Goal: Task Accomplishment & Management: Use online tool/utility

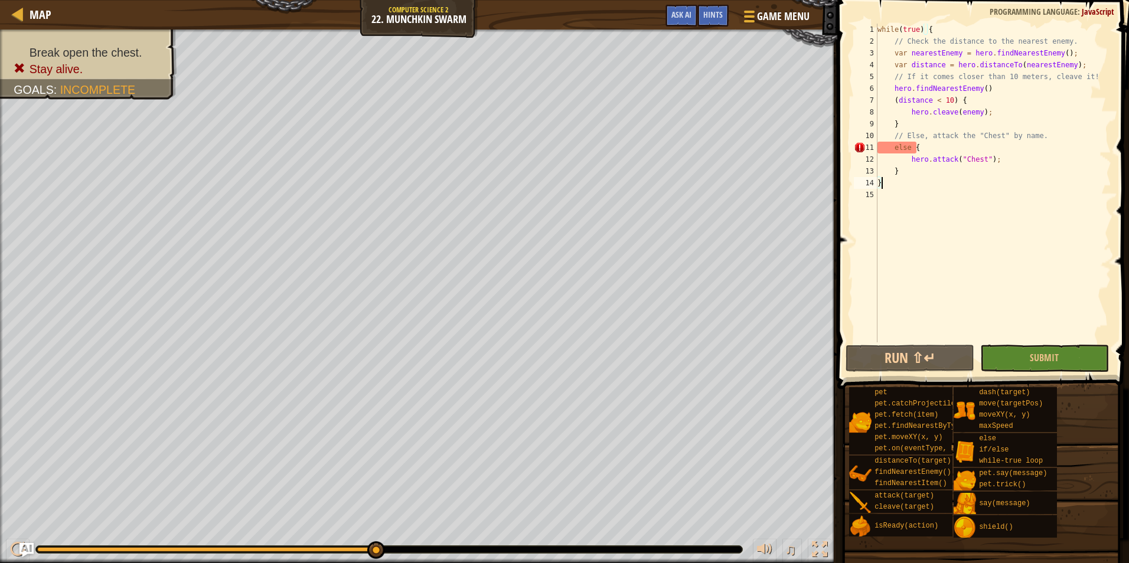
click at [990, 178] on div "while ( true ) { // Check the distance to the nearest enemy. var nearestEnemy =…" at bounding box center [993, 195] width 236 height 342
click at [995, 161] on div "while ( true ) { // Check the distance to the nearest enemy. var nearestEnemy =…" at bounding box center [993, 195] width 236 height 342
click at [995, 150] on div "while ( true ) { // Check the distance to the nearest enemy. var nearestEnemy =…" at bounding box center [993, 195] width 236 height 342
click at [998, 164] on div "while ( true ) { // Check the distance to the nearest enemy. var nearestEnemy =…" at bounding box center [993, 195] width 236 height 342
click at [992, 171] on div "while ( true ) { // Check the distance to the nearest enemy. var nearestEnemy =…" at bounding box center [993, 195] width 236 height 342
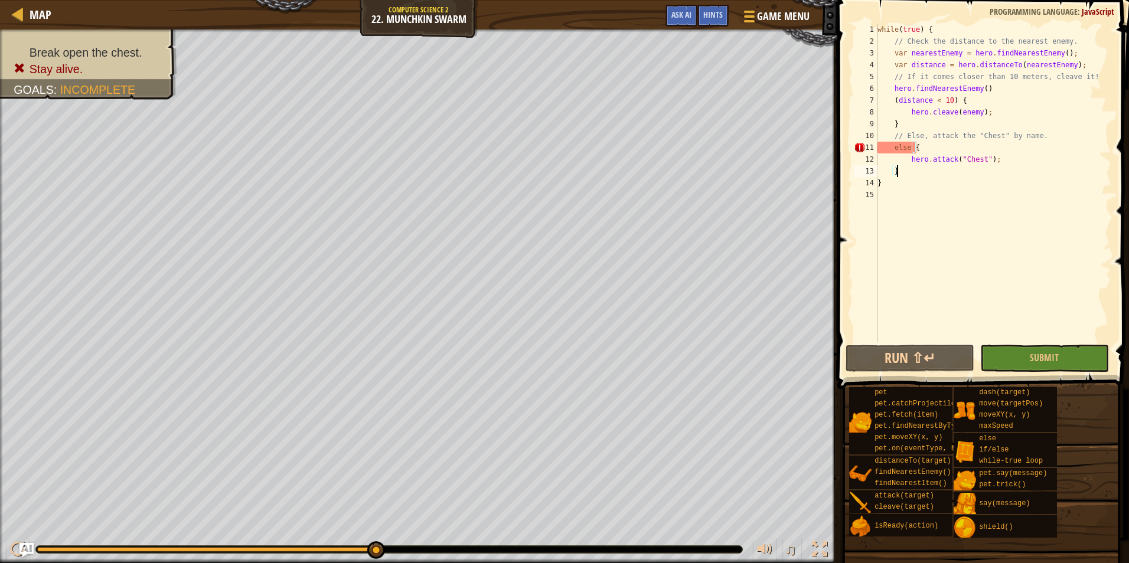
click at [991, 152] on div "while ( true ) { // Check the distance to the nearest enemy. var nearestEnemy =…" at bounding box center [993, 195] width 236 height 342
click at [998, 165] on div "while ( true ) { // Check the distance to the nearest enemy. var nearestEnemy =…" at bounding box center [993, 195] width 236 height 342
click at [998, 172] on div "while ( true ) { // Check the distance to the nearest enemy. var nearestEnemy =…" at bounding box center [993, 195] width 236 height 342
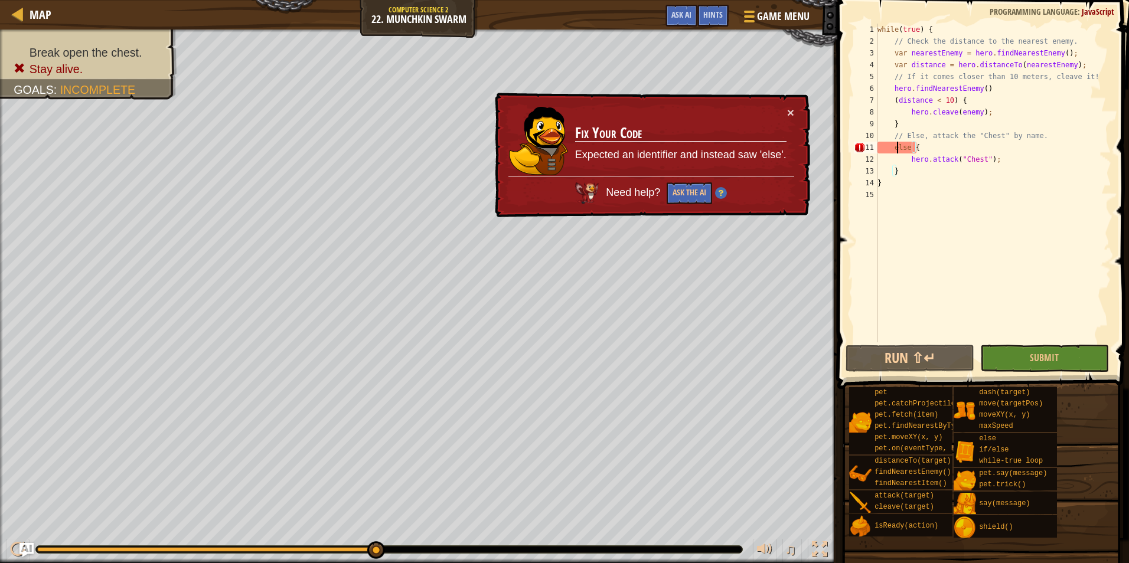
click at [897, 148] on div "while ( true ) { // Check the distance to the nearest enemy. var nearestEnemy =…" at bounding box center [993, 195] width 236 height 342
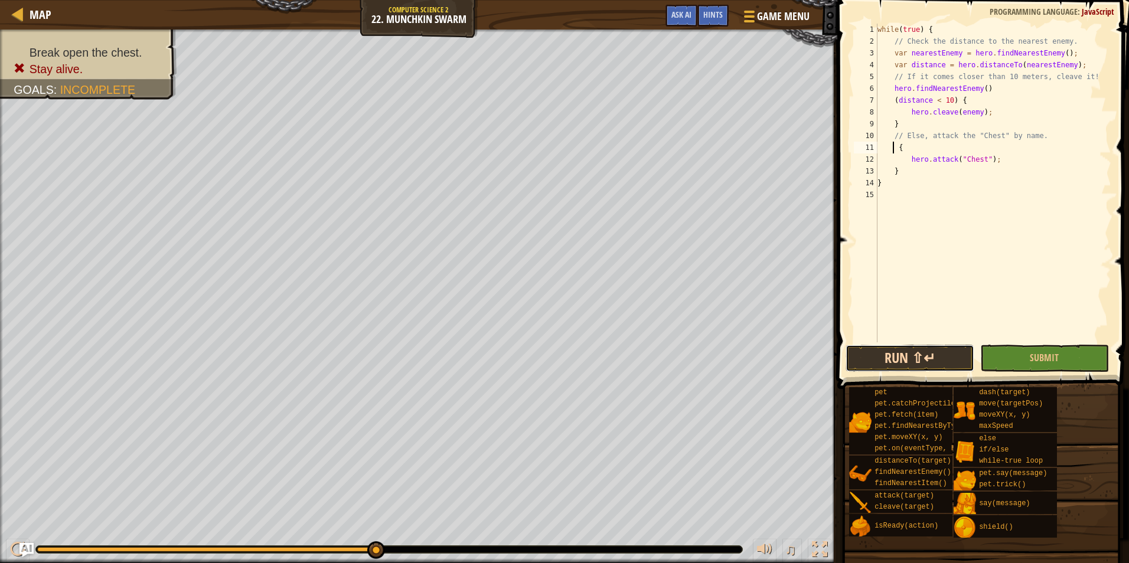
click at [936, 354] on button "Run ⇧↵" at bounding box center [909, 358] width 129 height 27
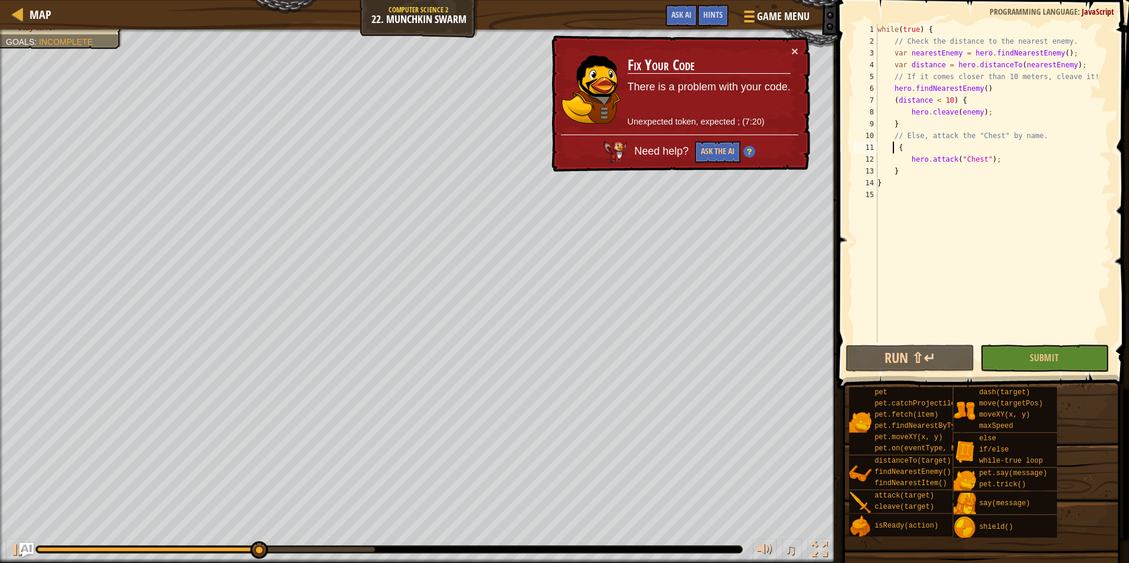
click at [1022, 71] on div "while ( true ) { // Check the distance to the nearest enemy. var nearestEnemy =…" at bounding box center [993, 195] width 236 height 342
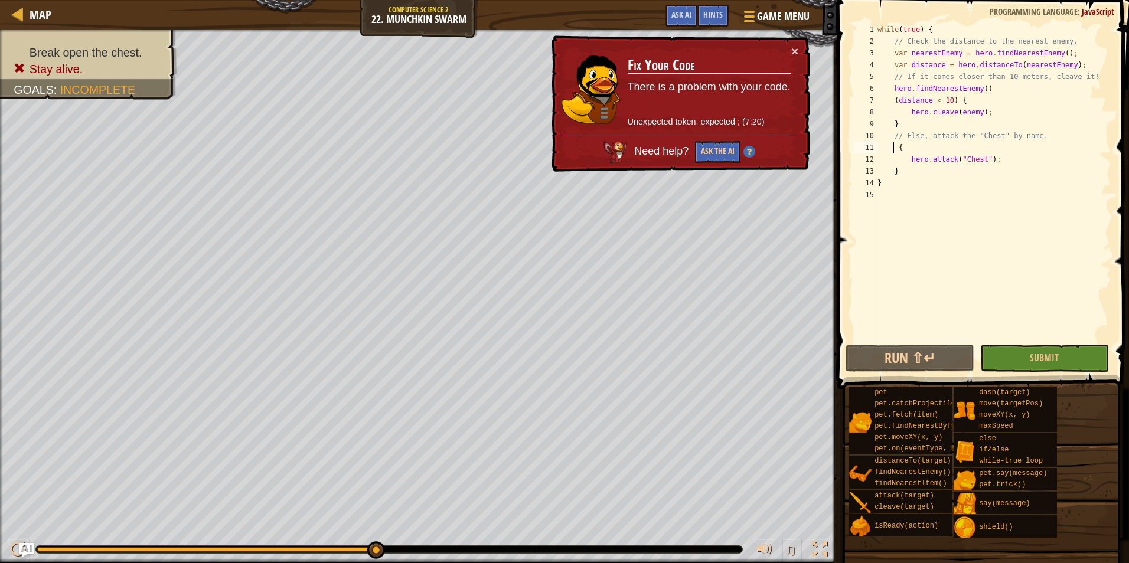
click at [894, 151] on div "while ( true ) { // Check the distance to the nearest enemy. var nearestEnemy =…" at bounding box center [993, 195] width 236 height 342
type textarea "{"
click at [739, 19] on button "Game Menu" at bounding box center [776, 18] width 86 height 29
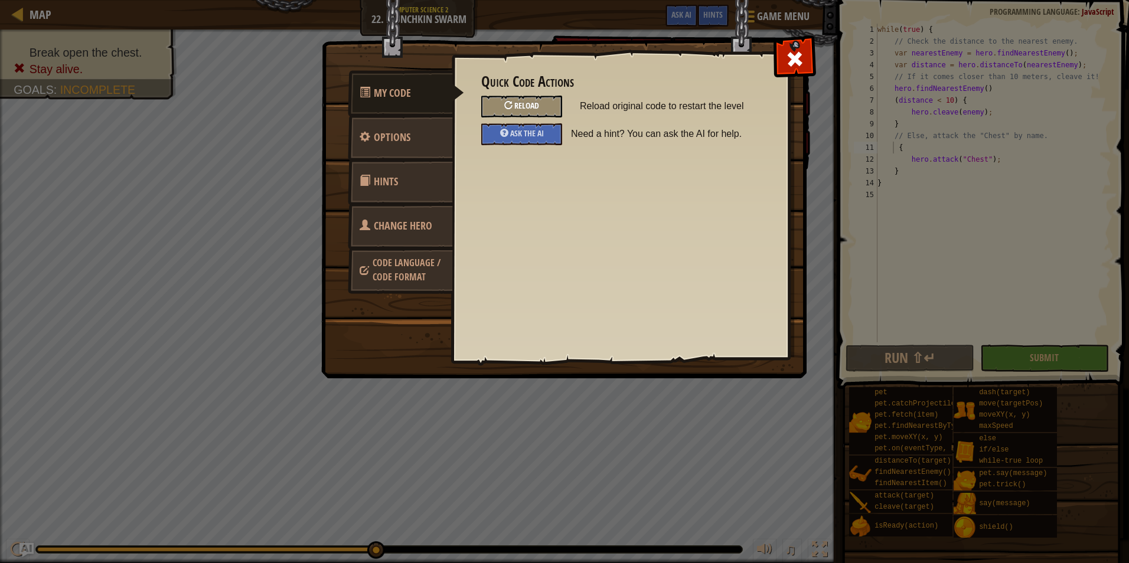
click at [508, 106] on div at bounding box center [508, 105] width 8 height 8
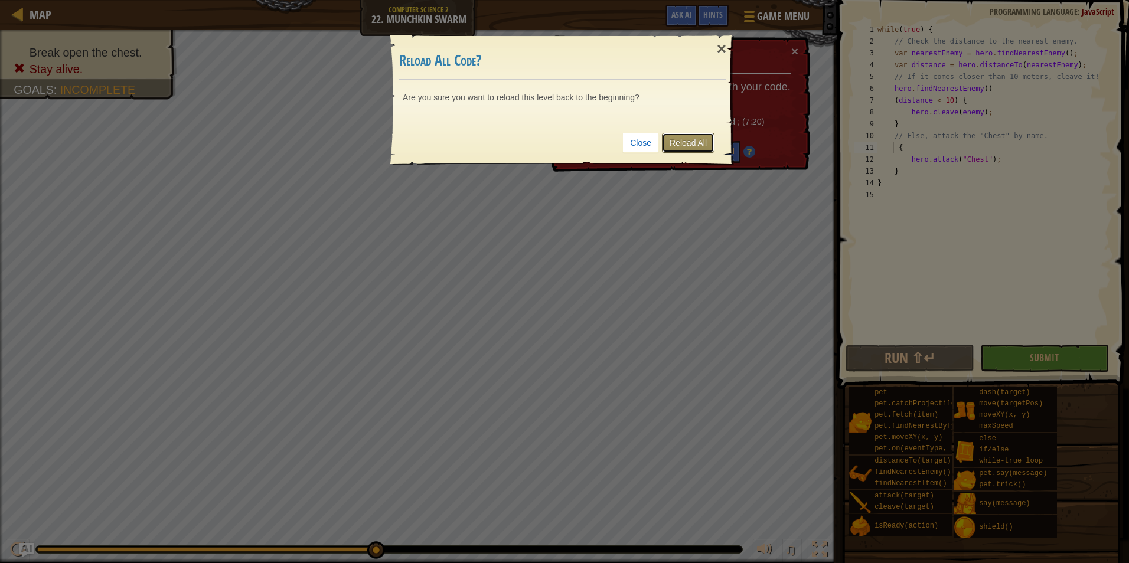
click at [679, 143] on link "Reload All" at bounding box center [688, 143] width 53 height 20
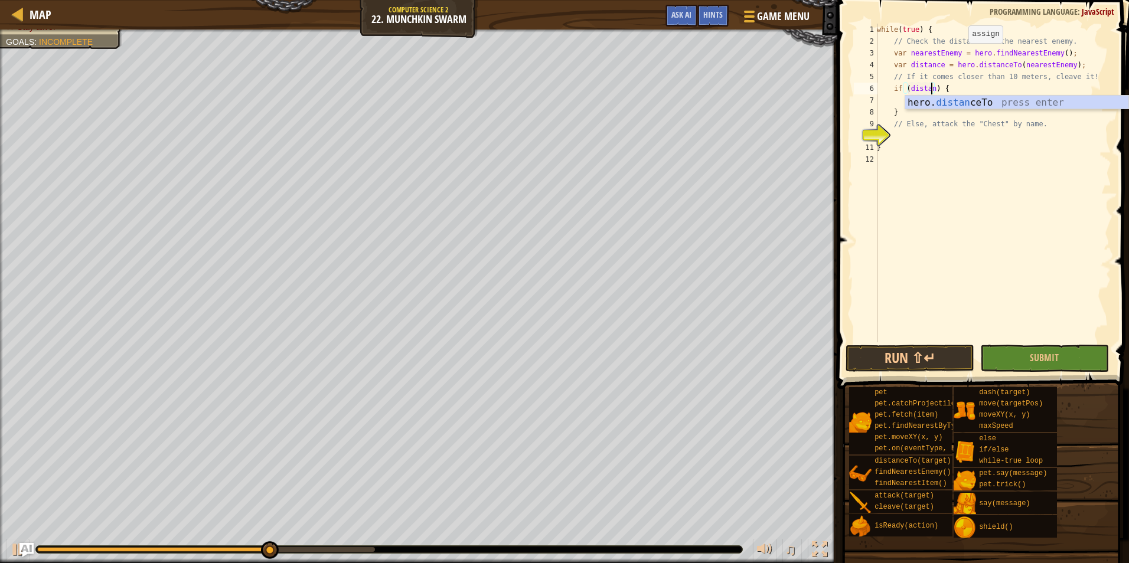
scroll to position [5, 5]
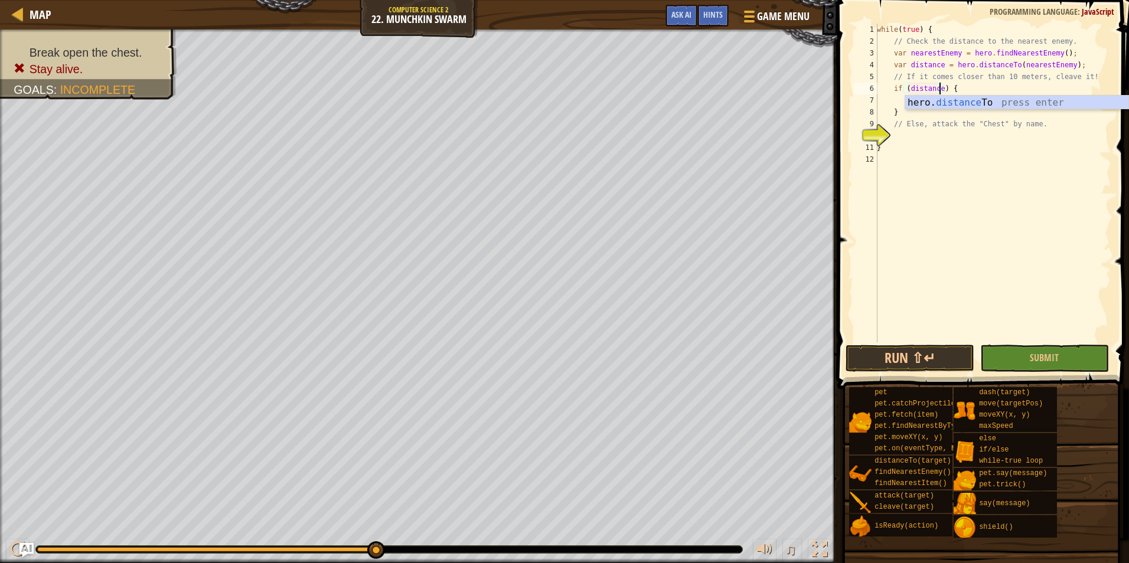
click at [932, 86] on div "while ( true ) { // Check the distance to the nearest enemy. var nearestEnemy =…" at bounding box center [992, 195] width 237 height 342
click at [955, 87] on div "while ( true ) { // Check the distance to the nearest enemy. var nearestEnemy =…" at bounding box center [992, 195] width 237 height 342
click at [936, 87] on div "while ( true ) { // Check the distance to the nearest enemy. var nearestEnemy =…" at bounding box center [992, 195] width 237 height 342
click at [938, 85] on div "while ( true ) { // Check the distance to the nearest enemy. var nearestEnemy =…" at bounding box center [992, 195] width 237 height 342
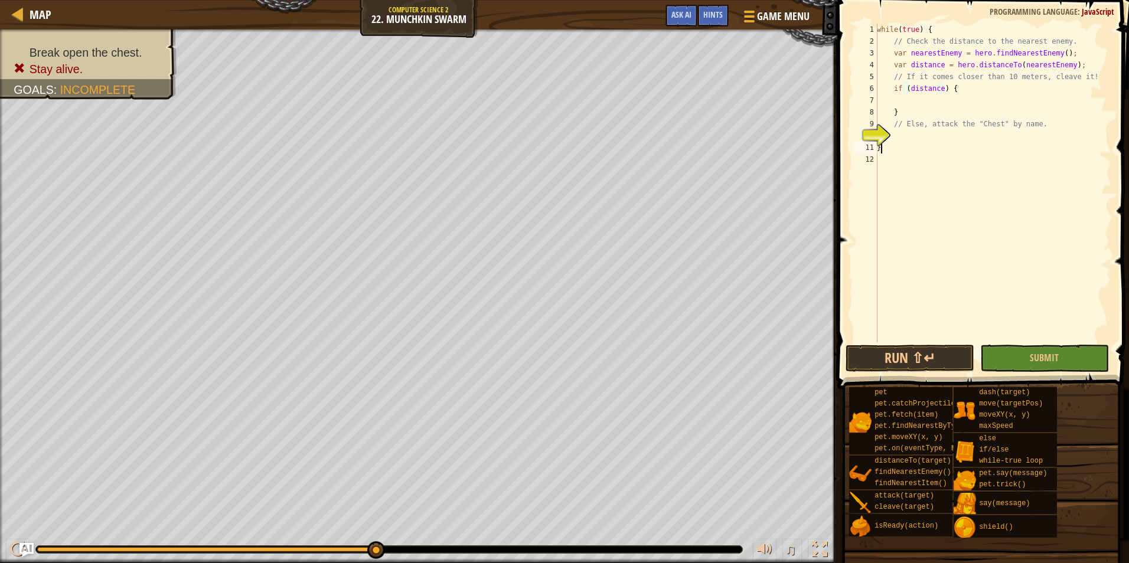
click at [935, 147] on div "while ( true ) { // Check the distance to the nearest enemy. var nearestEnemy =…" at bounding box center [992, 195] width 237 height 342
click at [927, 84] on div "while ( true ) { // Check the distance to the nearest enemy. var nearestEnemy =…" at bounding box center [992, 195] width 237 height 342
click at [920, 107] on div "while ( true ) { // Check the distance to the nearest enemy. var nearestEnemy =…" at bounding box center [992, 195] width 237 height 342
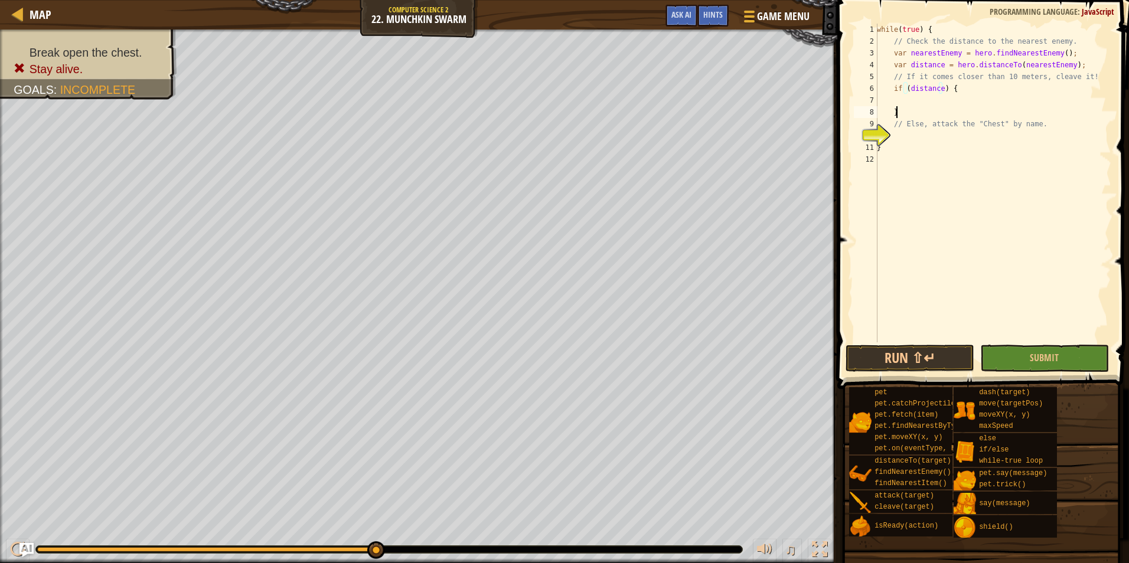
type textarea "}"
click at [917, 100] on div "while ( true ) { // Check the distance to the nearest enemy. var nearestEnemy =…" at bounding box center [992, 195] width 237 height 342
click at [887, 94] on div "while ( true ) { // Check the distance to the nearest enemy. var nearestEnemy =…" at bounding box center [992, 195] width 237 height 342
click at [926, 91] on div "while ( true ) { // Check the distance to the nearest enemy. var nearestEnemy =…" at bounding box center [992, 195] width 237 height 342
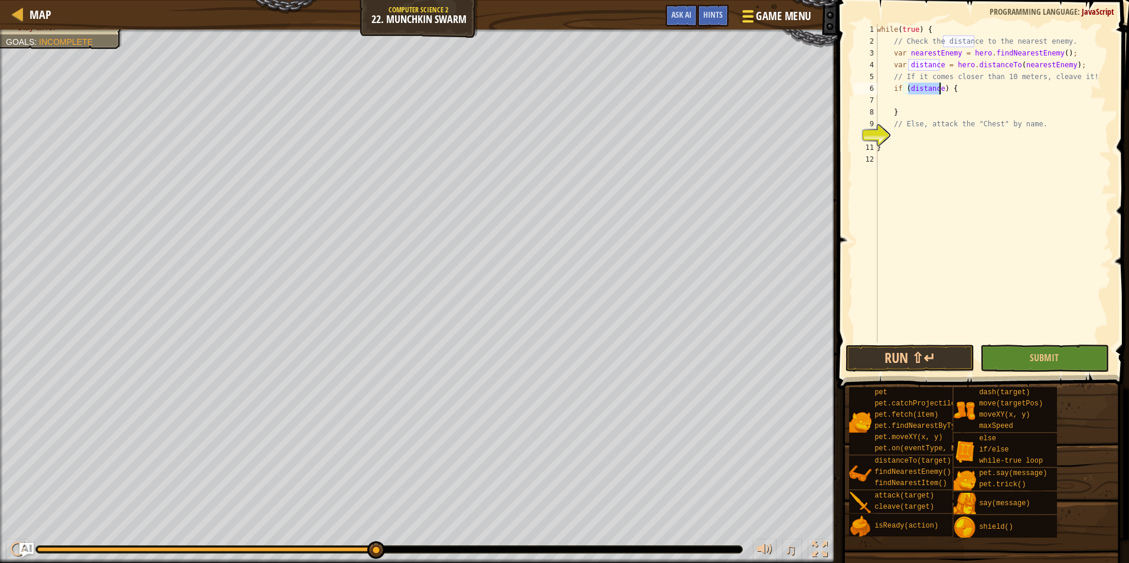
type textarea "if (distance) {"
click at [737, 6] on button "Game Menu" at bounding box center [776, 18] width 86 height 29
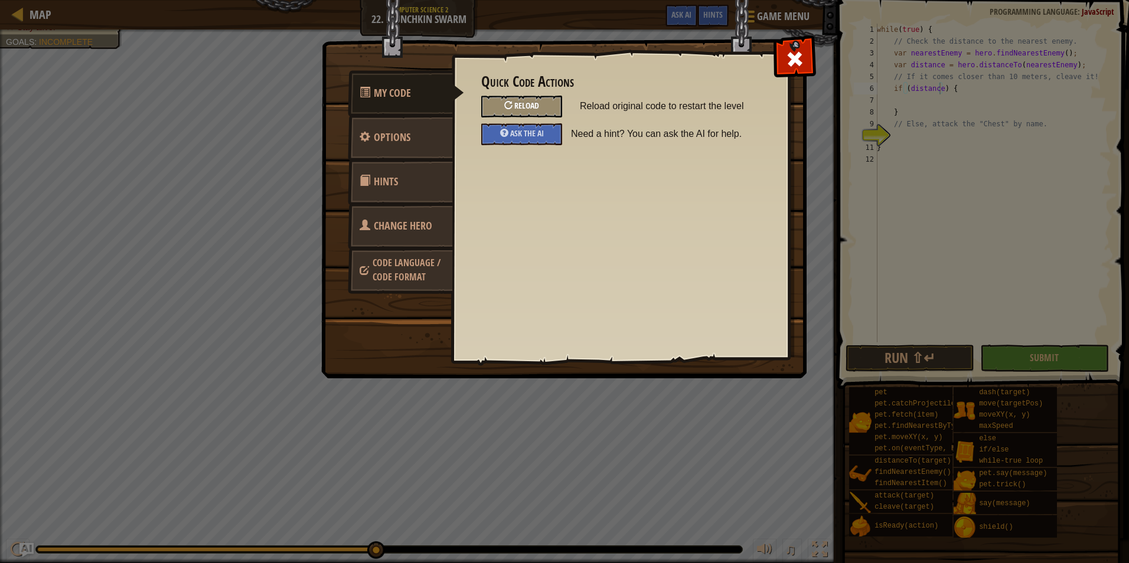
click at [518, 106] on span "Reload" at bounding box center [526, 105] width 25 height 11
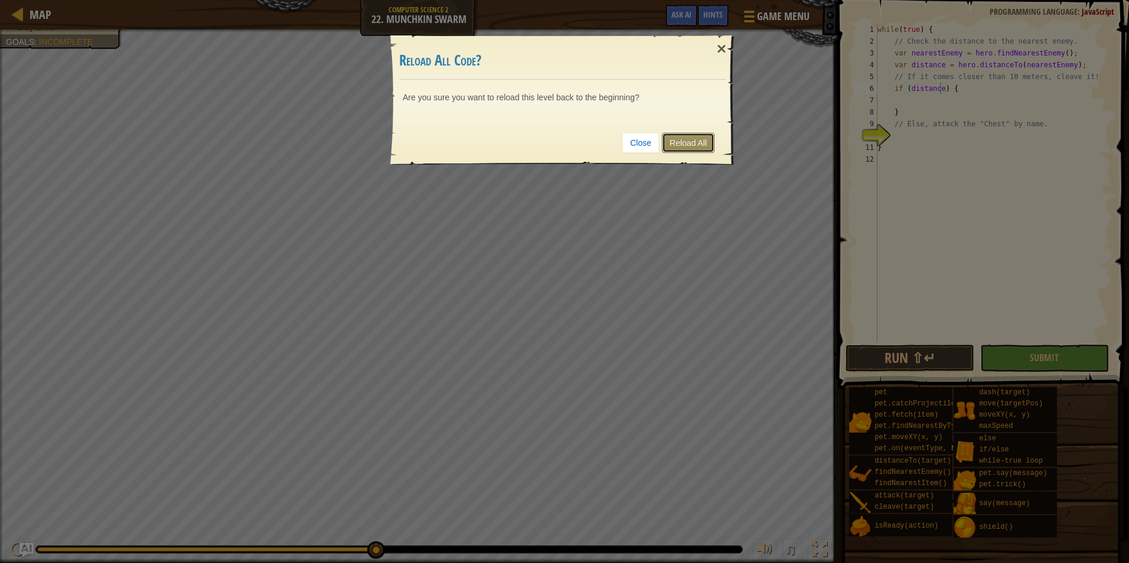
click at [705, 148] on link "Reload All" at bounding box center [688, 143] width 53 height 20
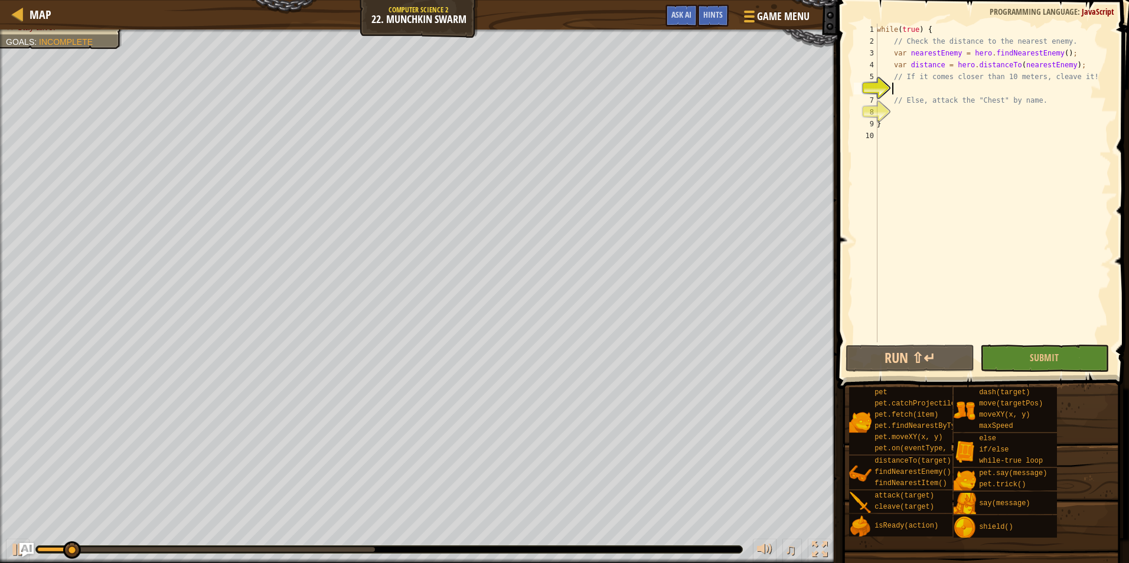
click at [894, 89] on div "while ( true ) { // Check the distance to the nearest enemy. var nearestEnemy =…" at bounding box center [992, 195] width 237 height 342
click at [922, 109] on div "while ( true ) { // Check the distance to the nearest enemy. var nearestEnemy =…" at bounding box center [992, 195] width 237 height 342
click at [919, 89] on div "while ( true ) { // Check the distance to the nearest enemy. var nearestEnemy =…" at bounding box center [992, 195] width 237 height 342
click at [904, 86] on div "while ( true ) { // Check the distance to the nearest enemy. var nearestEnemy =…" at bounding box center [992, 195] width 237 height 342
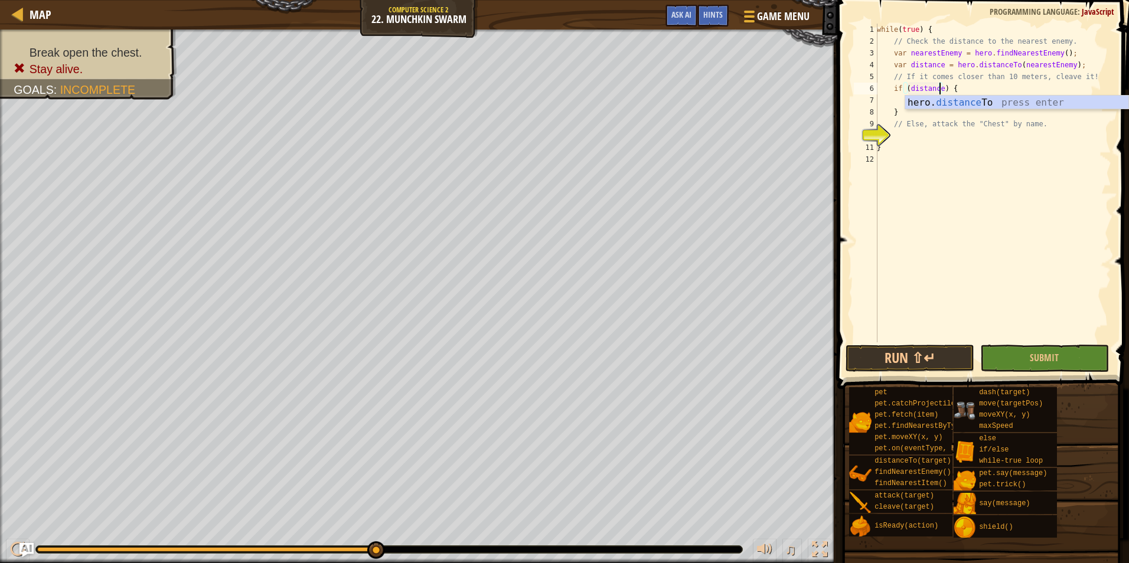
type textarea "if (distance<) {"
type textarea "0"
type textarea "if (distance<10) {"
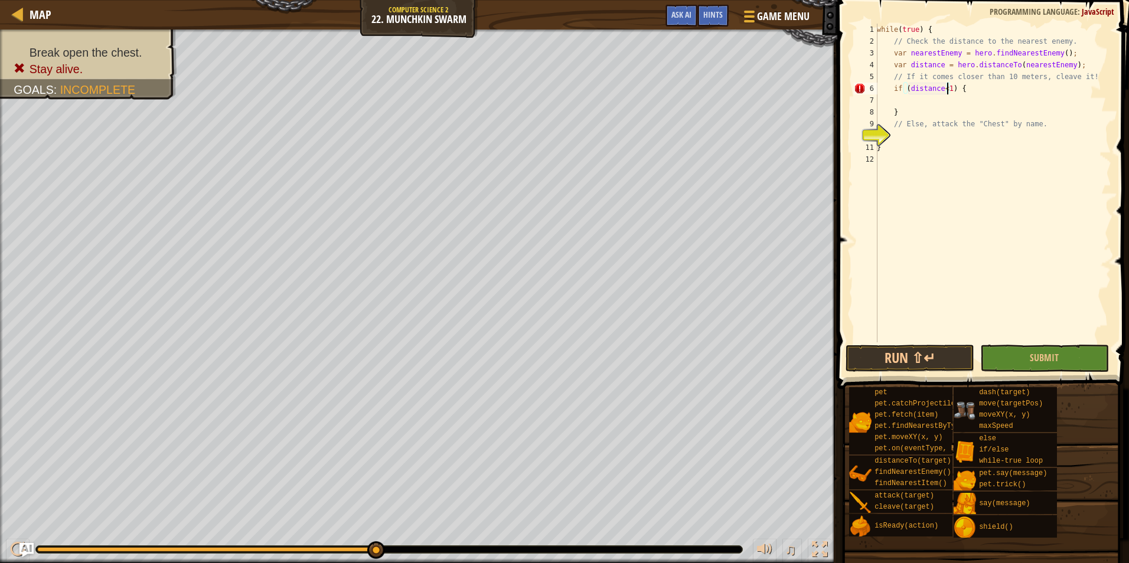
scroll to position [5, 6]
click at [987, 92] on div "while ( true ) { // Check the distance to the nearest enemy. var nearestEnemy =…" at bounding box center [992, 195] width 237 height 342
click at [934, 93] on div "while ( true ) { // Check the distance to the nearest enemy. var nearestEnemy =…" at bounding box center [992, 195] width 237 height 342
click at [932, 100] on div "while ( true ) { // Check the distance to the nearest enemy. var nearestEnemy =…" at bounding box center [992, 195] width 237 height 342
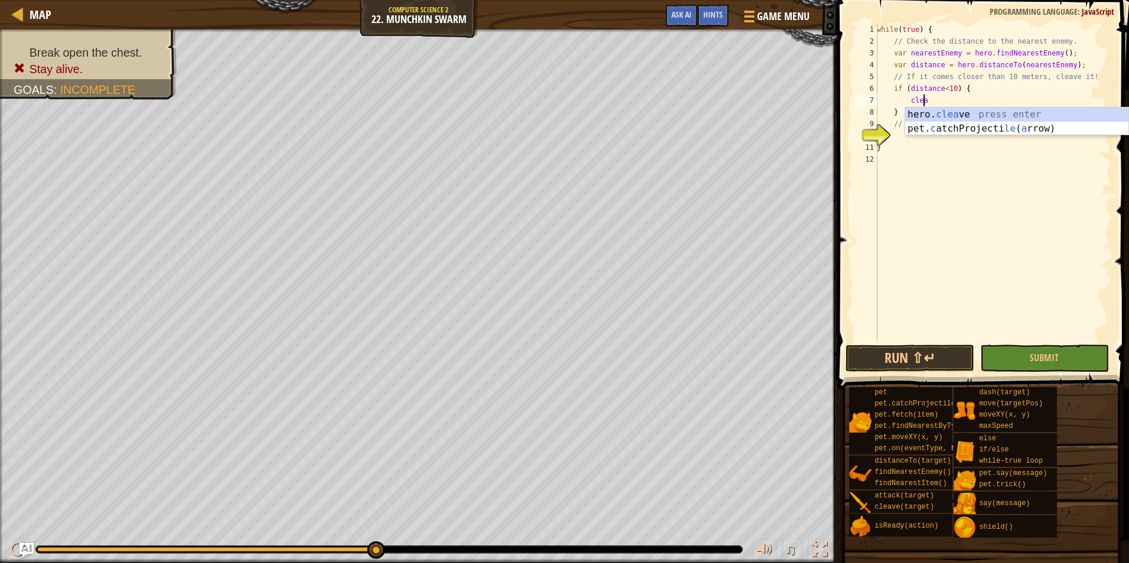
type textarea "hero.cleave(enemy);"
click at [935, 141] on div "while ( true ) { // Check the distance to the nearest enemy. var nearestEnemy =…" at bounding box center [992, 195] width 237 height 342
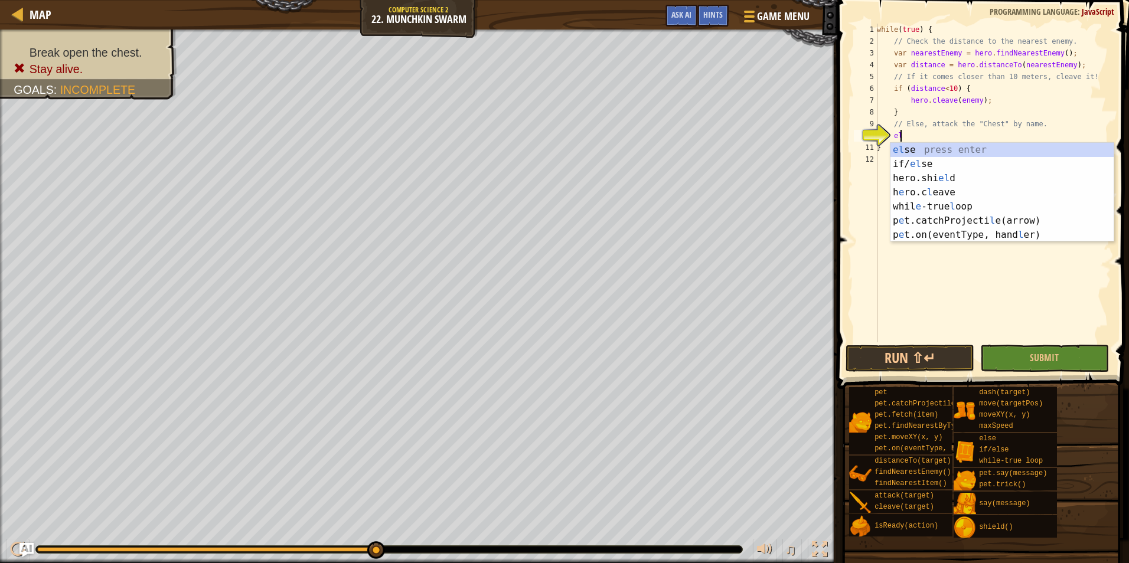
type textarea "else"
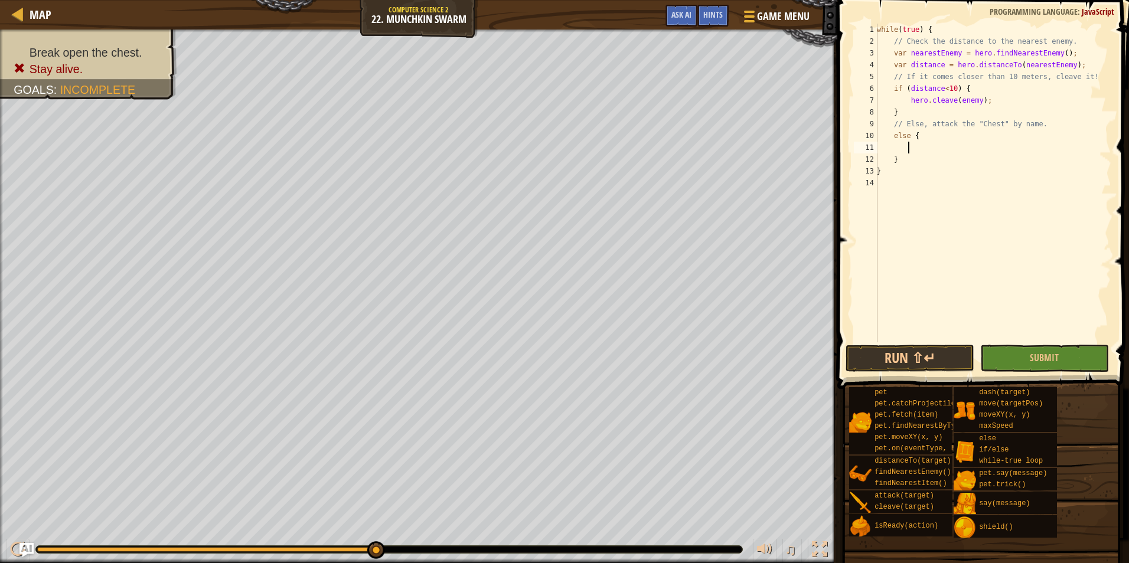
click at [919, 146] on div "while ( true ) { // Check the distance to the nearest enemy. var nearestEnemy =…" at bounding box center [992, 195] width 237 height 342
click at [908, 349] on button "Run ⇧↵" at bounding box center [909, 358] width 129 height 27
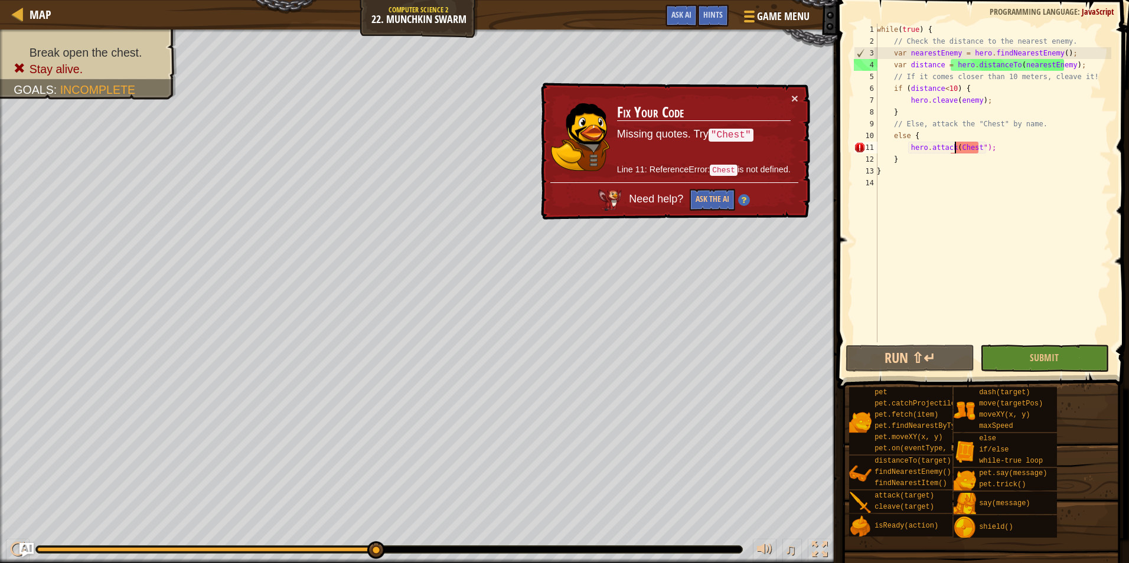
type textarea "hero.attack("Chest");"
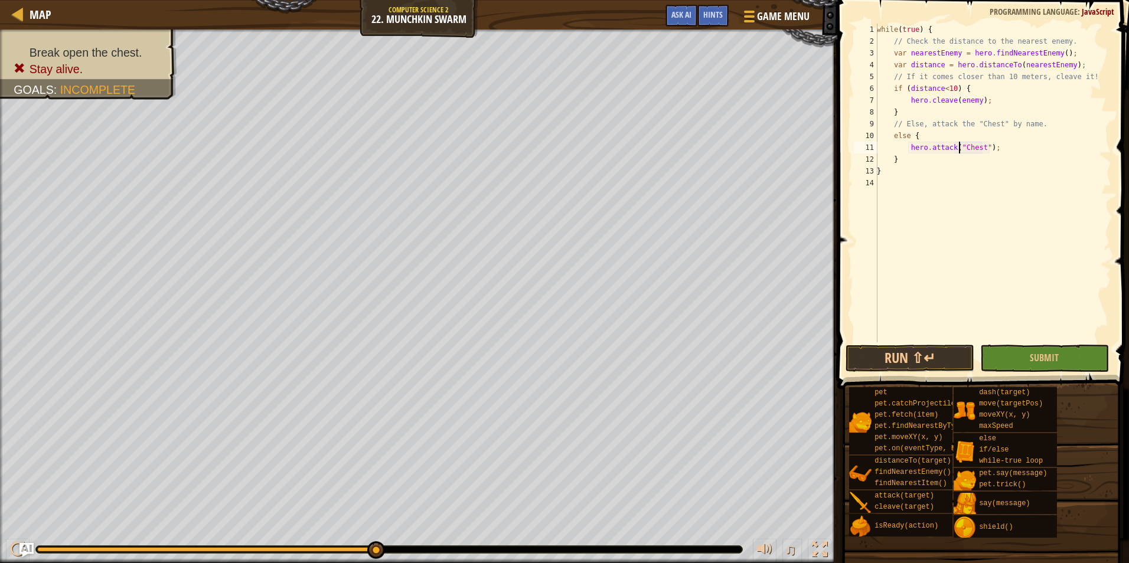
click at [934, 341] on div "while ( true ) { // Check the distance to the nearest enemy. var nearestEnemy =…" at bounding box center [992, 195] width 237 height 342
click at [927, 359] on button "Run ⇧↵" at bounding box center [909, 358] width 129 height 27
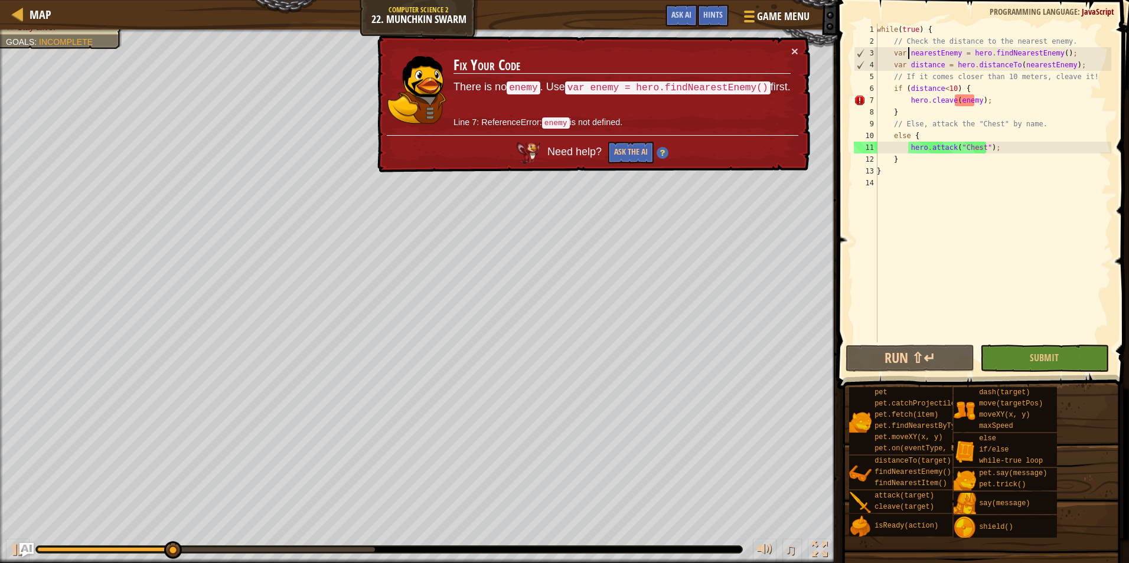
click at [907, 53] on div "while ( true ) { // Check the distance to the nearest enemy. var nearestEnemy =…" at bounding box center [992, 195] width 237 height 342
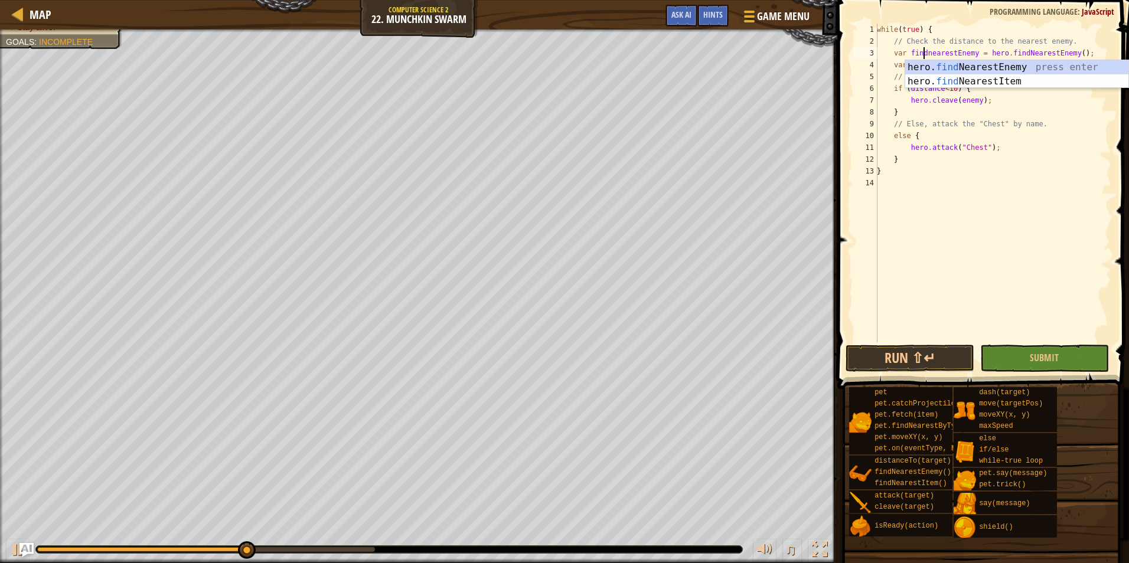
scroll to position [5, 5]
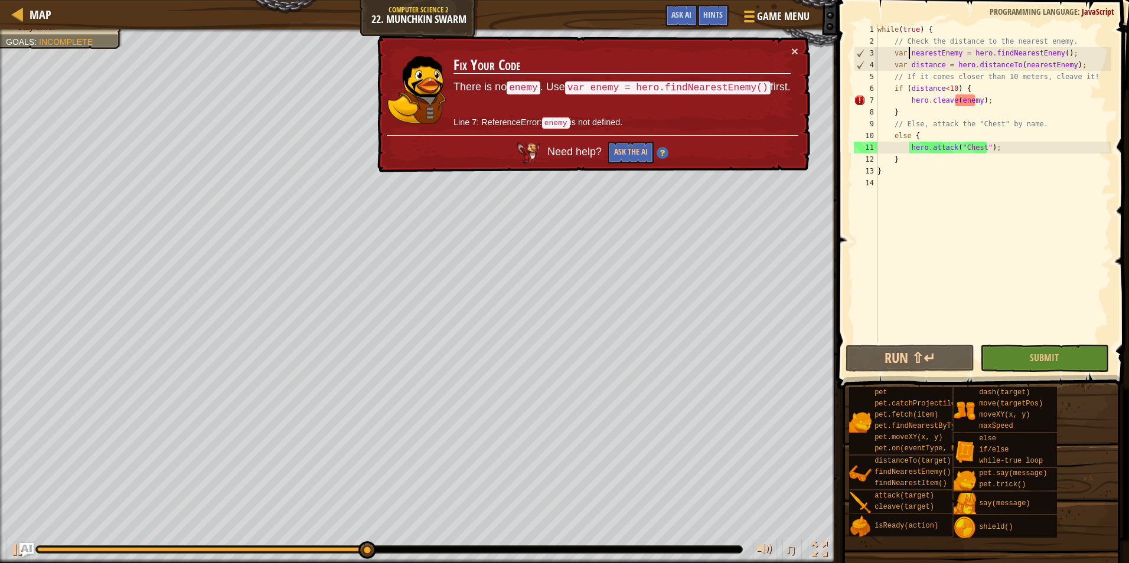
click at [926, 54] on div "while ( true ) { // Check the distance to the nearest enemy. var nearestEnemy =…" at bounding box center [993, 195] width 236 height 342
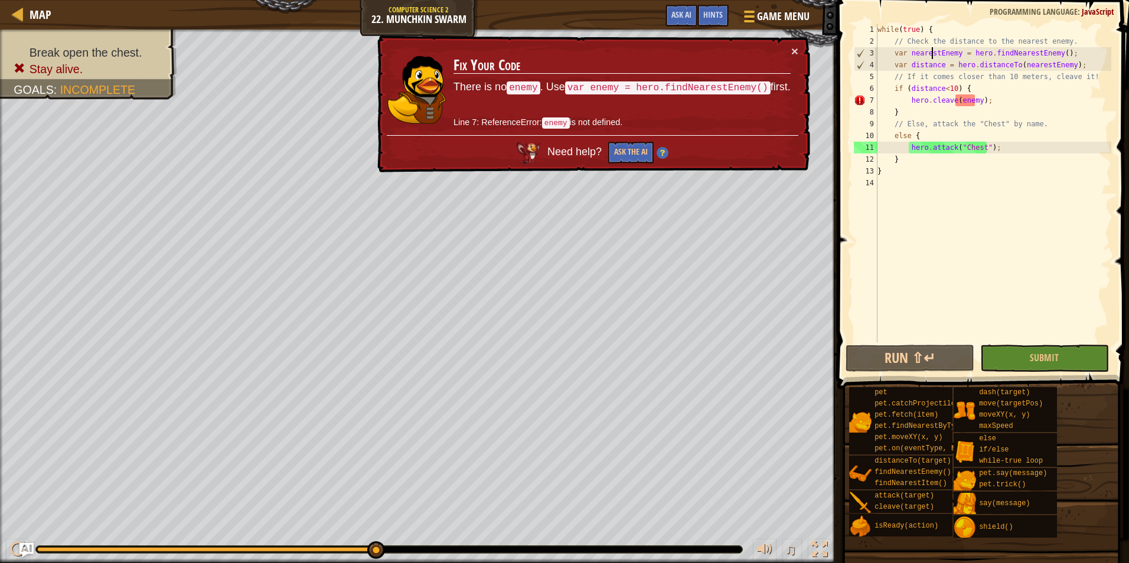
click at [933, 53] on div "while ( true ) { // Check the distance to the nearest enemy. var nearestEnemy =…" at bounding box center [993, 195] width 236 height 342
click at [939, 53] on div "while ( true ) { // Check the distance to the nearest enemy. var nearestEnemy =…" at bounding box center [993, 195] width 236 height 342
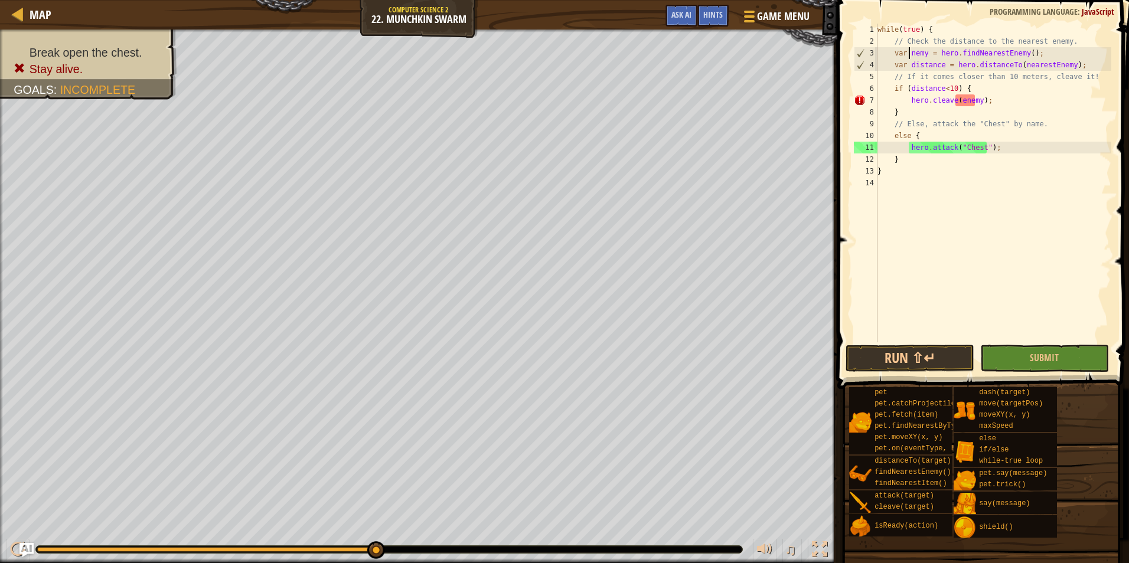
scroll to position [5, 3]
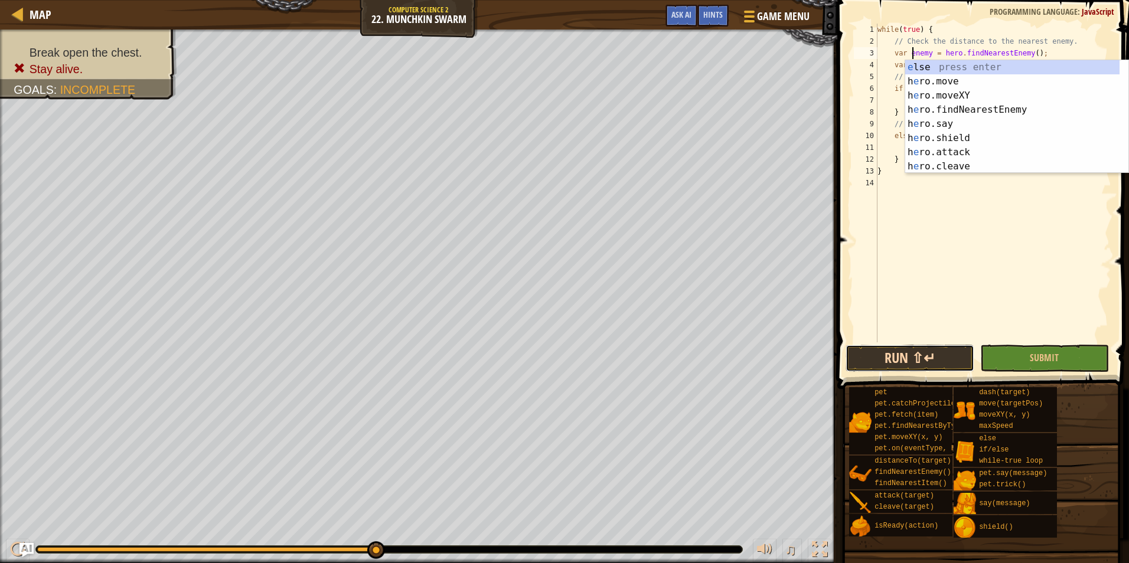
click at [946, 362] on button "Run ⇧↵" at bounding box center [909, 358] width 129 height 27
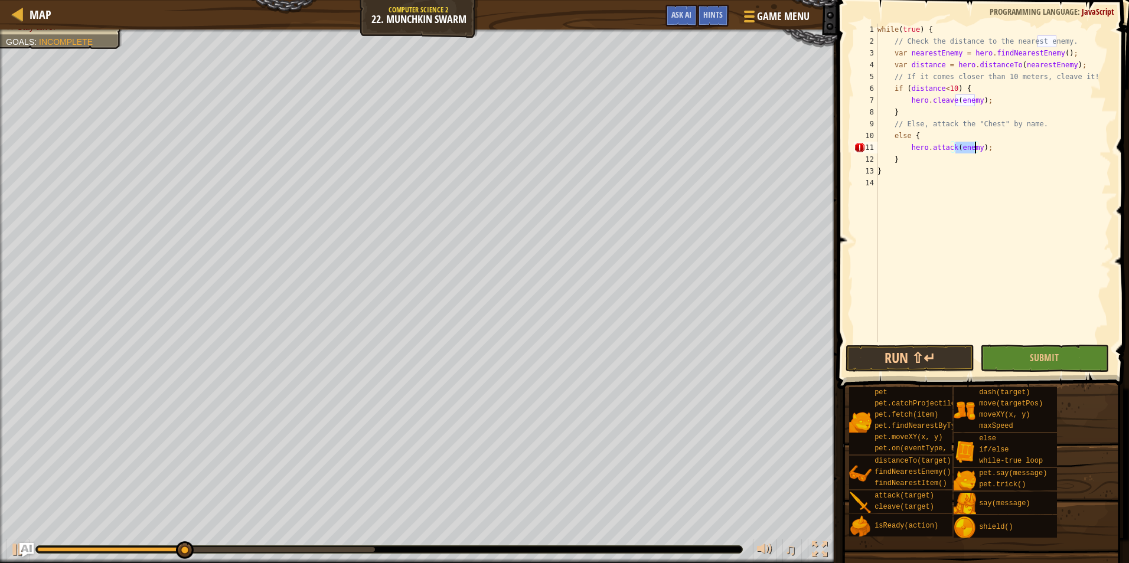
type textarea "att"
type textarea "else"
type textarea "clea"
type textarea "0"
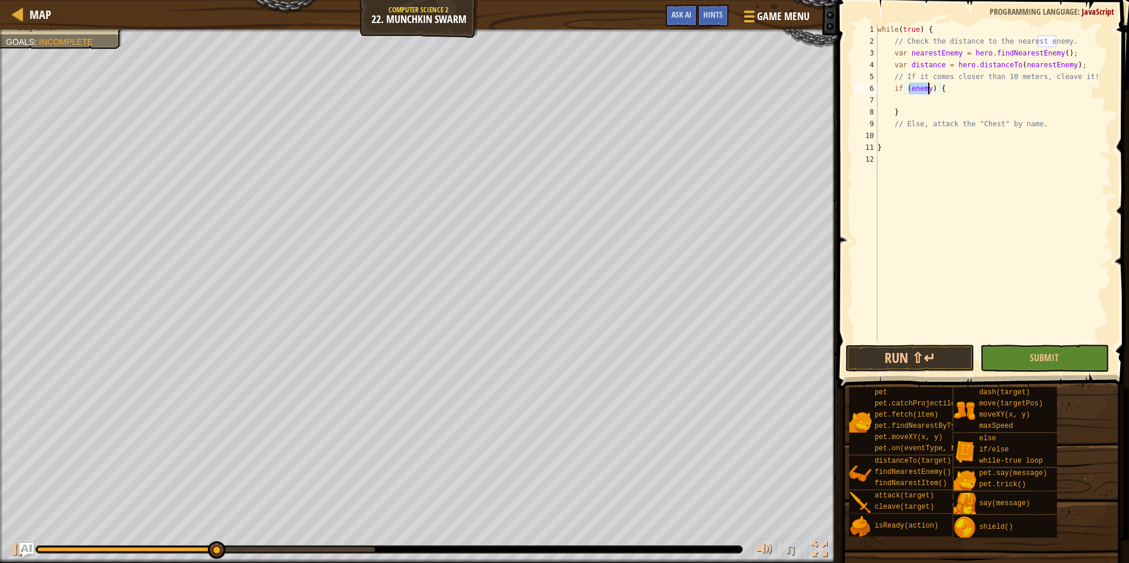
type textarea "if"
type textarea "}"
click at [708, 14] on span "Hints" at bounding box center [712, 14] width 19 height 11
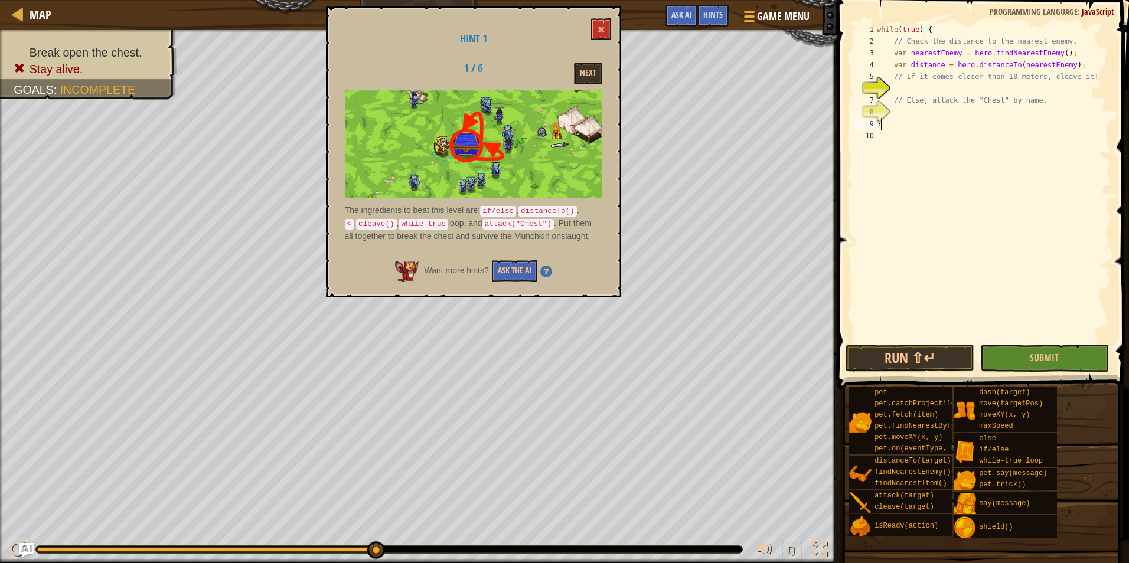
click at [911, 86] on div "while ( true ) { // Check the distance to the nearest enemy. var nearestEnemy =…" at bounding box center [992, 195] width 237 height 342
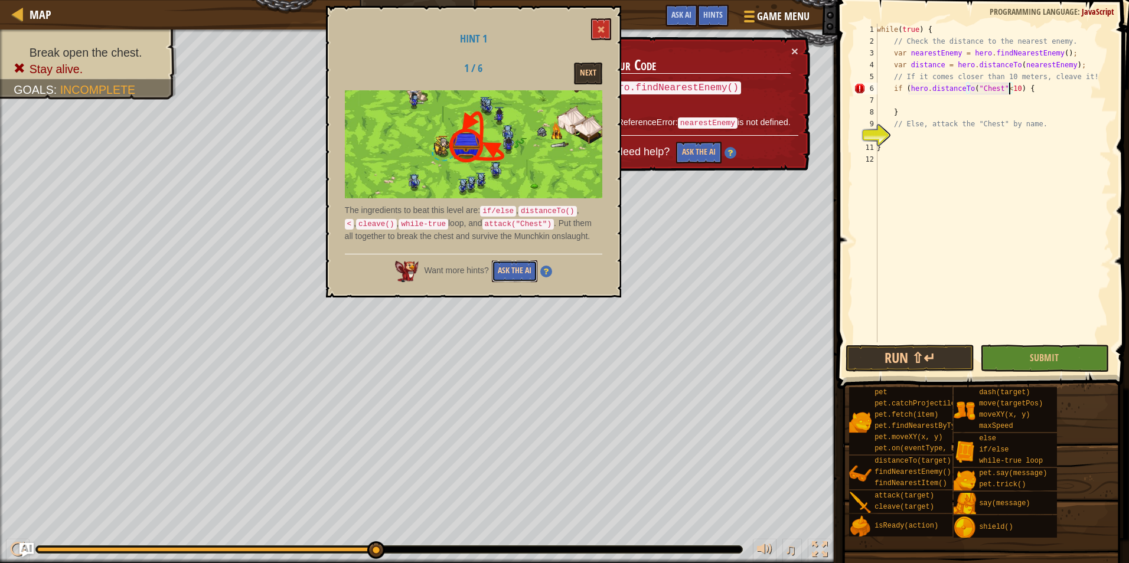
click at [535, 270] on button "Ask the AI" at bounding box center [514, 271] width 45 height 22
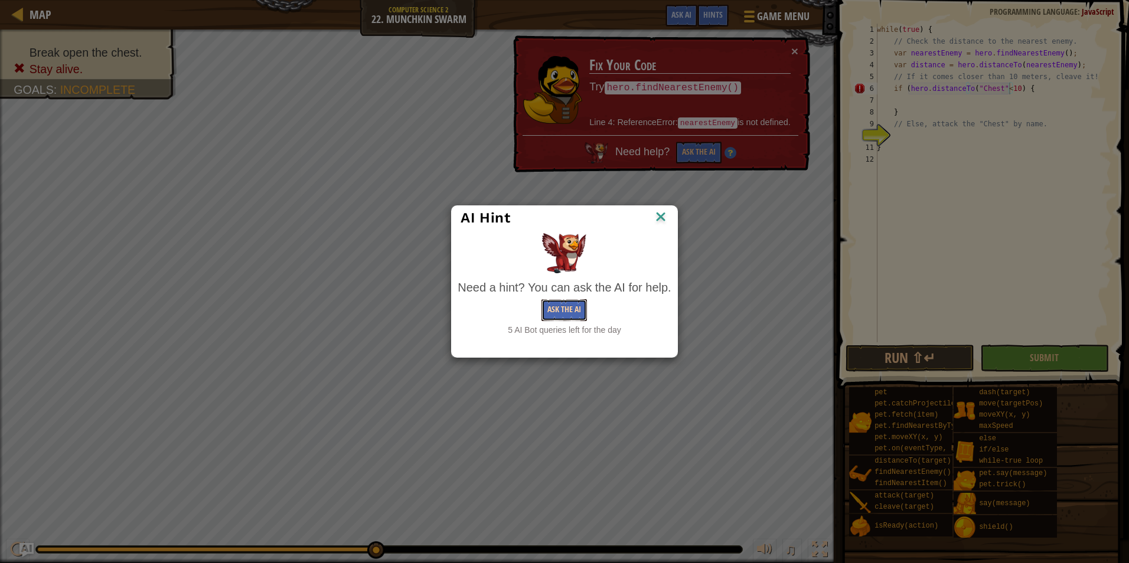
click at [563, 307] on button "Ask the AI" at bounding box center [563, 310] width 45 height 22
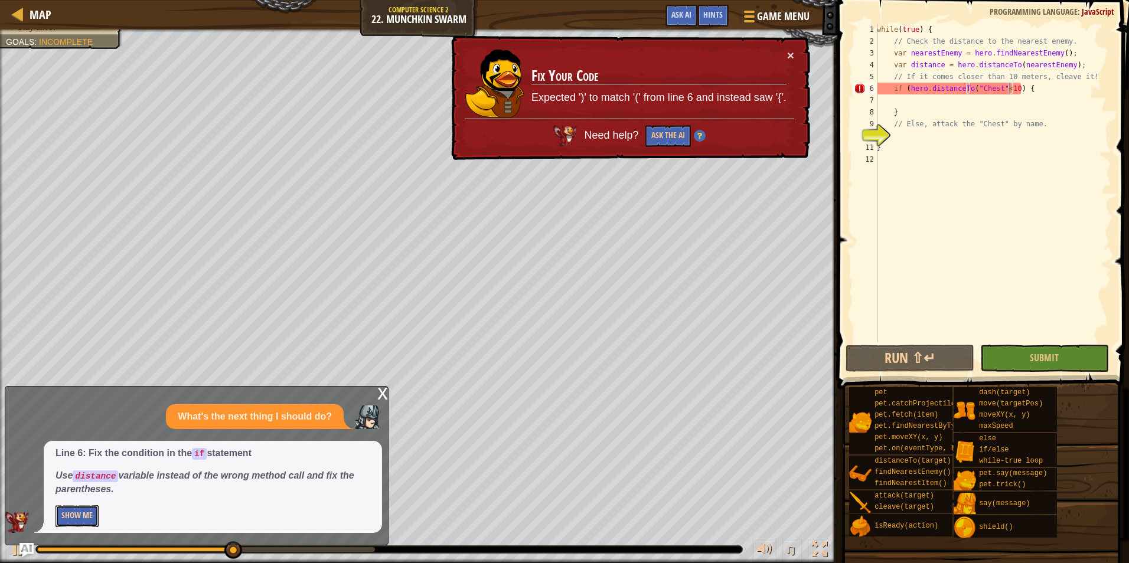
click at [90, 517] on button "Show Me" at bounding box center [76, 516] width 43 height 22
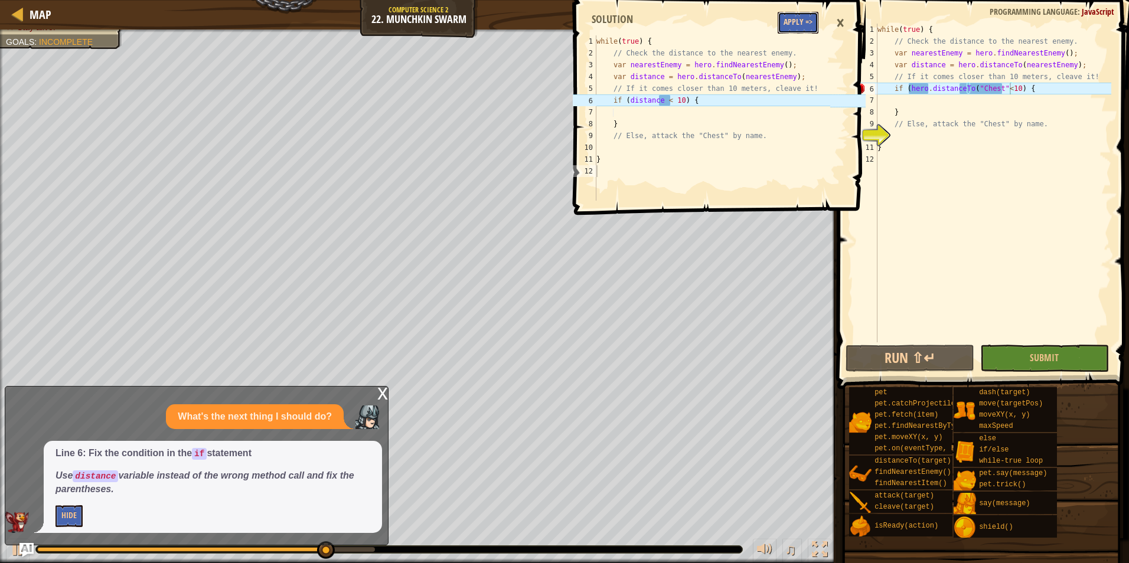
click at [795, 21] on button "Apply =>" at bounding box center [798, 23] width 41 height 22
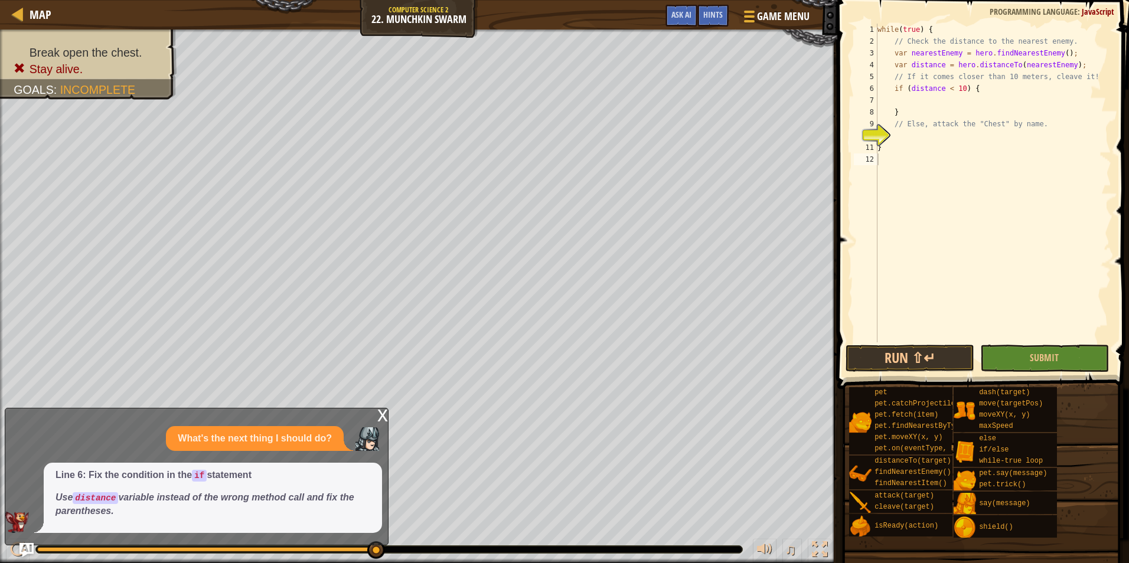
type textarea "if (distance < 10) {"
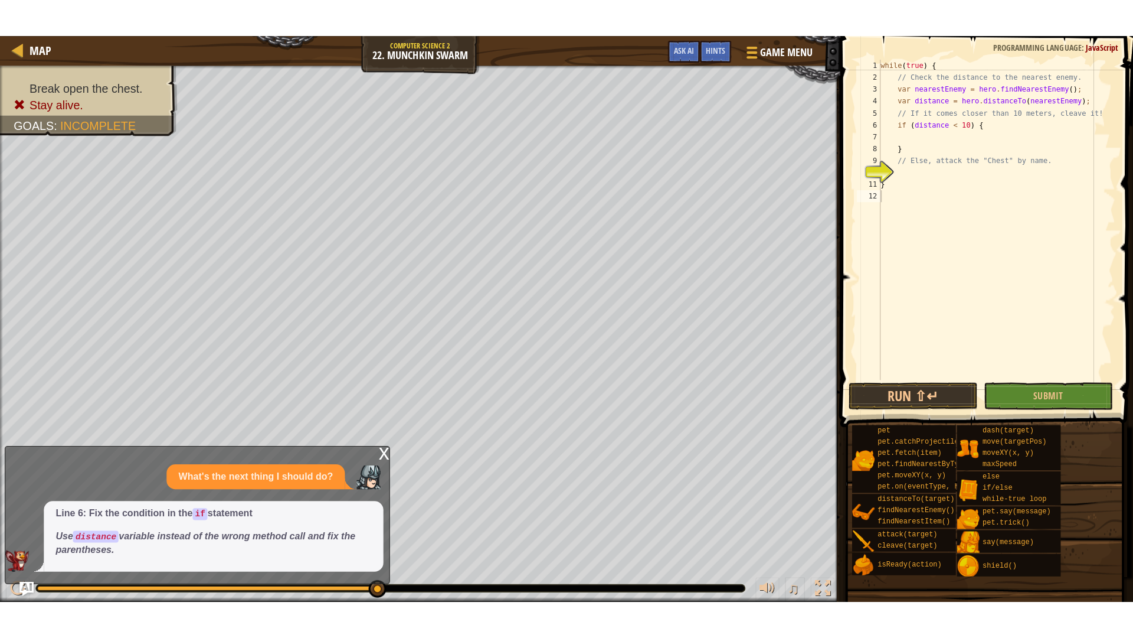
scroll to position [5, 7]
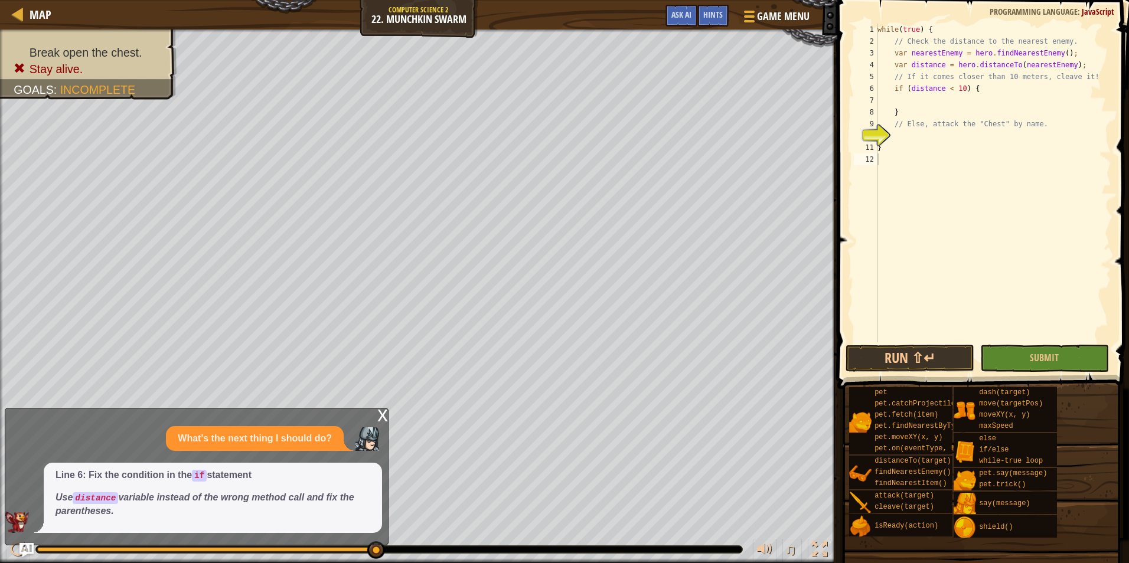
click at [943, 87] on div "while ( true ) { // Check the distance to the nearest enemy. var nearestEnemy =…" at bounding box center [993, 195] width 236 height 342
click at [961, 89] on div "while ( true ) { // Check the distance to the nearest enemy. var nearestEnemy =…" at bounding box center [993, 195] width 236 height 342
click at [684, 14] on span "Ask AI" at bounding box center [681, 14] width 20 height 11
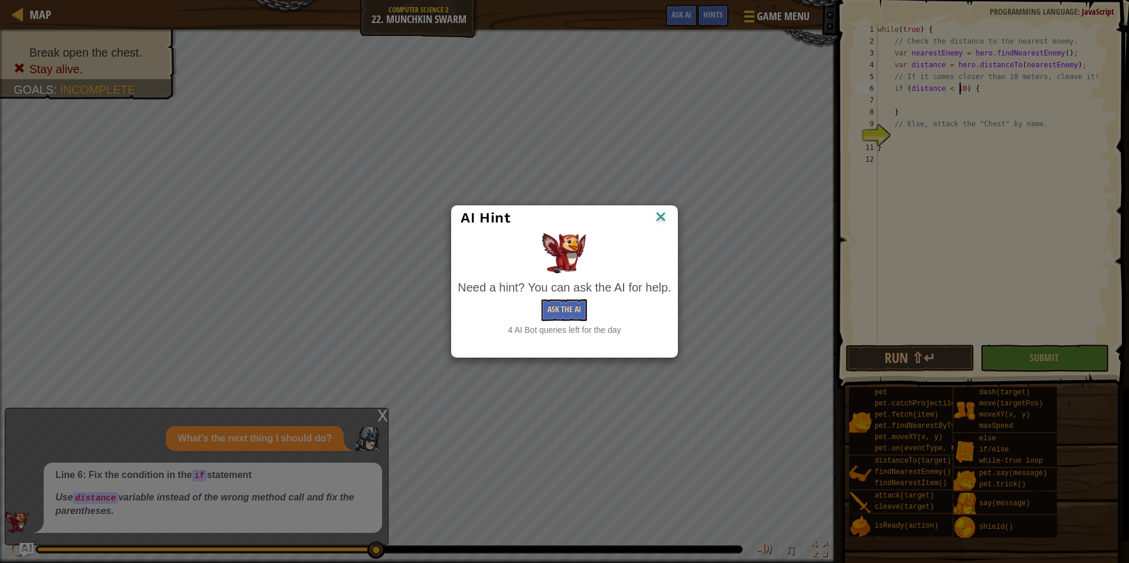
click at [664, 211] on img at bounding box center [660, 218] width 15 height 18
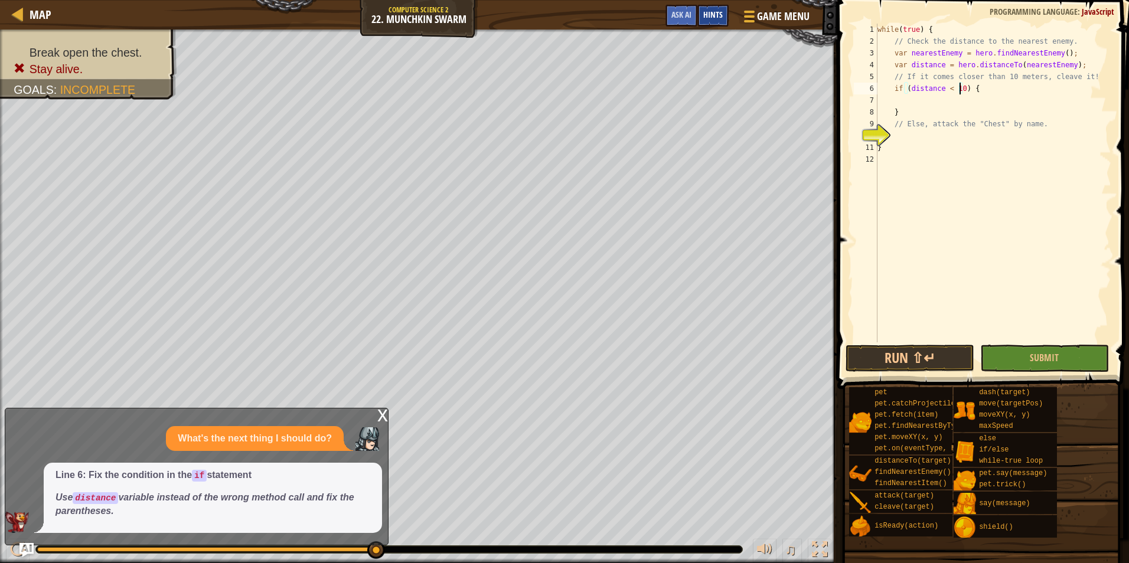
click at [712, 24] on div "Hints" at bounding box center [712, 16] width 31 height 22
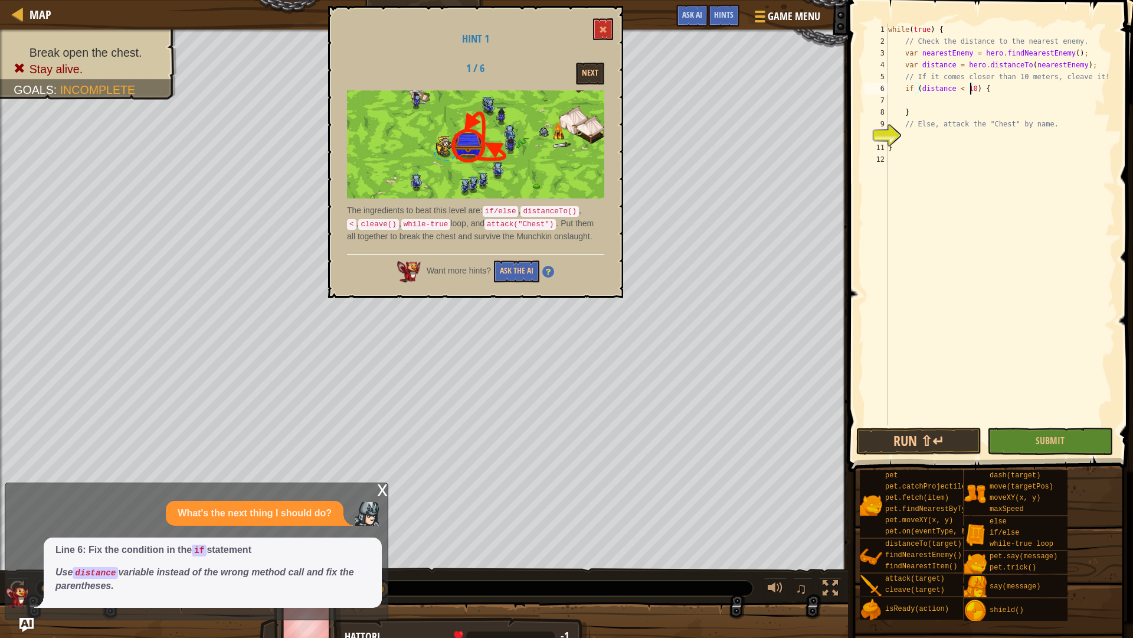
click at [1003, 92] on div "while ( true ) { // Check the distance to the nearest enemy. var nearestEnemy =…" at bounding box center [1001, 236] width 230 height 425
click at [986, 103] on div "while ( true ) { // Check the distance to the nearest enemy. var nearestEnemy =…" at bounding box center [1001, 236] width 230 height 425
type textarea "hero.cleave(enemy);"
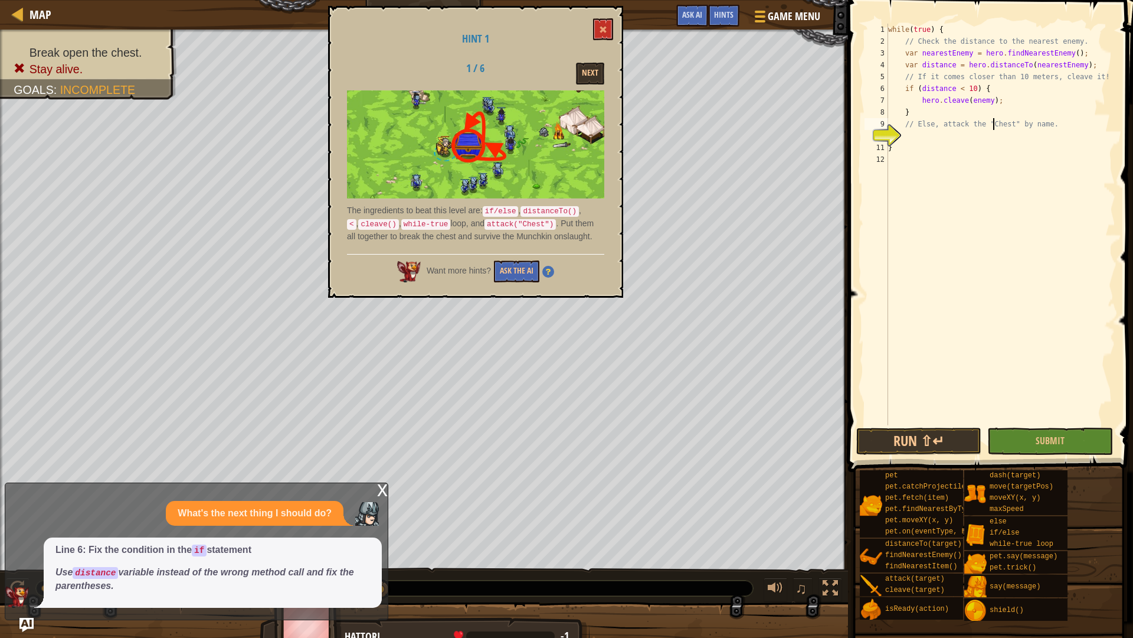
type textarea "}"
type textarea "w"
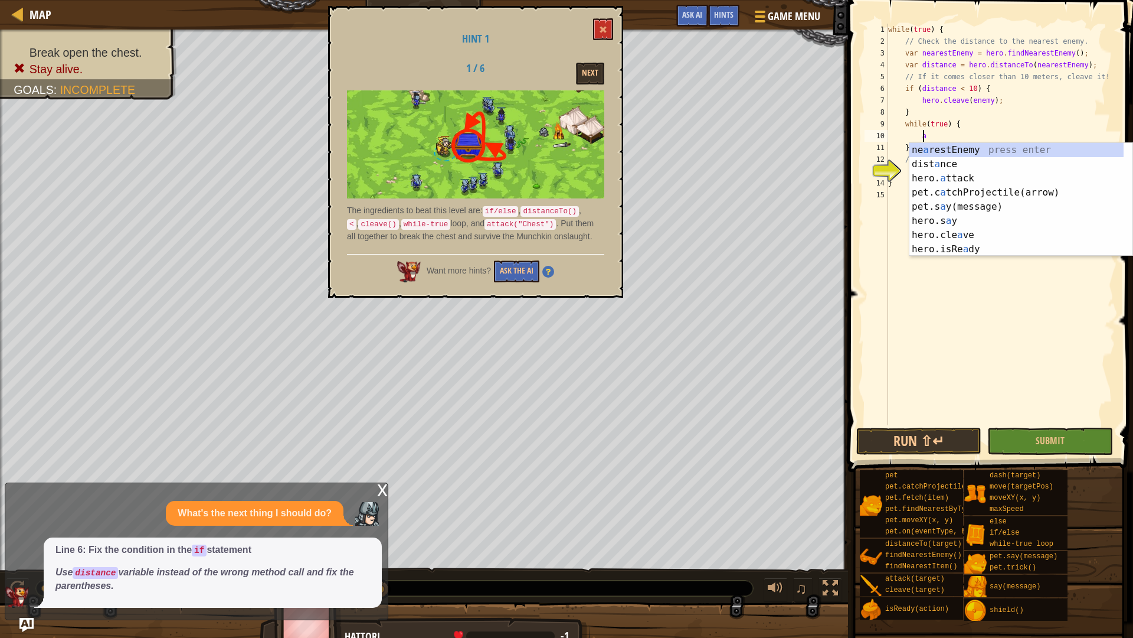
scroll to position [5, 3]
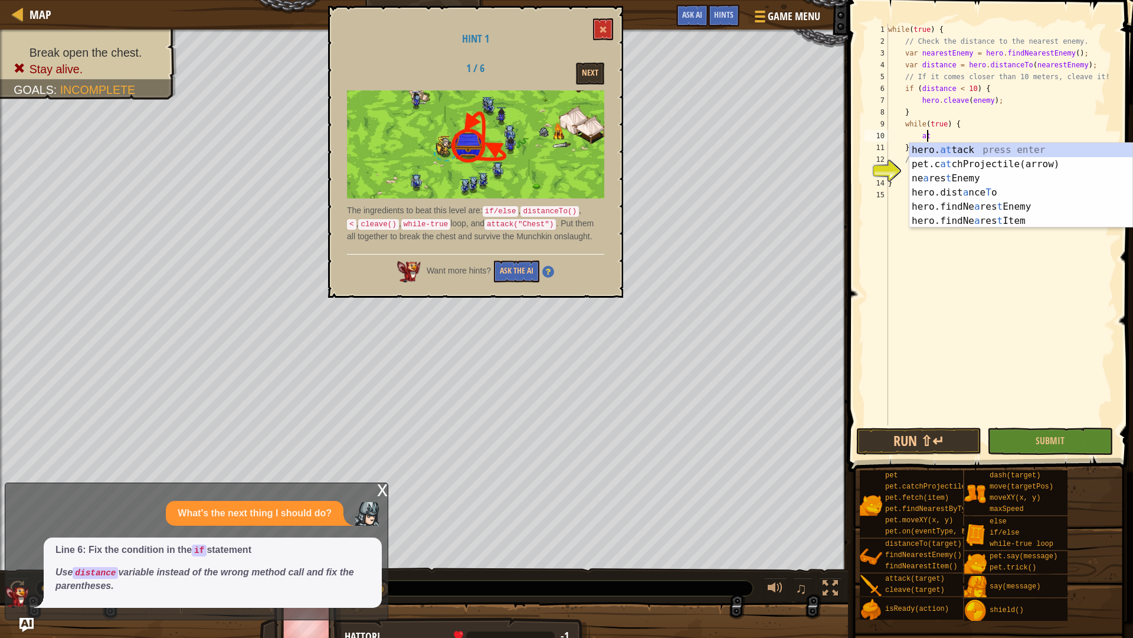
type textarea "a"
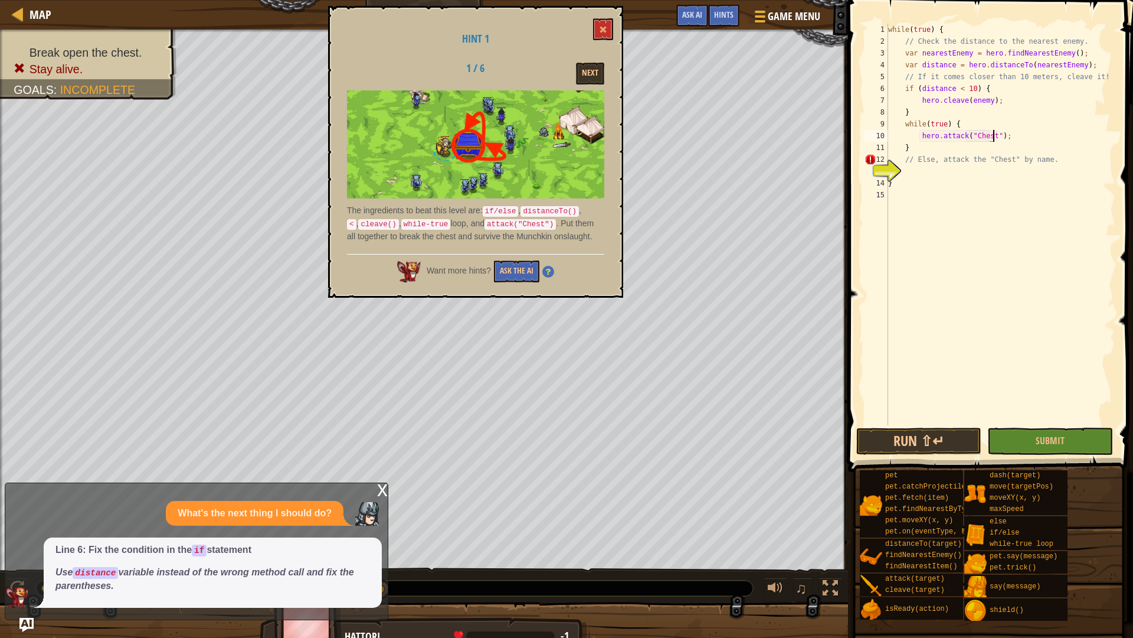
scroll to position [5, 9]
click at [922, 434] on button "Run ⇧↵" at bounding box center [919, 440] width 125 height 27
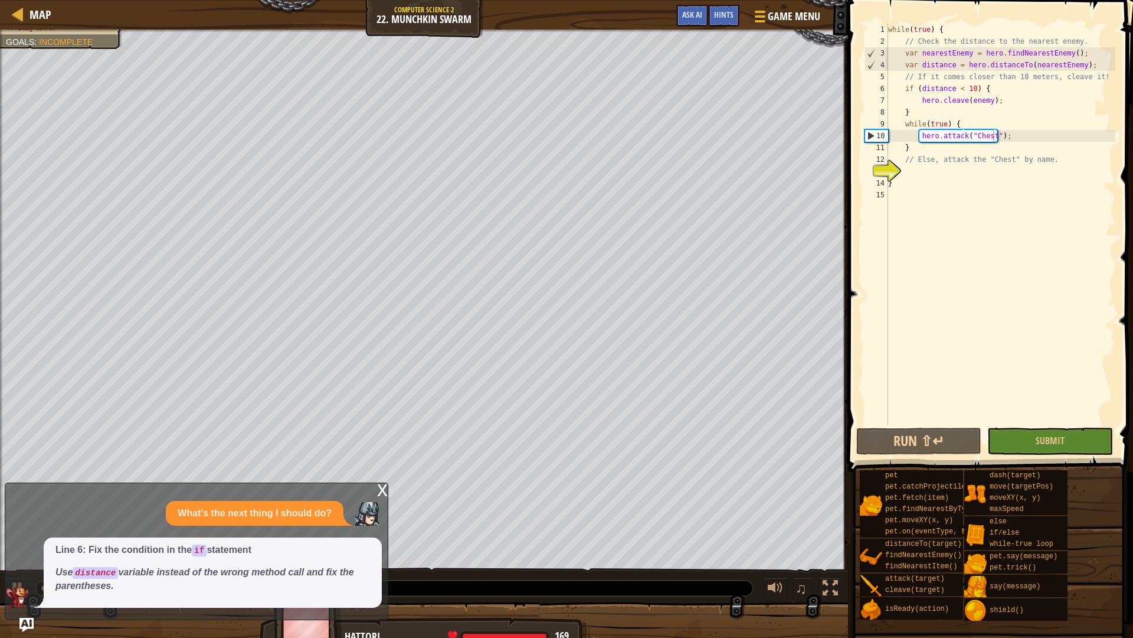
click at [384, 483] on div "x" at bounding box center [382, 489] width 11 height 12
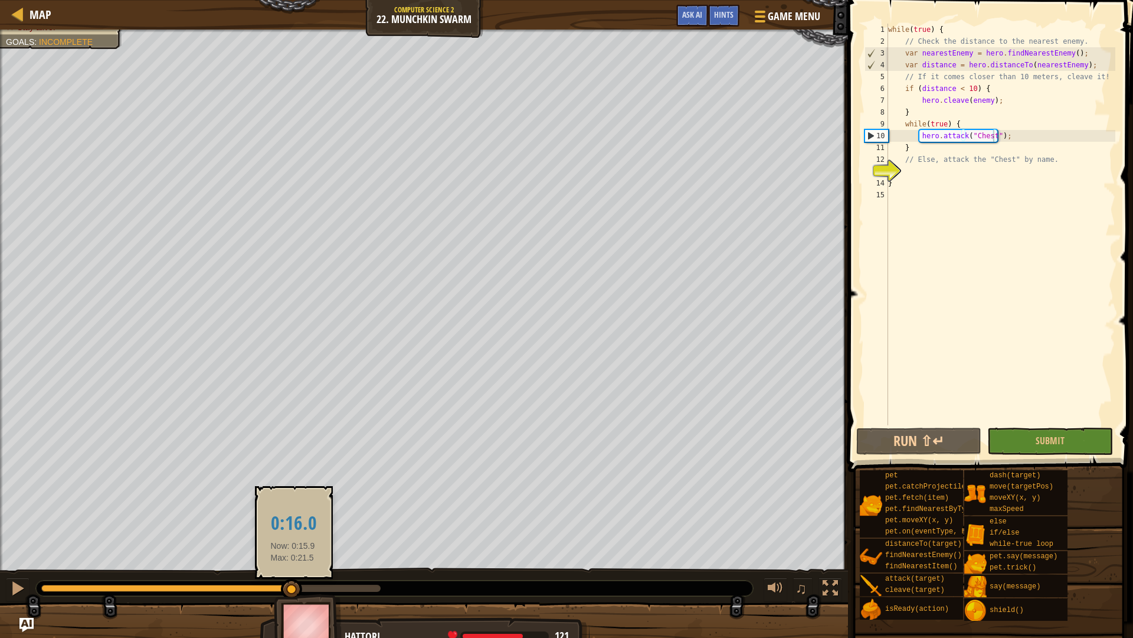
drag, startPoint x: 228, startPoint y: 589, endPoint x: 293, endPoint y: 586, distance: 65.0
click at [293, 563] on div at bounding box center [291, 589] width 21 height 21
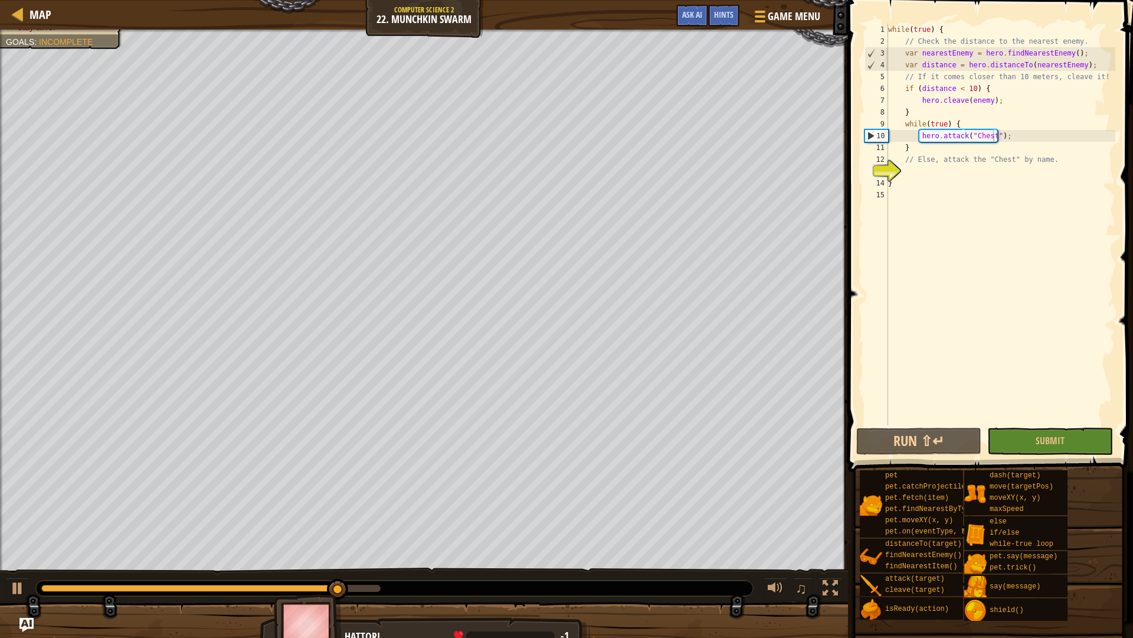
type textarea "while(true) {"
drag, startPoint x: 962, startPoint y: 122, endPoint x: 903, endPoint y: 129, distance: 59.4
click at [903, 129] on div "while ( true ) { // Check the distance to the nearest enemy. var nearestEnemy =…" at bounding box center [1001, 236] width 230 height 425
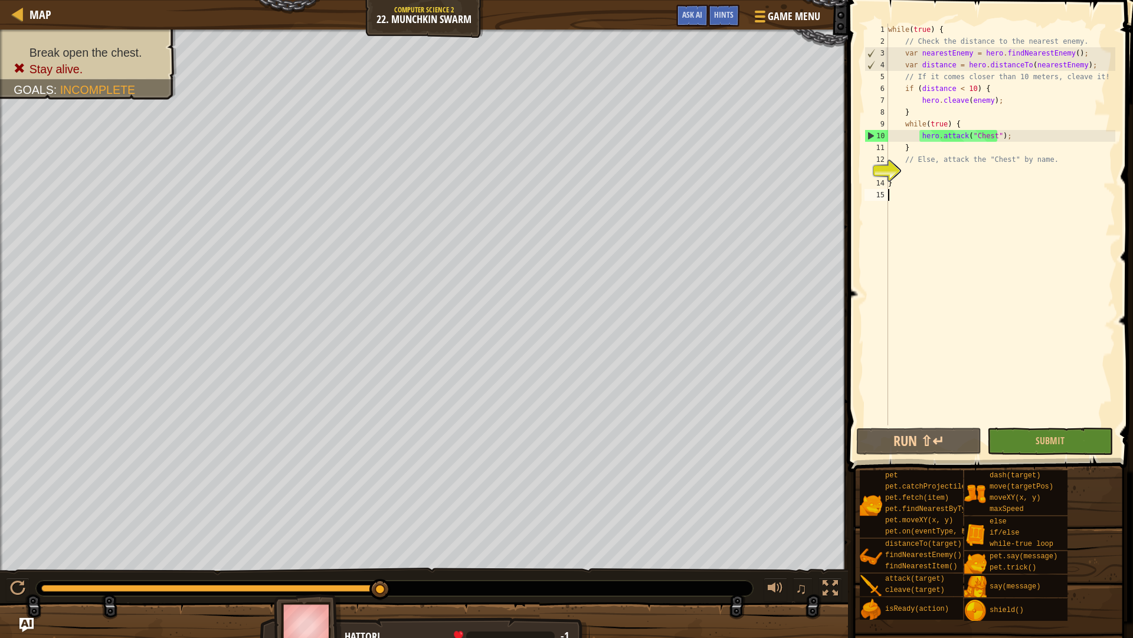
click at [952, 227] on div "while ( true ) { // Check the distance to the nearest enemy. var nearestEnemy =…" at bounding box center [1001, 236] width 230 height 425
type textarea "at"
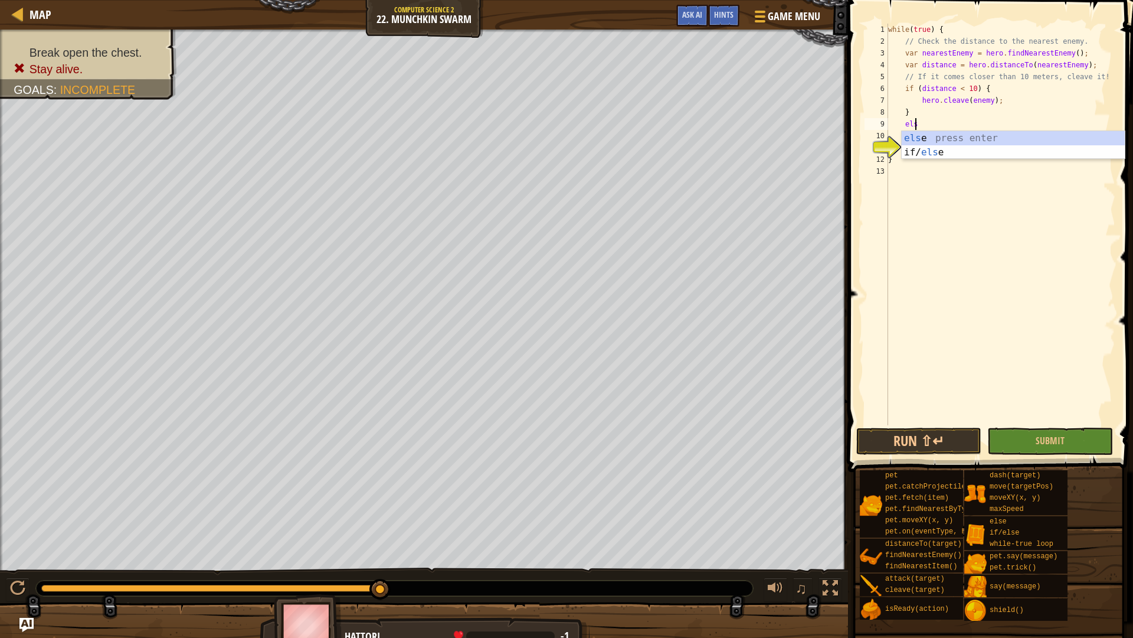
type textarea "else"
type textarea "hero.attack("Chest");"
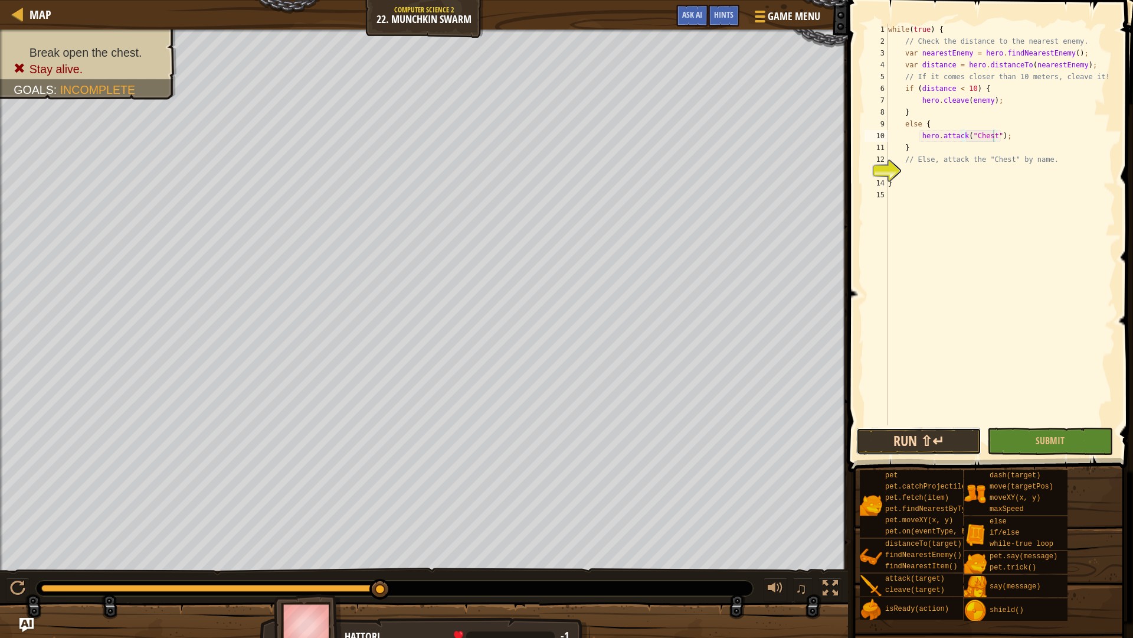
click at [879, 444] on button "Run ⇧↵" at bounding box center [919, 440] width 125 height 27
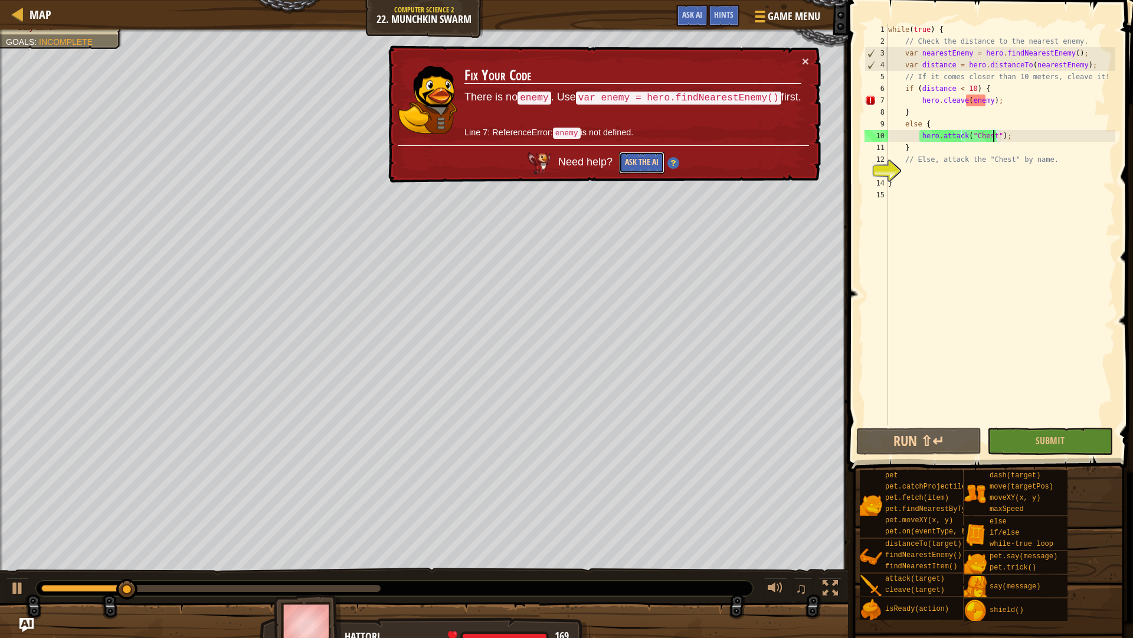
click at [625, 157] on button "Ask the AI" at bounding box center [641, 163] width 45 height 22
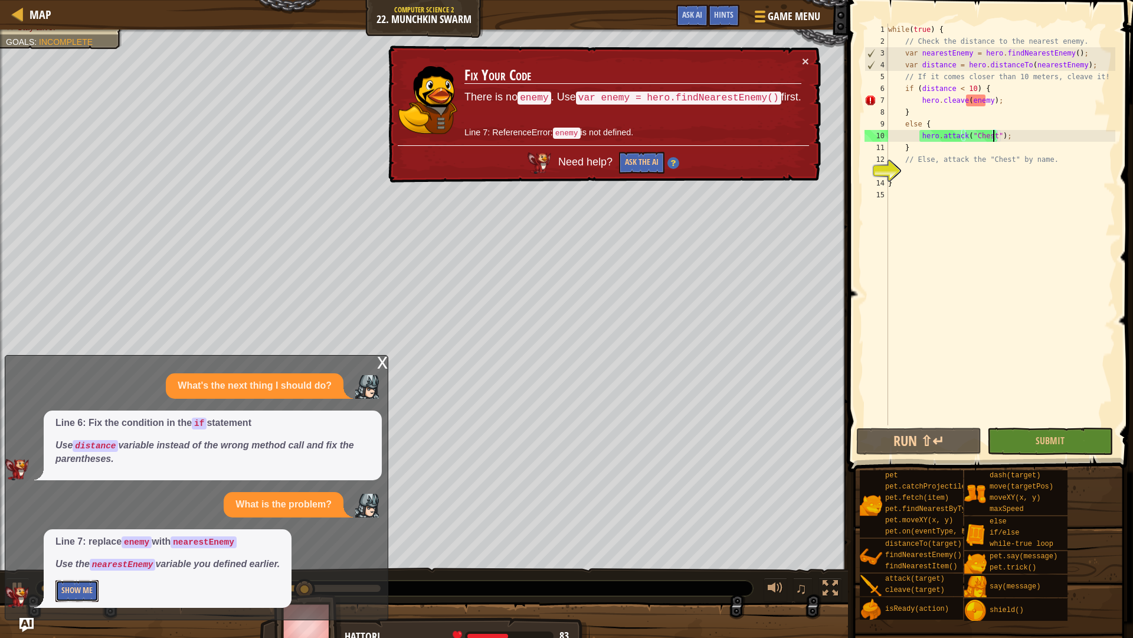
click at [89, 563] on button "Show Me" at bounding box center [76, 591] width 43 height 22
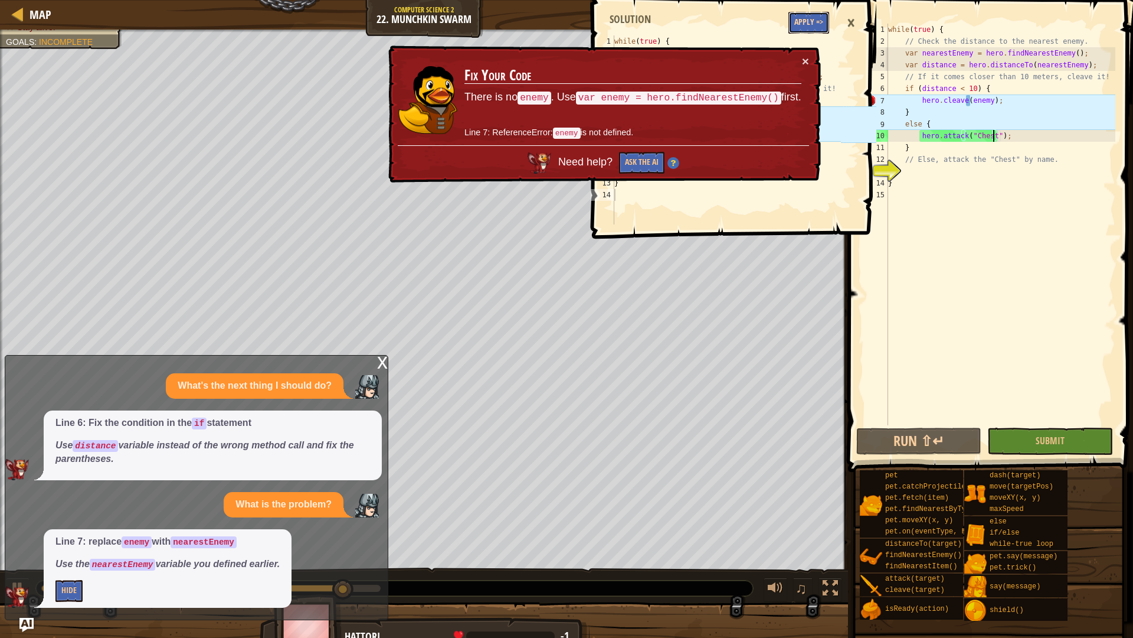
click at [817, 23] on button "Apply =>" at bounding box center [809, 23] width 41 height 22
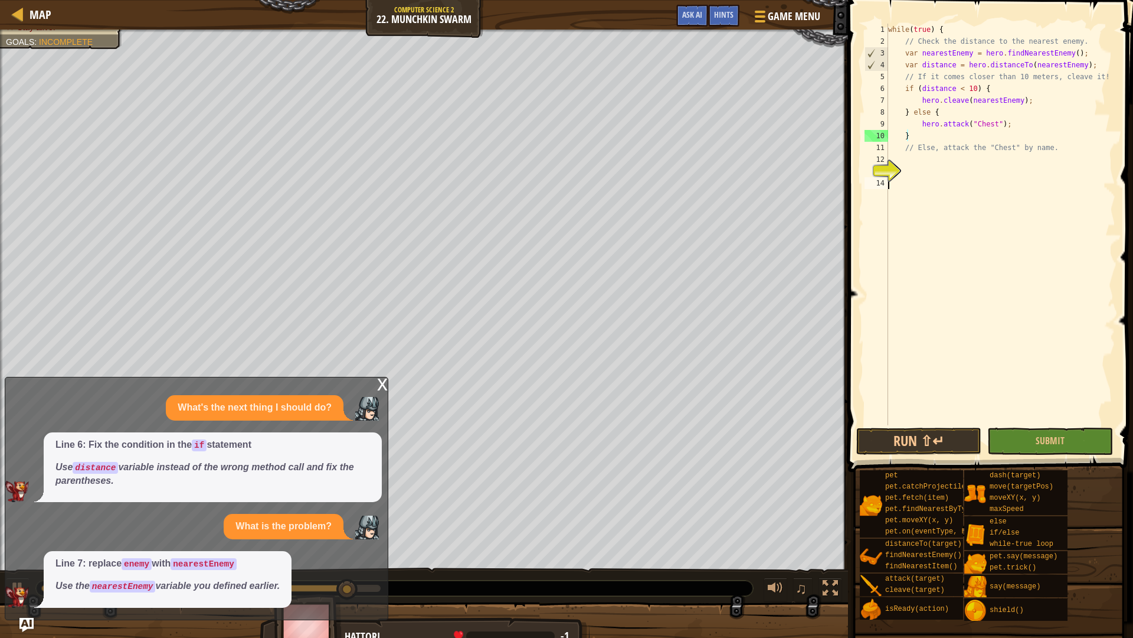
scroll to position [5, 0]
click at [948, 439] on button "Run ⇧↵" at bounding box center [919, 440] width 125 height 27
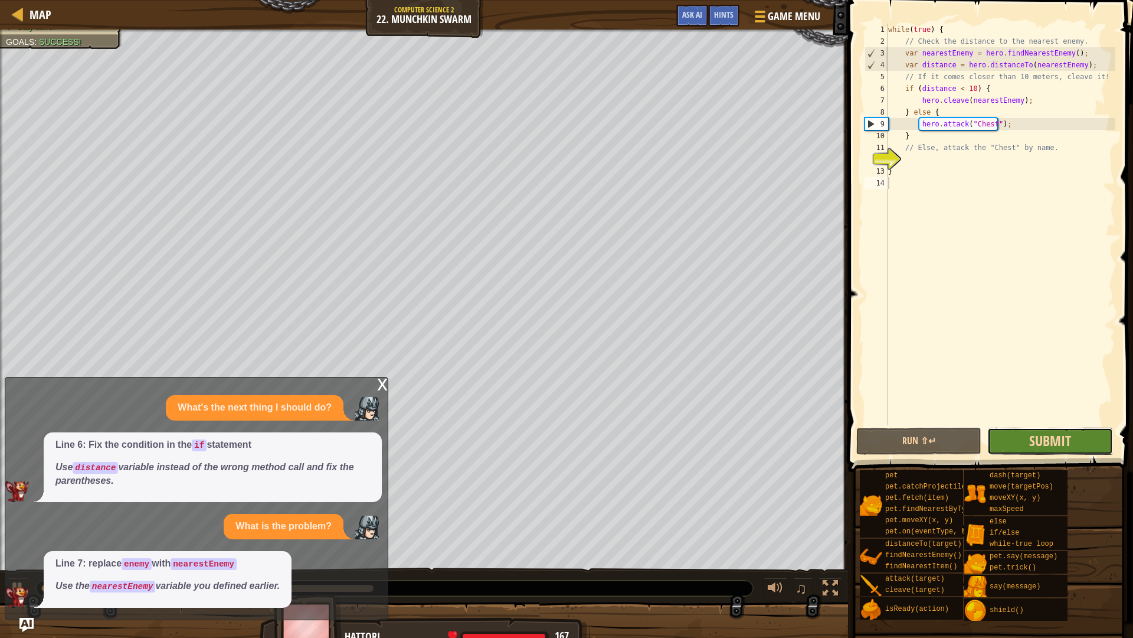
click at [1060, 445] on span "Submit" at bounding box center [1051, 440] width 42 height 19
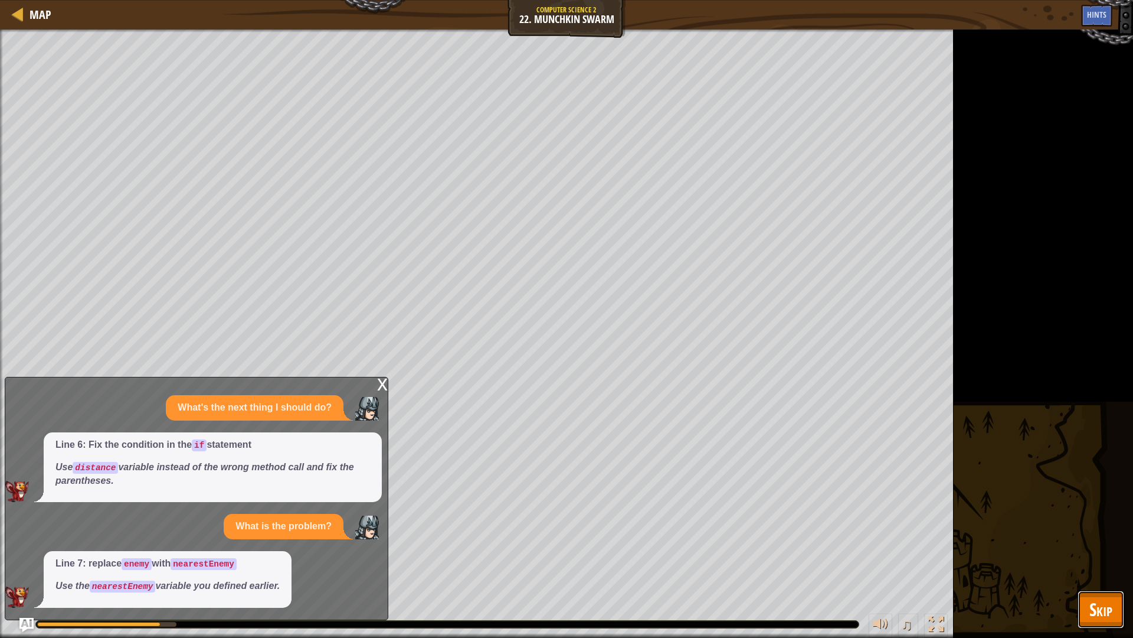
click at [1100, 563] on span "Skip" at bounding box center [1101, 609] width 23 height 24
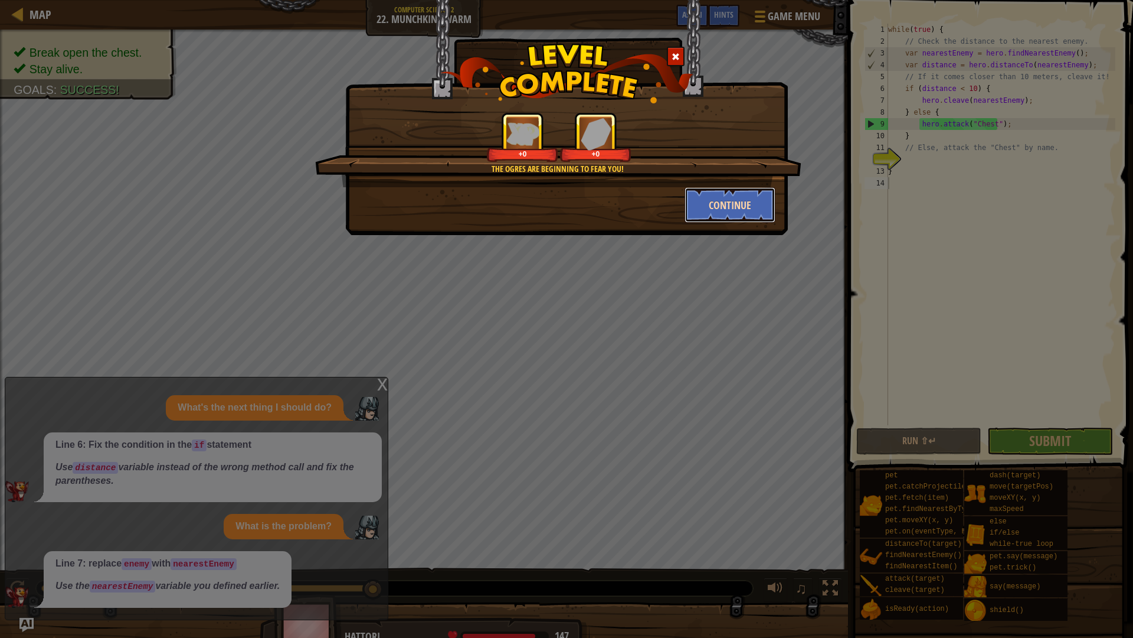
click at [770, 203] on button "Continue" at bounding box center [731, 204] width 92 height 35
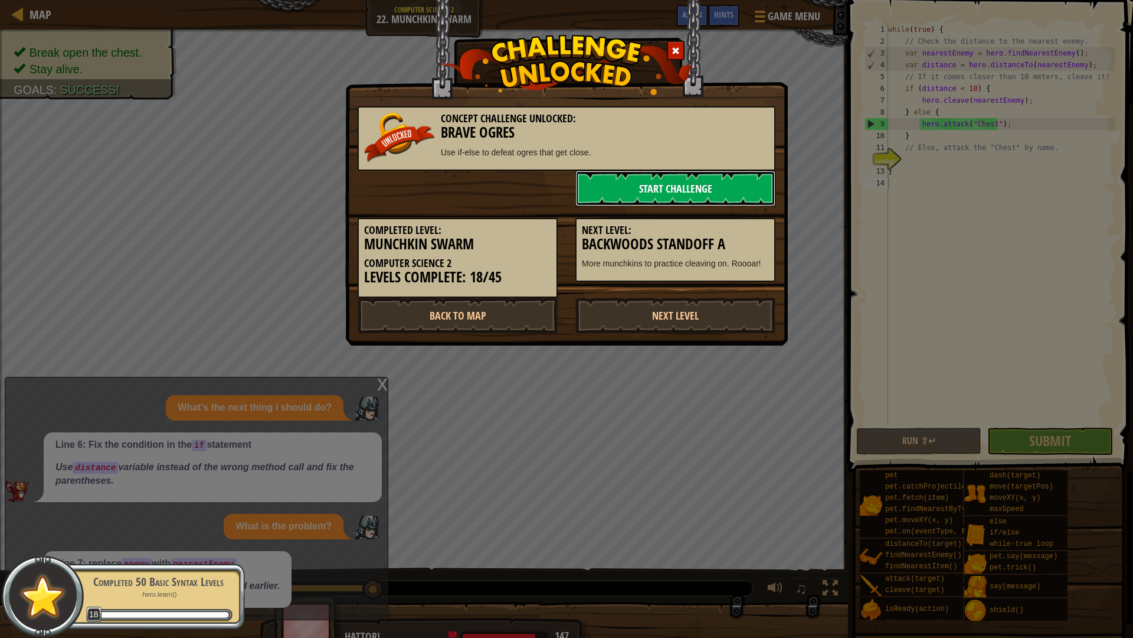
click at [665, 196] on link "Start Challenge" at bounding box center [676, 188] width 200 height 35
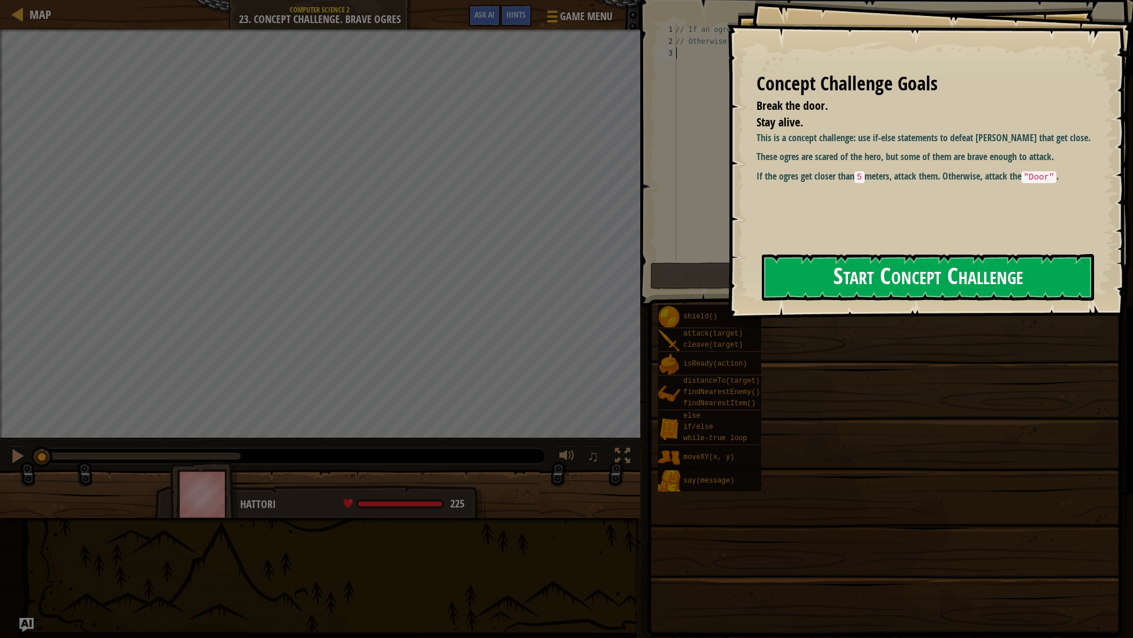
click at [946, 286] on button "Start Concept Challenge" at bounding box center [928, 277] width 332 height 47
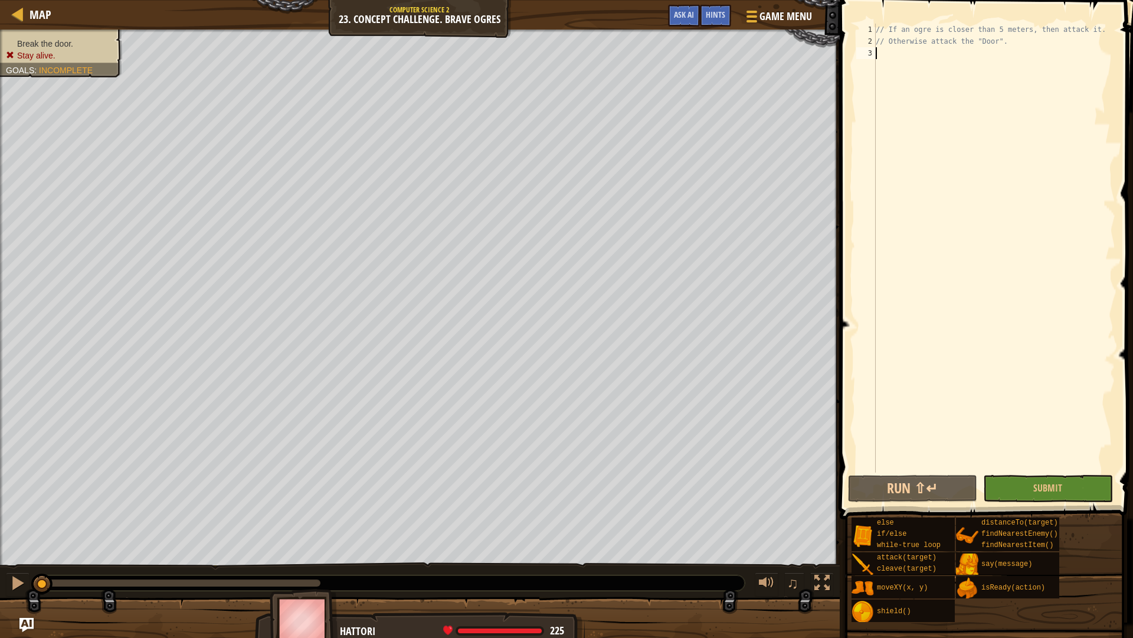
scroll to position [5, 0]
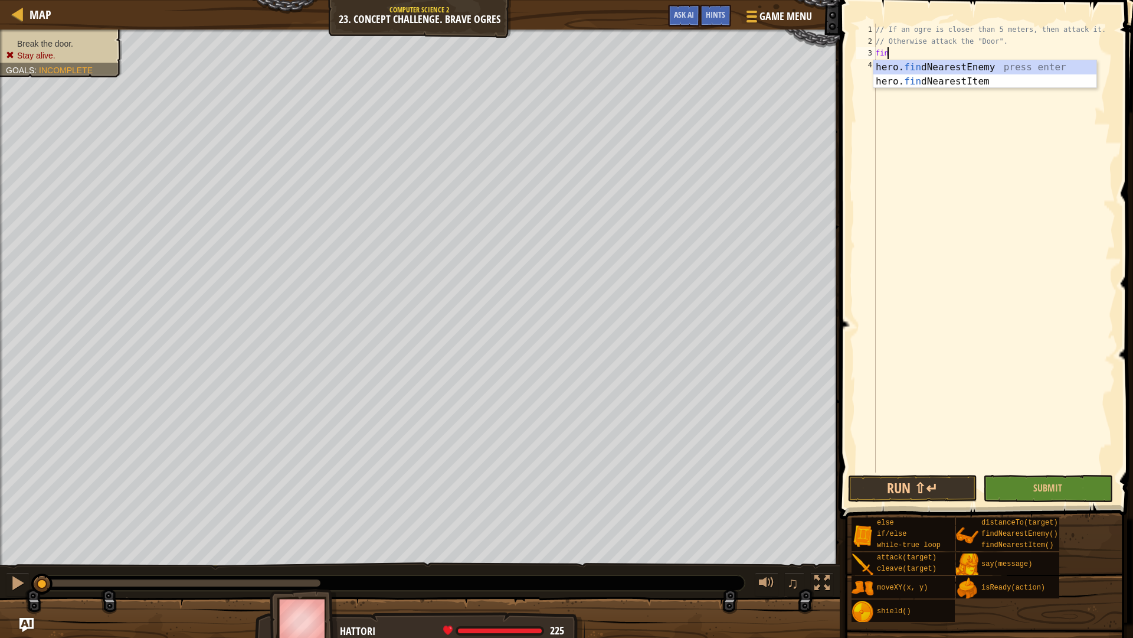
type textarea "find"
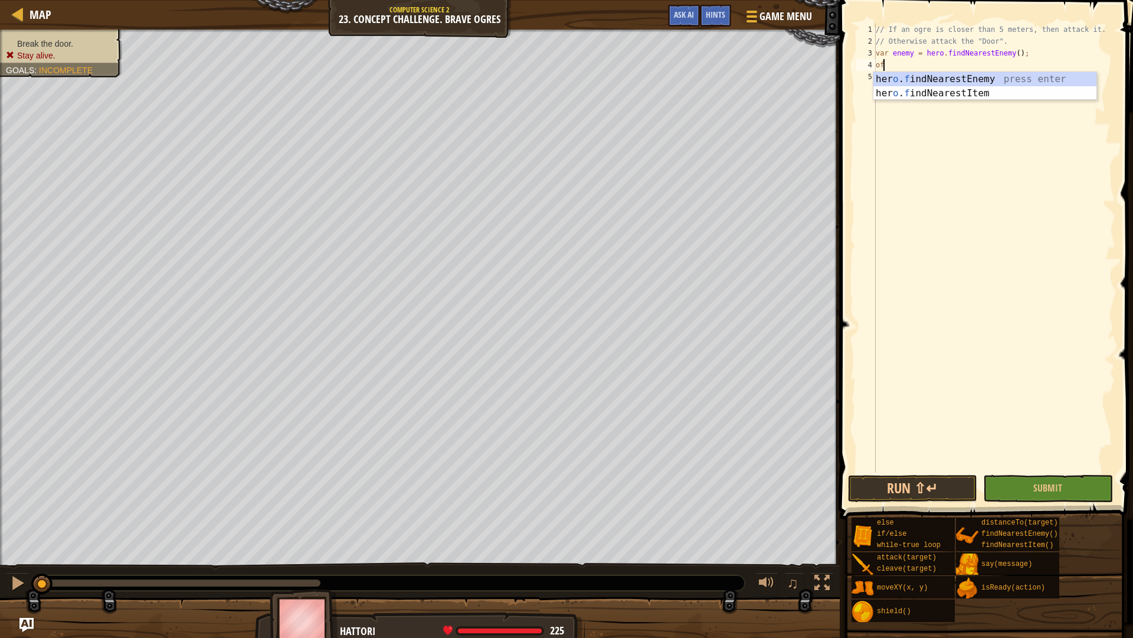
type textarea "o"
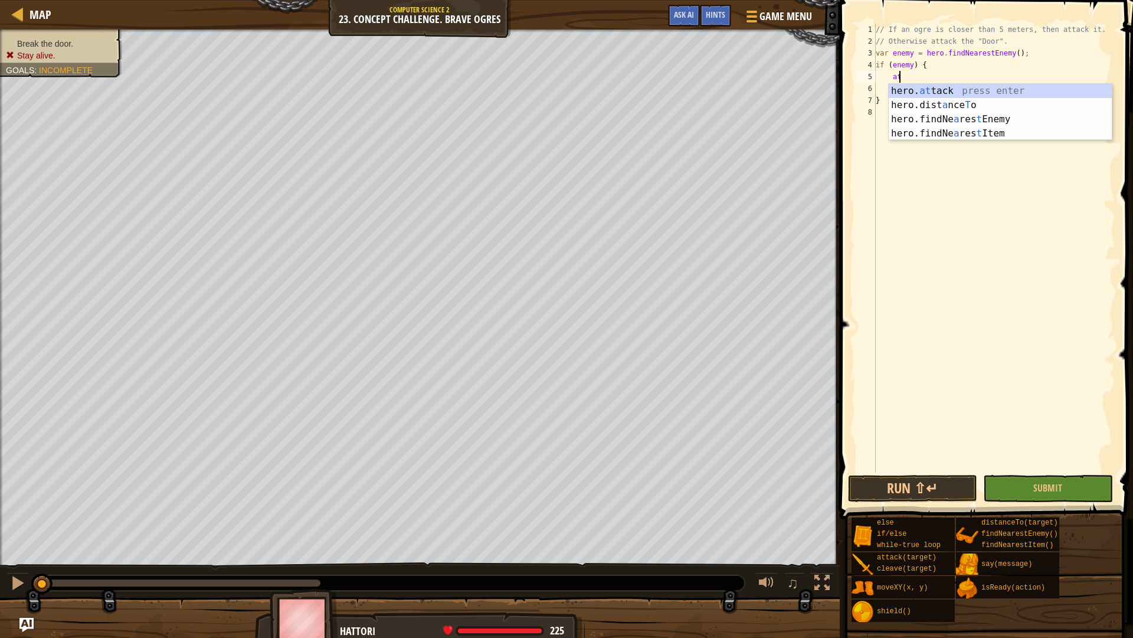
type textarea "a"
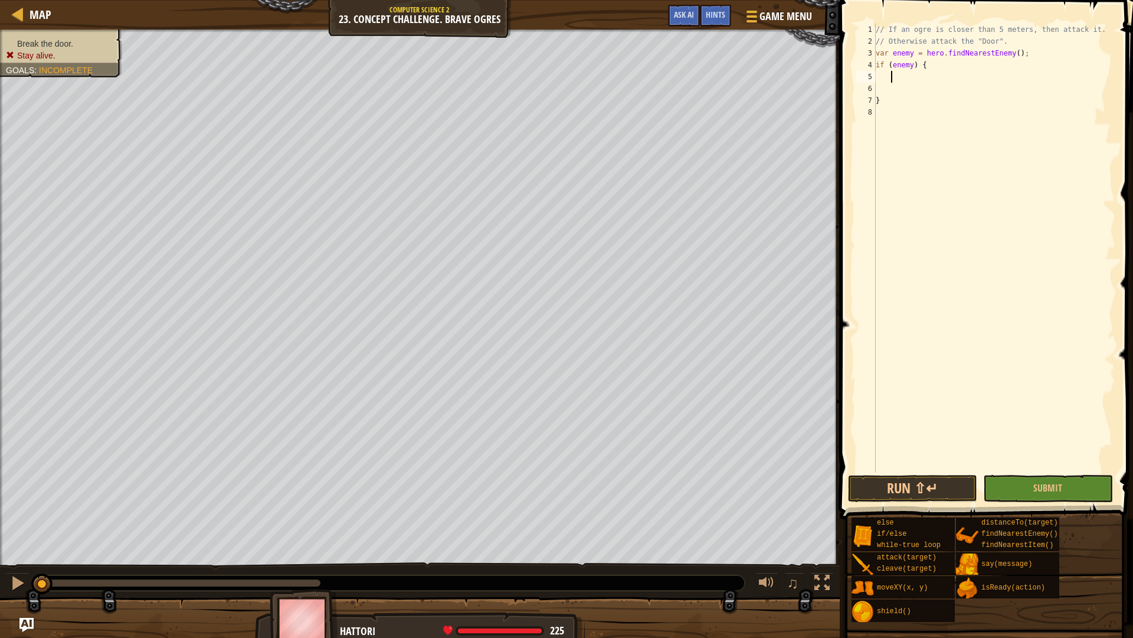
scroll to position [5, 1]
click at [735, 17] on div "Game Menu Done Hints Ask AI" at bounding box center [740, 19] width 157 height 28
click at [724, 15] on span "Hints" at bounding box center [715, 14] width 19 height 11
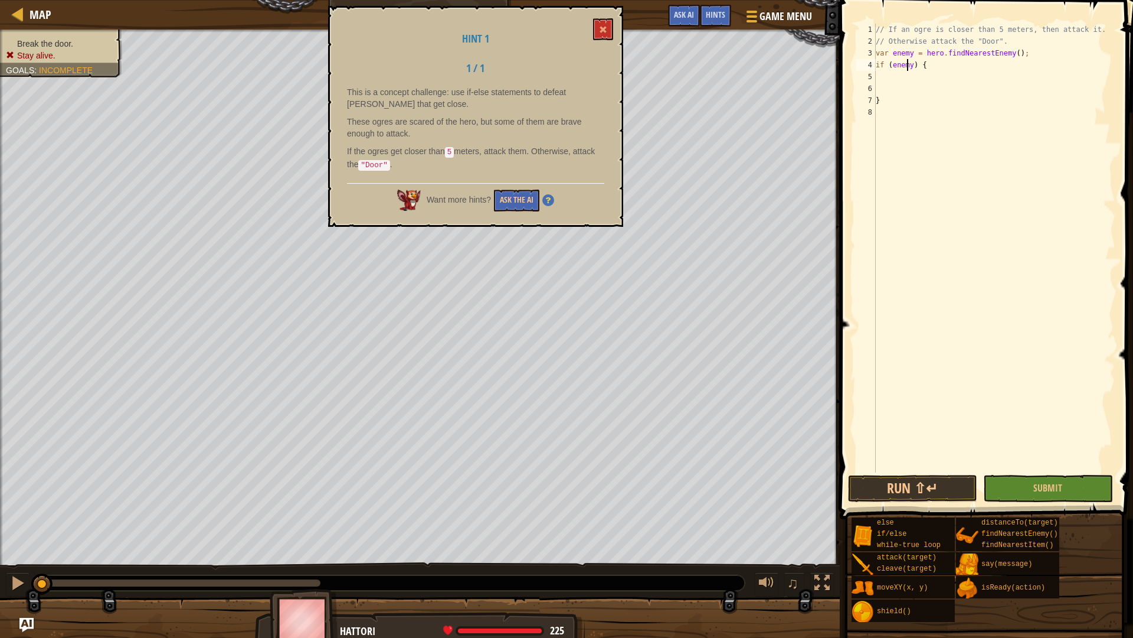
click at [913, 66] on div "// If an ogre is closer than 5 meters, then attack it. // Otherwise attack the …" at bounding box center [995, 260] width 242 height 472
click at [910, 66] on div "// If an ogre is closer than 5 meters, then attack it. // Otherwise attack the …" at bounding box center [995, 260] width 242 height 472
click at [859, 63] on div "4" at bounding box center [866, 65] width 19 height 12
type textarea "if (enemy hero.distanceTo(target)) {"
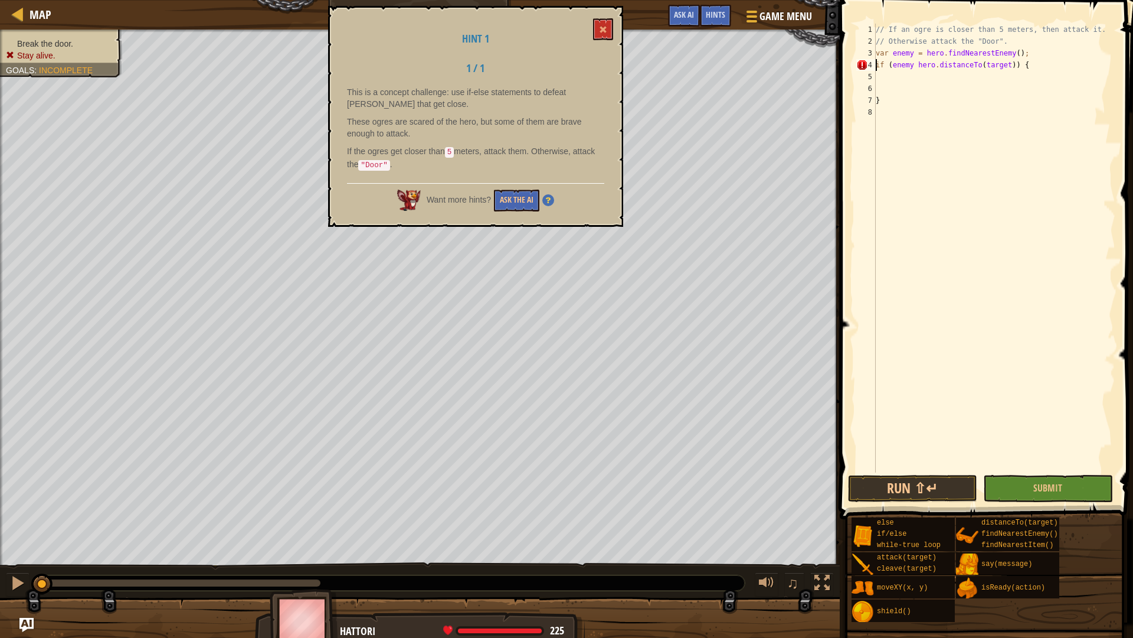
click at [1054, 71] on div "// If an ogre is closer than 5 meters, then attack it. // Otherwise attack the …" at bounding box center [995, 260] width 242 height 472
click at [1046, 63] on div "// If an ogre is closer than 5 meters, then attack it. // Otherwise attack the …" at bounding box center [995, 260] width 242 height 472
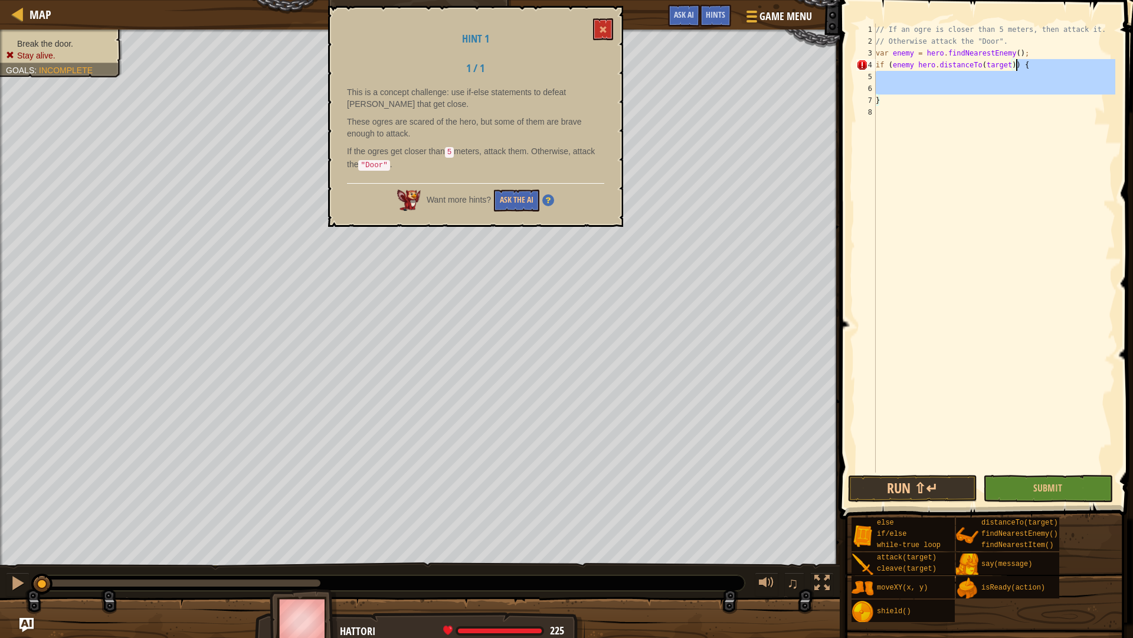
click at [1046, 63] on div "// If an ogre is closer than 5 meters, then attack it. // Otherwise attack the …" at bounding box center [995, 260] width 242 height 472
click at [1010, 64] on div "// If an ogre is closer than 5 meters, then attack it. // Otherwise attack the …" at bounding box center [995, 260] width 242 height 472
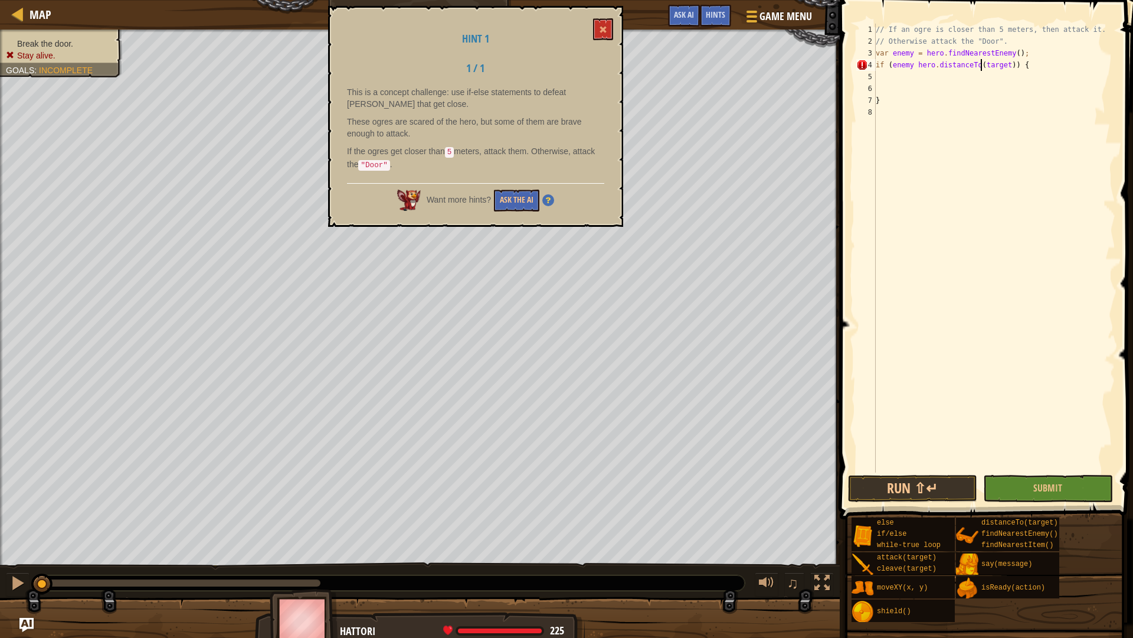
click at [983, 66] on div "// If an ogre is closer than 5 meters, then attack it. // Otherwise attack the …" at bounding box center [995, 260] width 242 height 472
type textarea "if (enemy) {"
click at [922, 76] on div "// If an ogre is closer than 5 meters, then attack it. // Otherwise attack the …" at bounding box center [995, 260] width 242 height 472
click at [601, 27] on span at bounding box center [603, 29] width 8 height 8
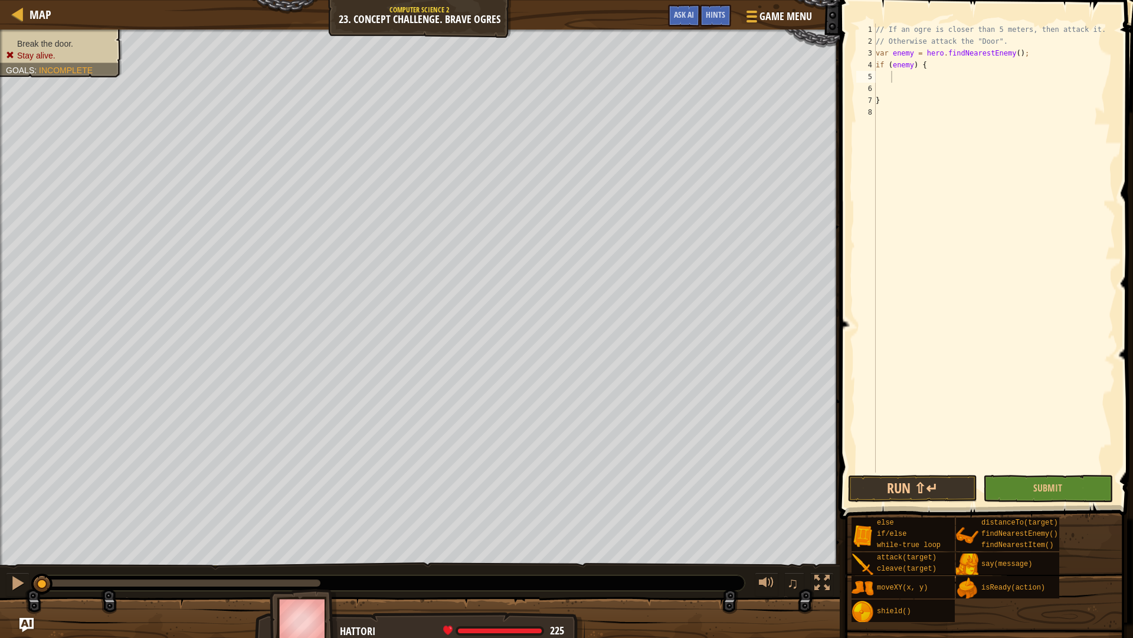
click at [923, 79] on div "// If an ogre is closer than 5 meters, then attack it. // Otherwise attack the …" at bounding box center [995, 260] width 242 height 472
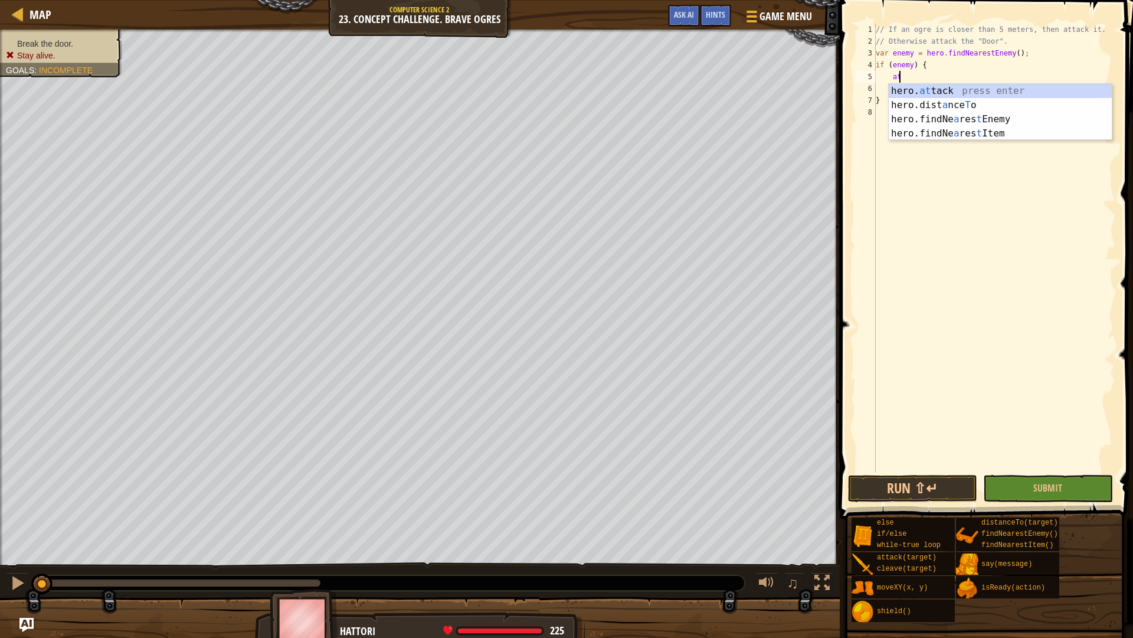
scroll to position [5, 1]
type textarea "hero.attack(enemy);"
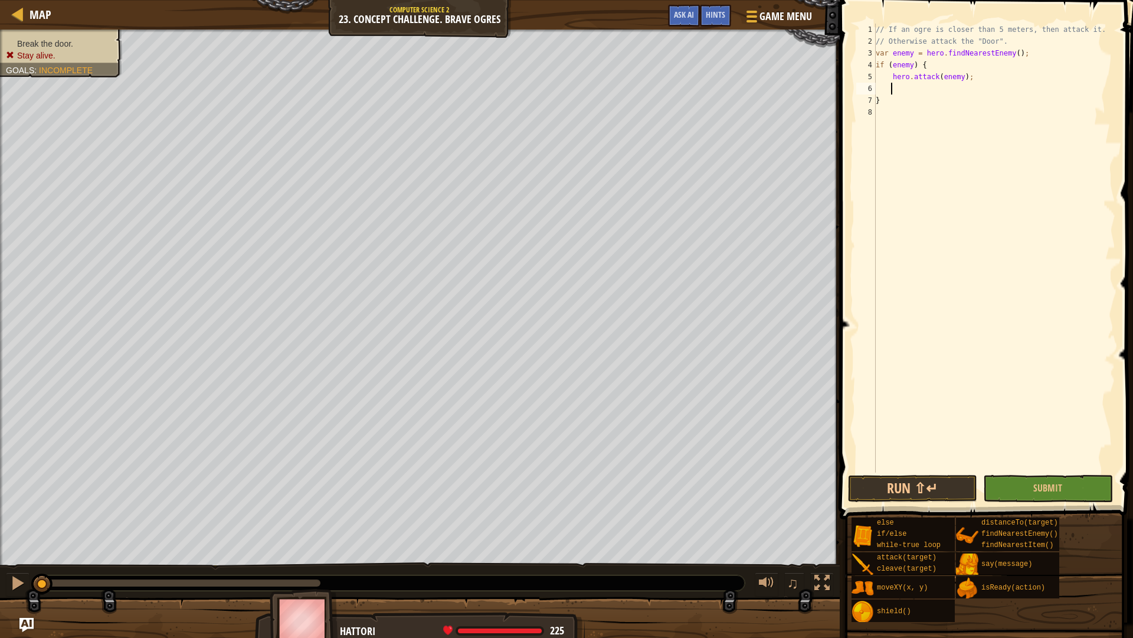
scroll to position [5, 1]
type textarea "}"
type textarea "else"
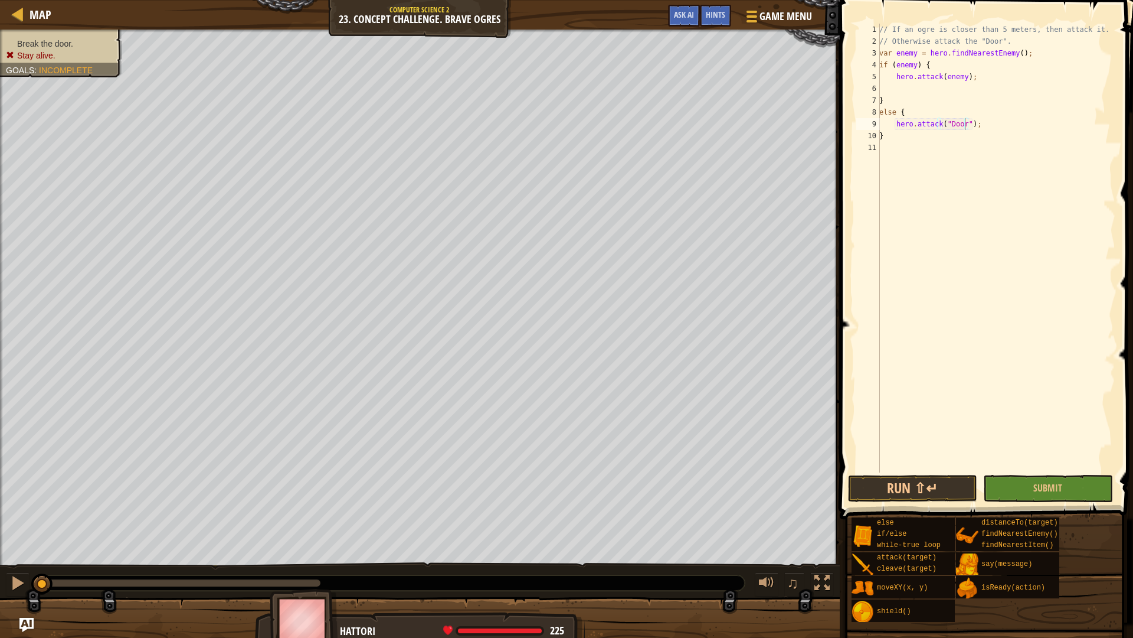
click at [931, 473] on span at bounding box center [988, 243] width 303 height 554
click at [917, 491] on button "Run ⇧↵" at bounding box center [912, 488] width 129 height 27
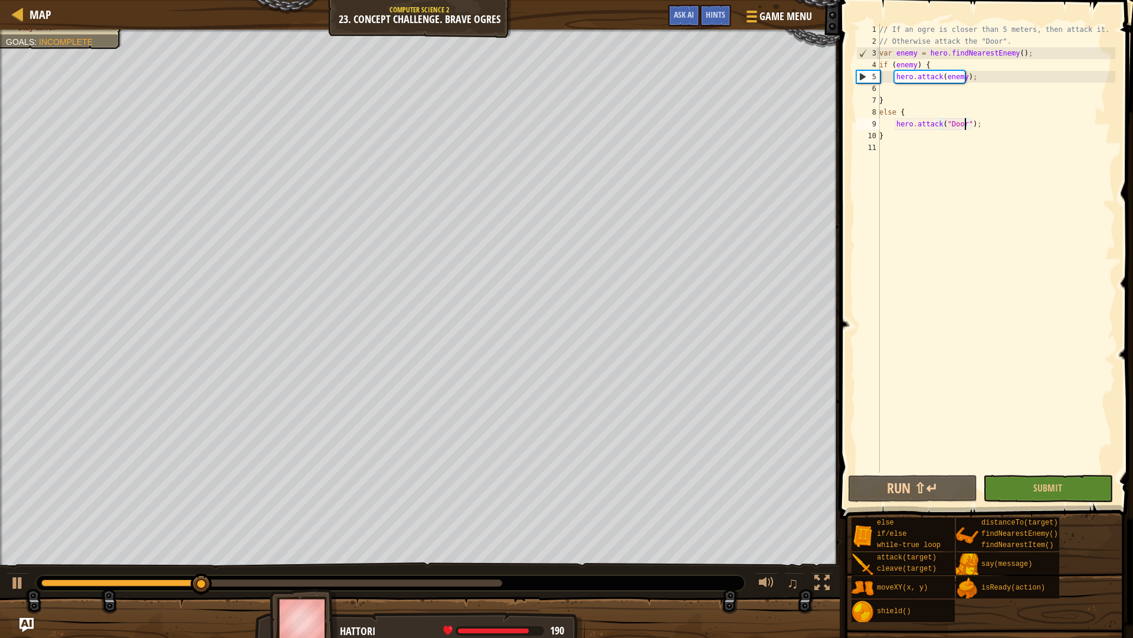
click at [909, 64] on div "// If an ogre is closer than 5 meters, then attack it. // Otherwise attack the …" at bounding box center [996, 260] width 239 height 472
type textarea "if (distance<5) {"
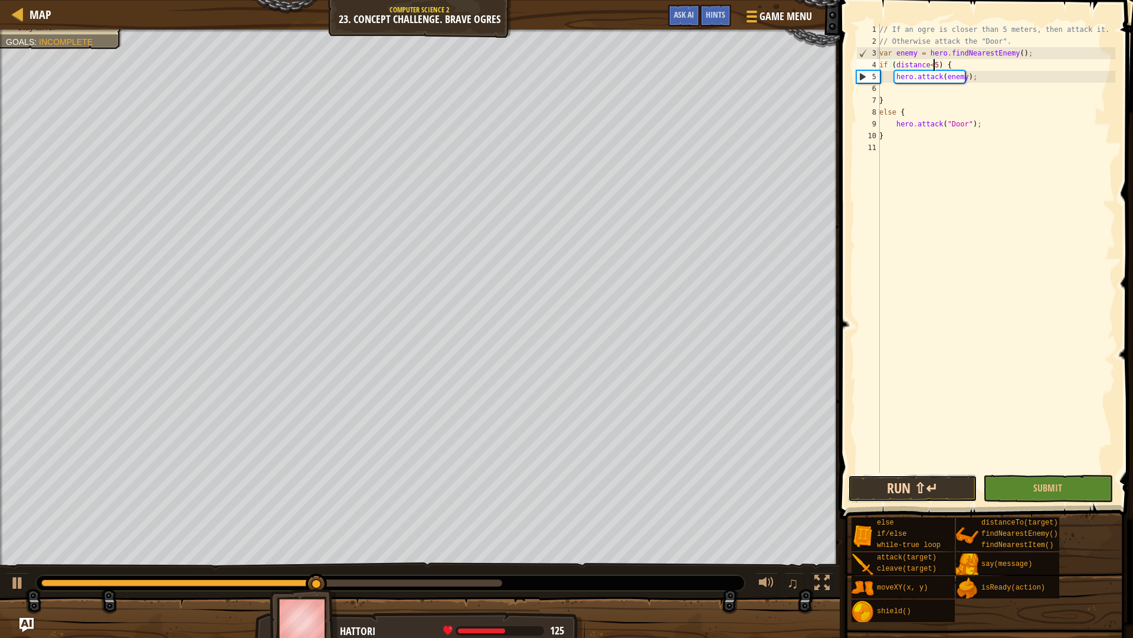
click at [932, 485] on button "Run ⇧↵" at bounding box center [912, 488] width 129 height 27
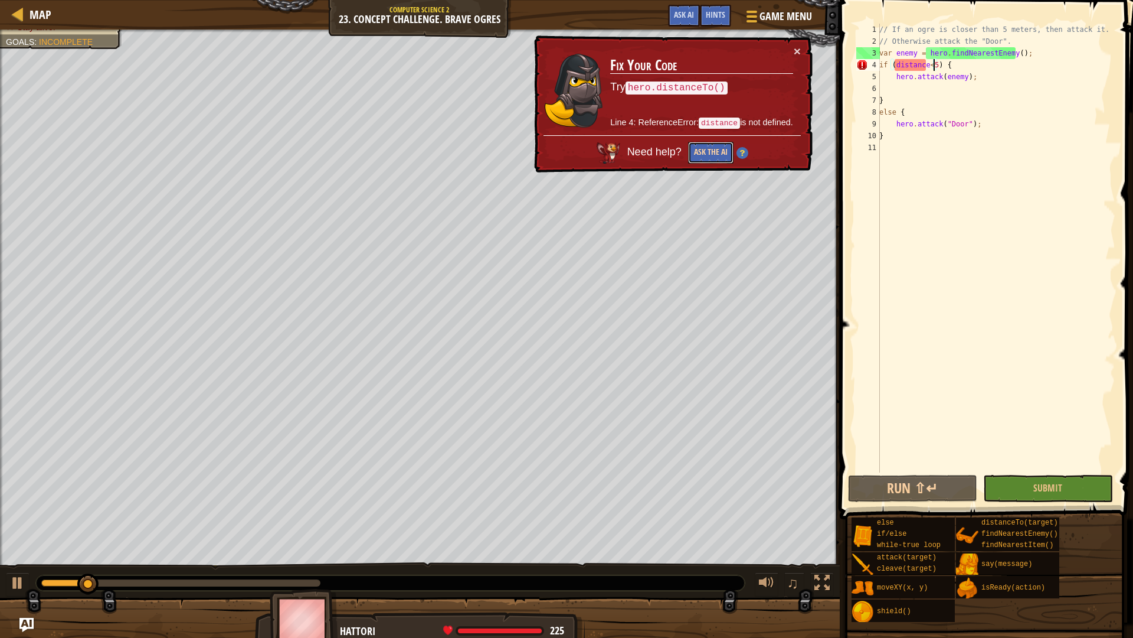
click at [714, 149] on button "Ask the AI" at bounding box center [710, 153] width 45 height 22
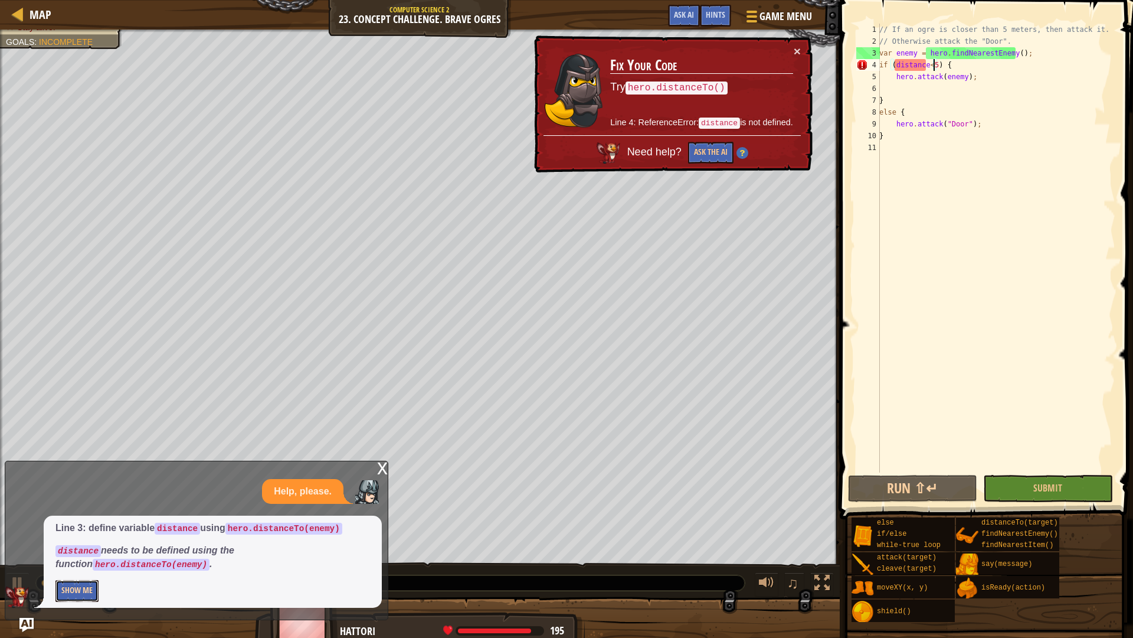
click at [62, 563] on button "Show Me" at bounding box center [76, 591] width 43 height 22
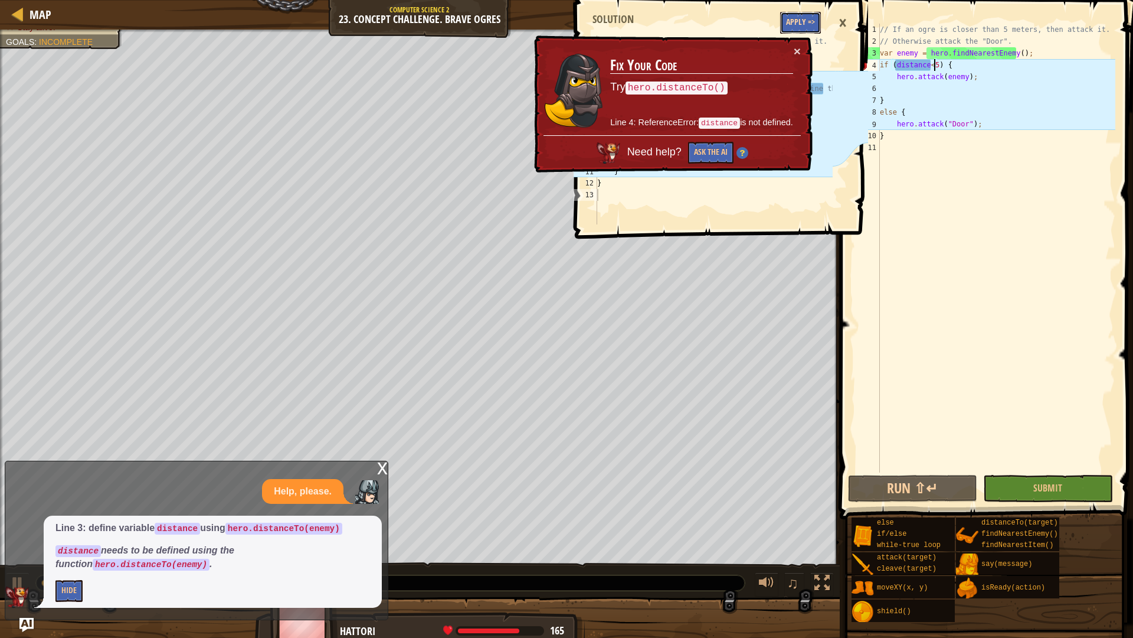
click at [815, 24] on button "Apply =>" at bounding box center [800, 23] width 41 height 22
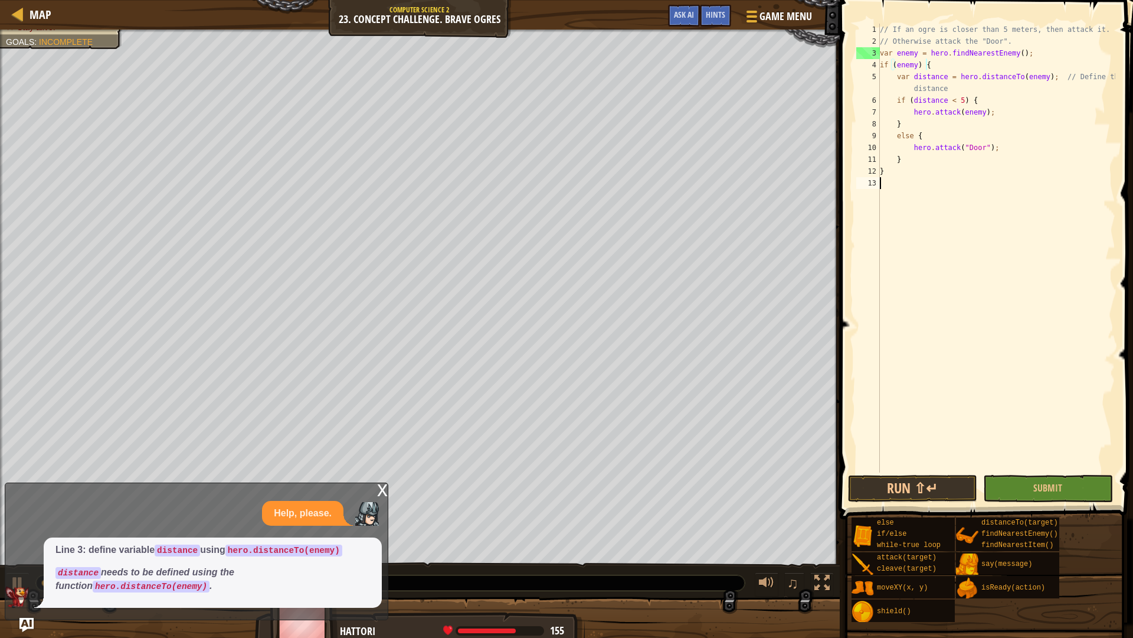
scroll to position [5, 0]
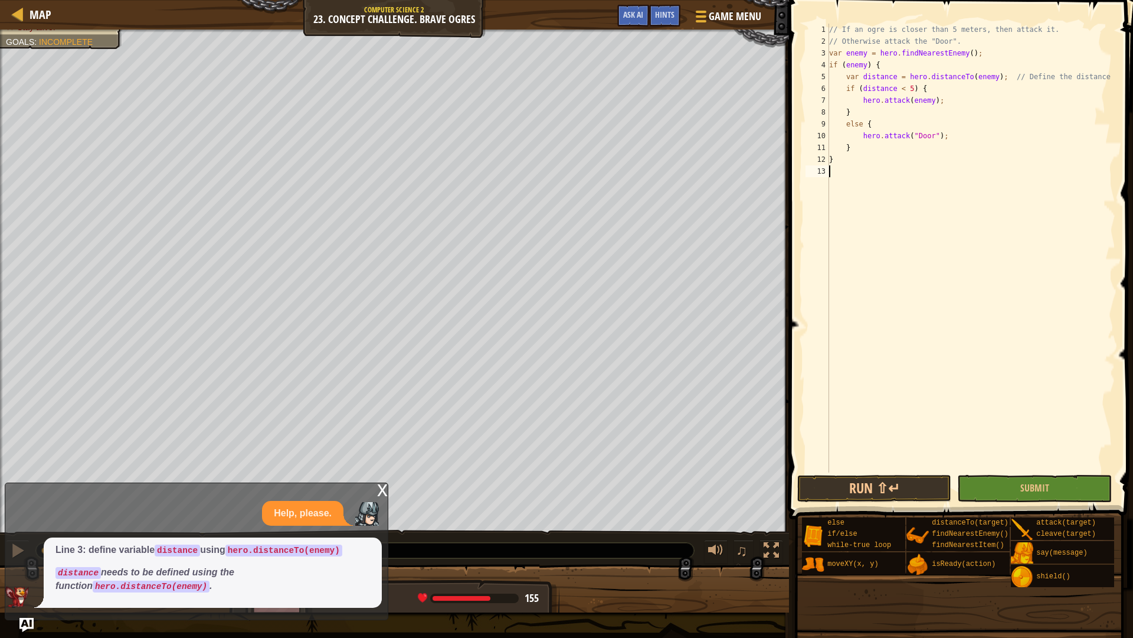
click at [936, 90] on div "// If an ogre is closer than 5 meters, then attack it. // Otherwise attack the …" at bounding box center [971, 260] width 289 height 472
click at [899, 487] on button "Run ⇧↵" at bounding box center [875, 488] width 154 height 27
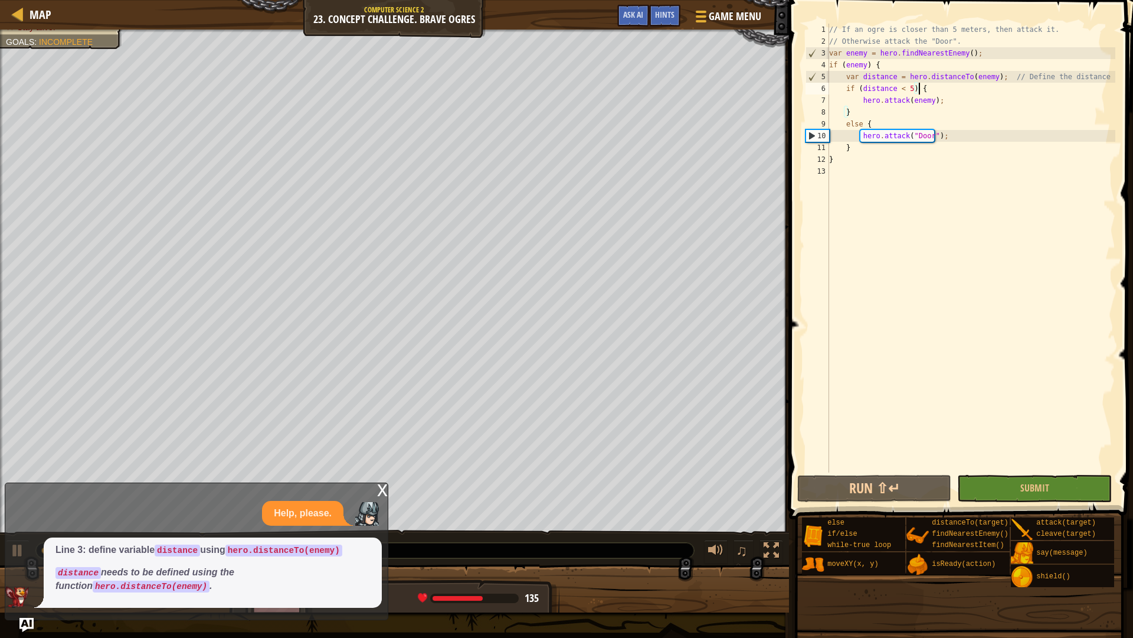
click at [379, 490] on div "x" at bounding box center [382, 489] width 11 height 12
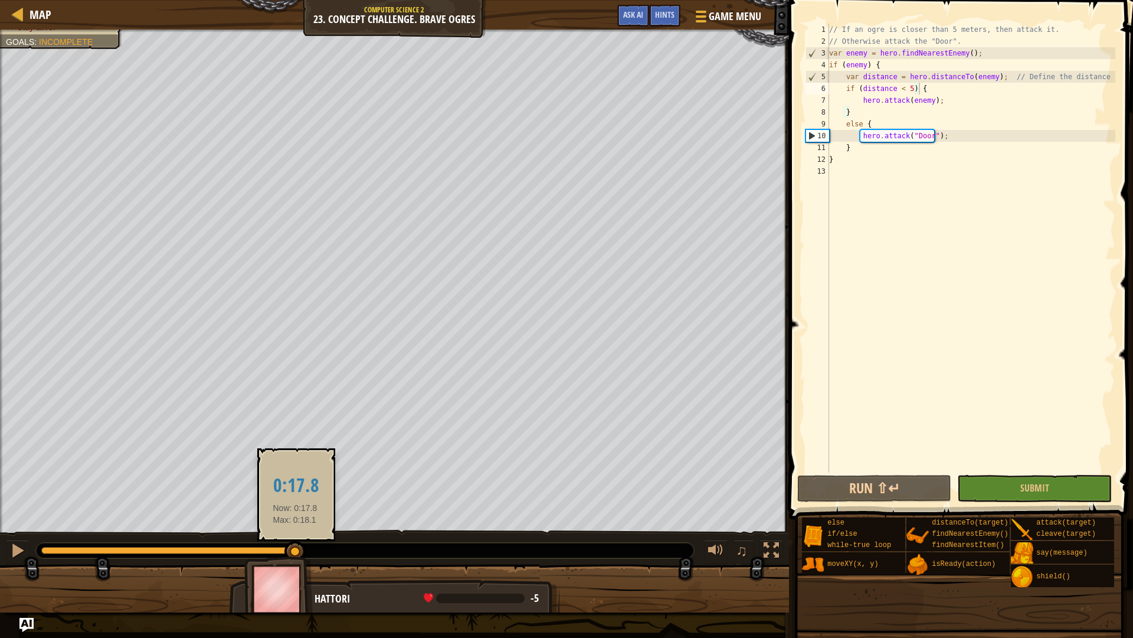
drag, startPoint x: 280, startPoint y: 546, endPoint x: 295, endPoint y: 546, distance: 15.3
click at [295, 546] on div at bounding box center [295, 551] width 21 height 21
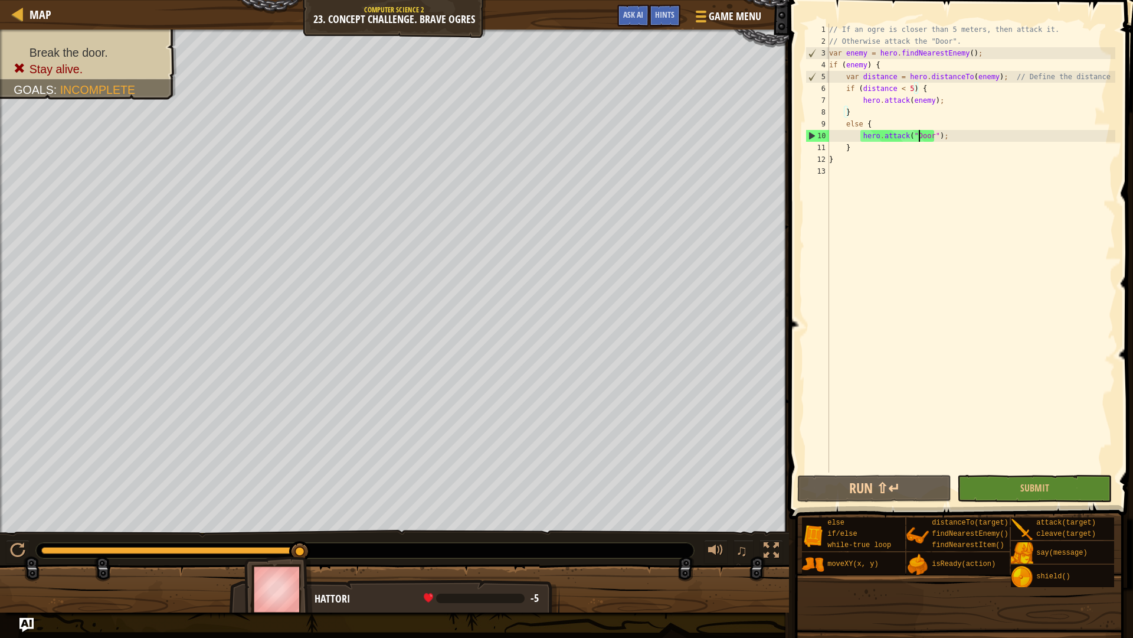
click at [917, 136] on div "// If an ogre is closer than 5 meters, then attack it. // Otherwise attack the …" at bounding box center [971, 260] width 289 height 472
click at [811, 138] on div "10" at bounding box center [817, 136] width 23 height 12
click at [813, 134] on div "10" at bounding box center [817, 136] width 23 height 12
click at [824, 132] on div "10" at bounding box center [817, 136] width 23 height 12
click at [910, 486] on button "Run ⇧↵" at bounding box center [875, 488] width 154 height 27
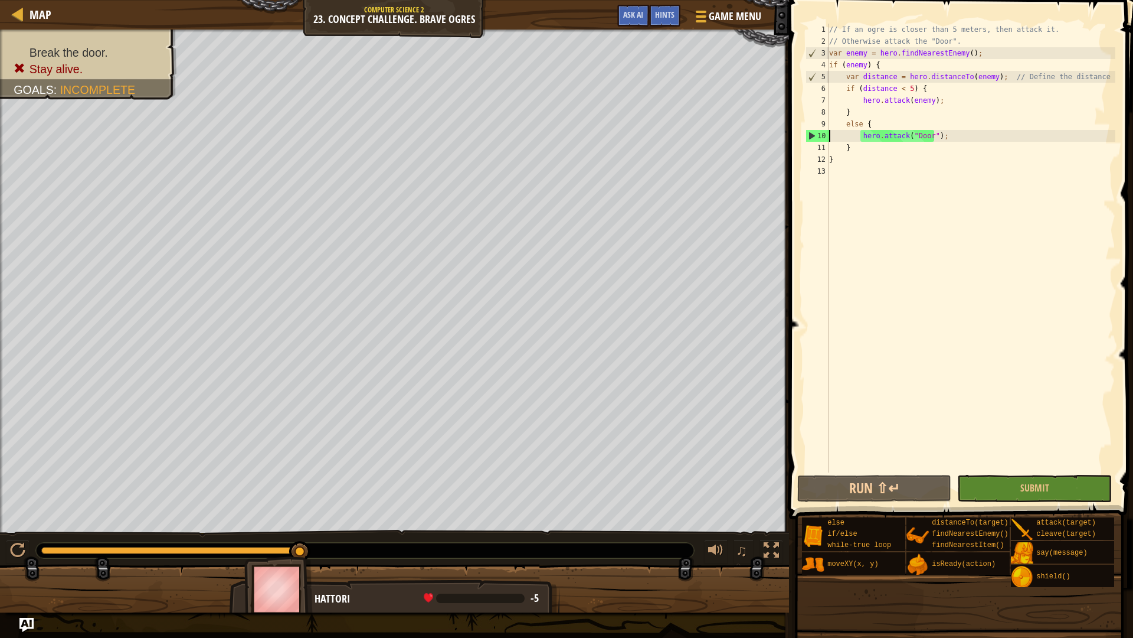
click at [864, 152] on div "// If an ogre is closer than 5 meters, then attack it. // Otherwise attack the …" at bounding box center [971, 260] width 289 height 472
click at [847, 159] on div "// If an ogre is closer than 5 meters, then attack it. // Otherwise attack the …" at bounding box center [971, 260] width 289 height 472
type textarea "}"
click at [631, 17] on span "Ask AI" at bounding box center [633, 14] width 20 height 11
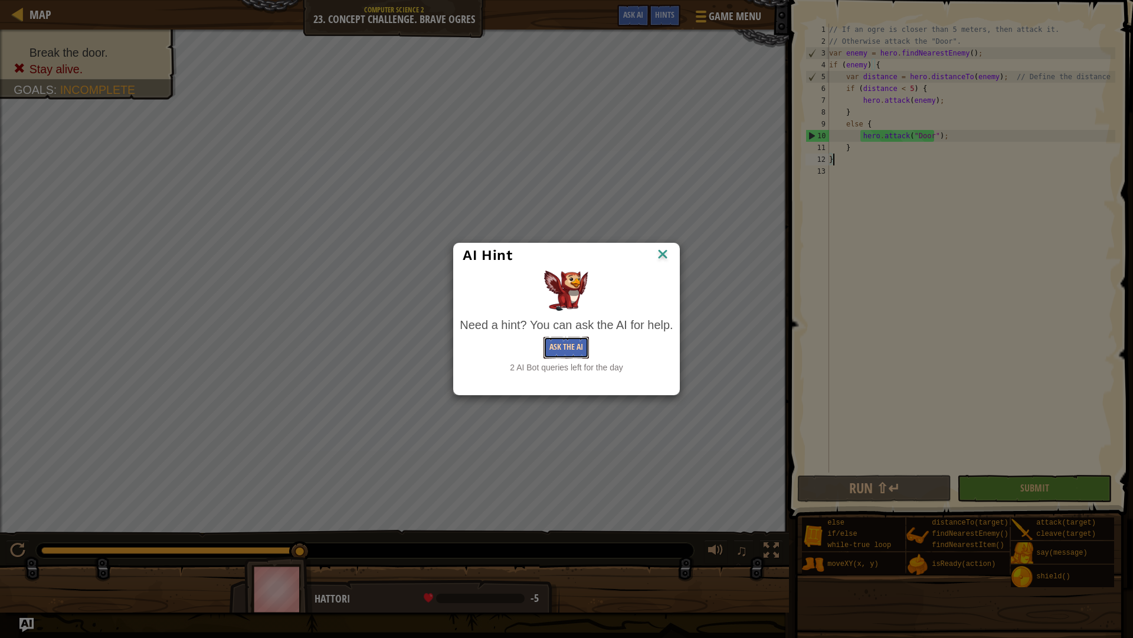
click at [586, 352] on button "Ask the AI" at bounding box center [566, 348] width 45 height 22
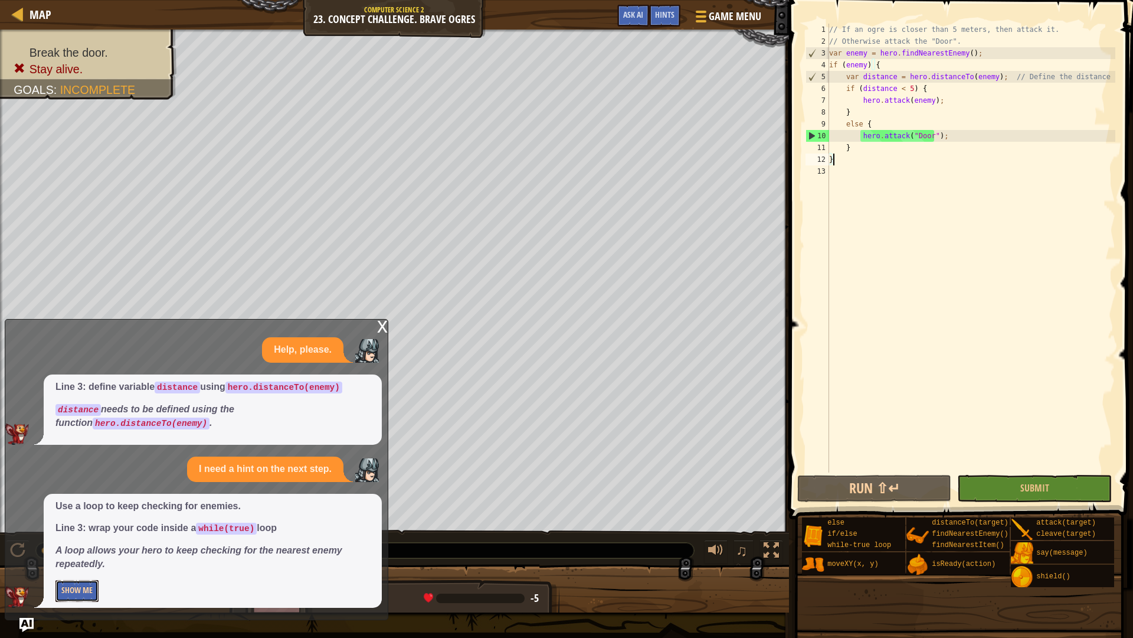
click at [84, 563] on button "Show Me" at bounding box center [76, 591] width 43 height 22
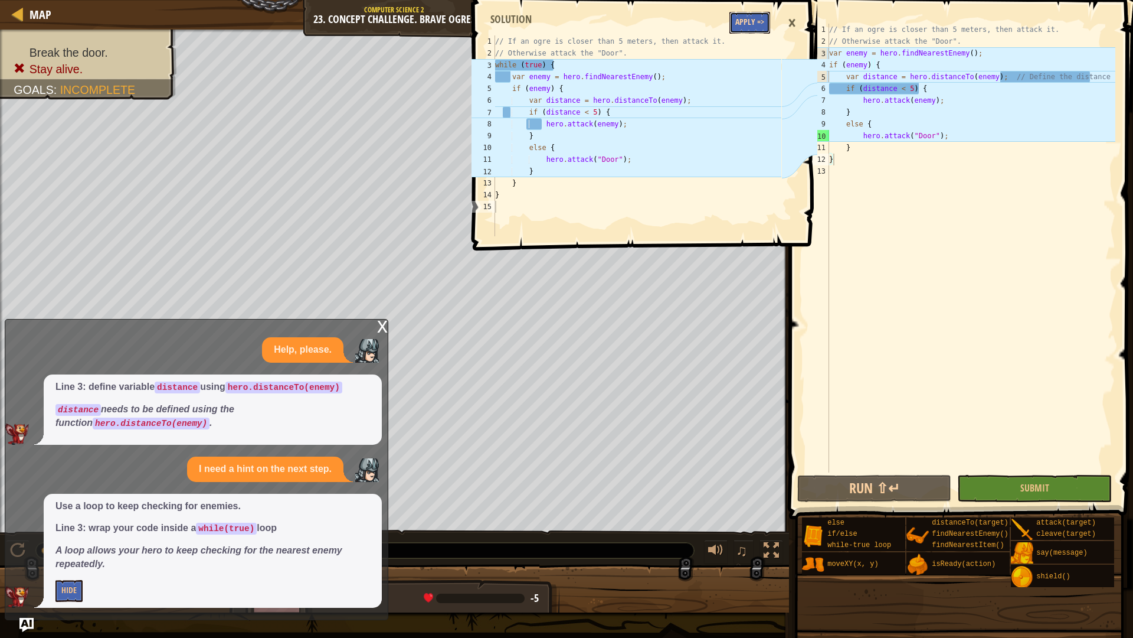
click at [752, 24] on button "Apply =>" at bounding box center [750, 23] width 41 height 22
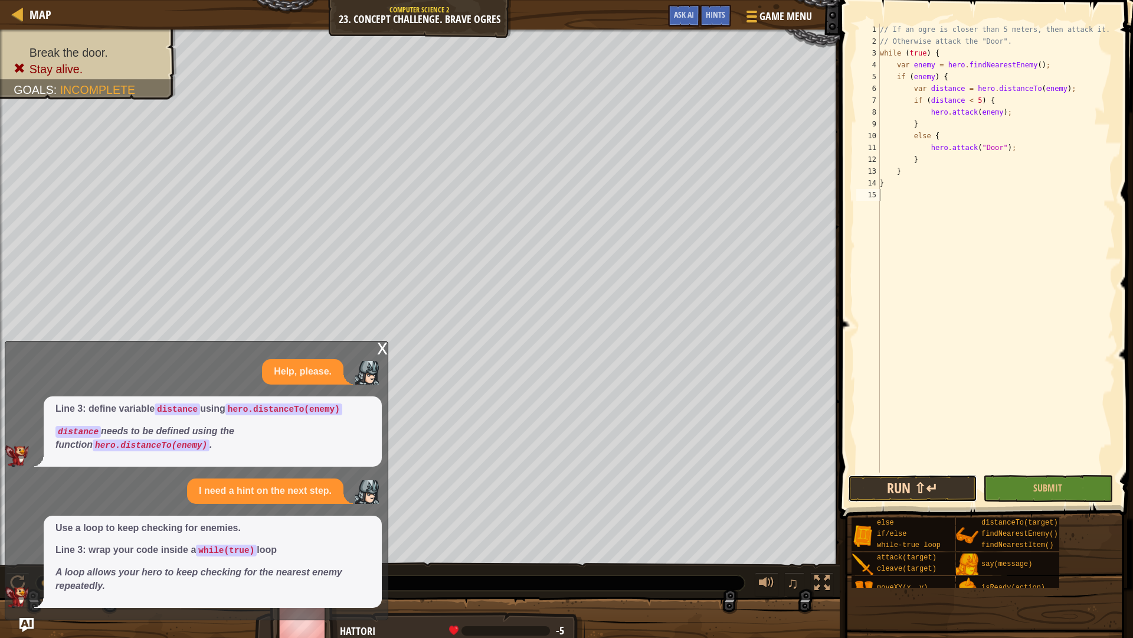
click at [920, 496] on button "Run ⇧↵" at bounding box center [912, 488] width 129 height 27
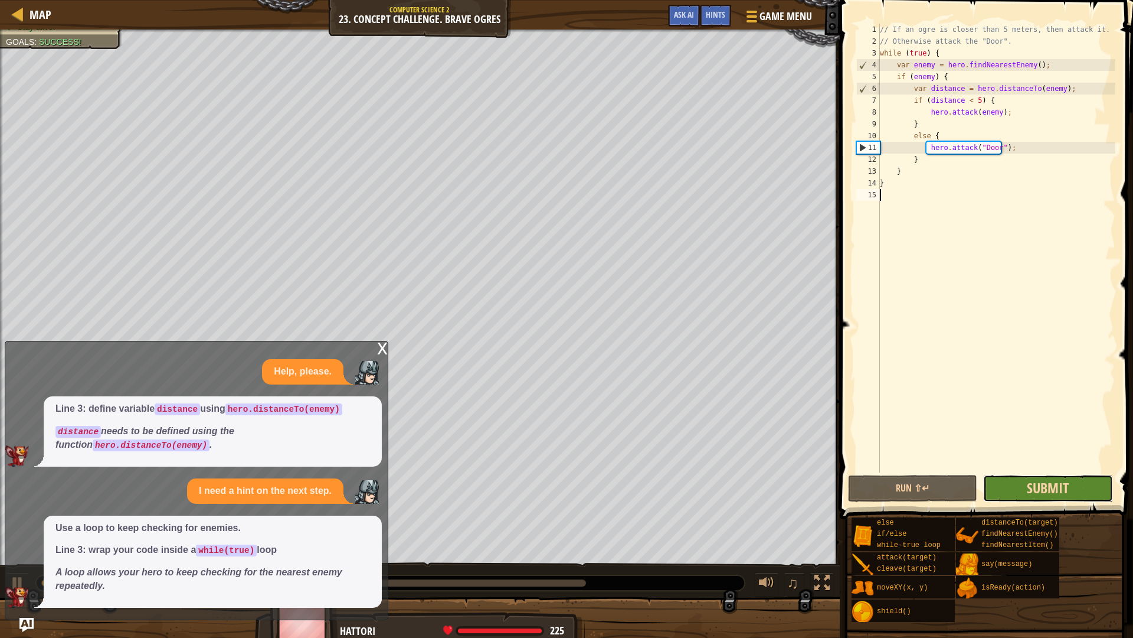
click at [1062, 495] on span "Submit" at bounding box center [1048, 487] width 42 height 19
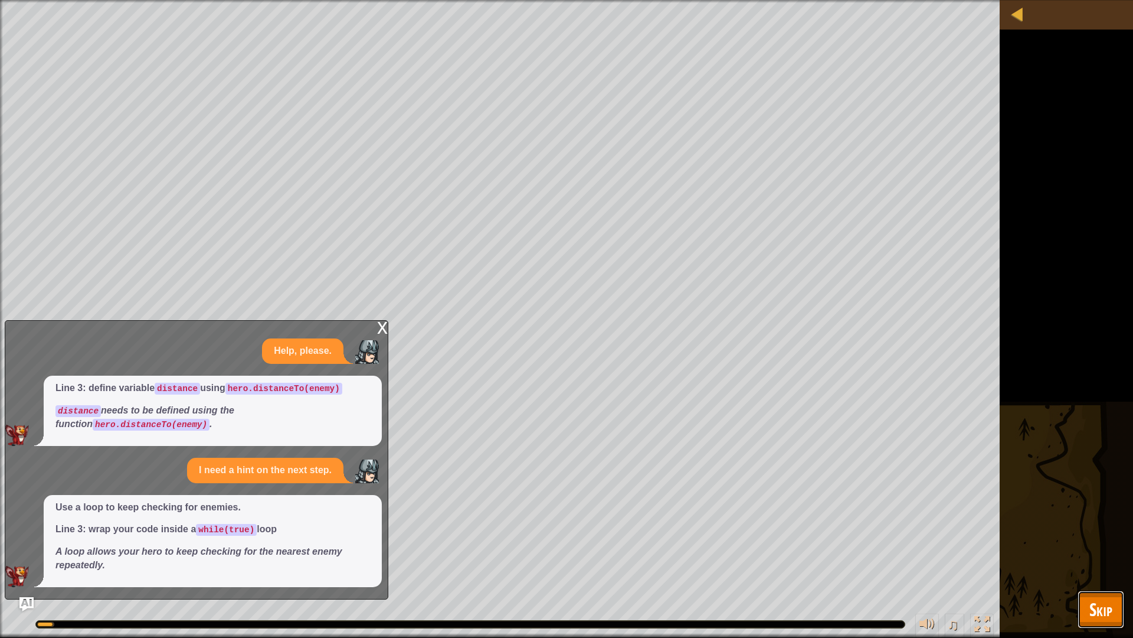
click at [1088, 563] on button "Skip" at bounding box center [1101, 609] width 47 height 38
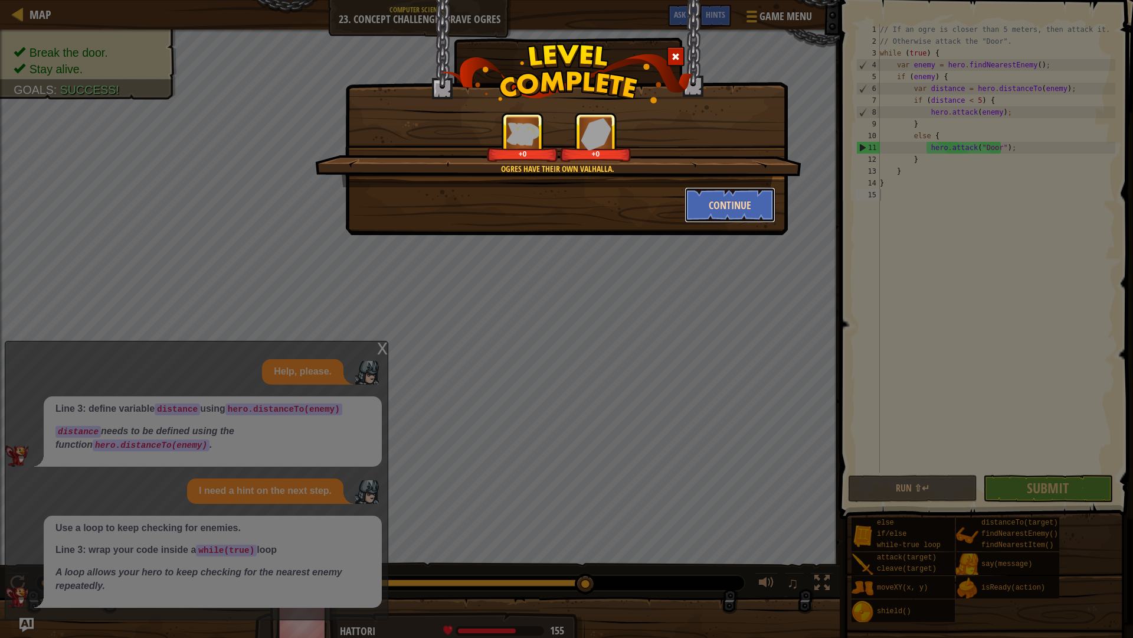
click at [704, 201] on button "Continue" at bounding box center [731, 204] width 92 height 35
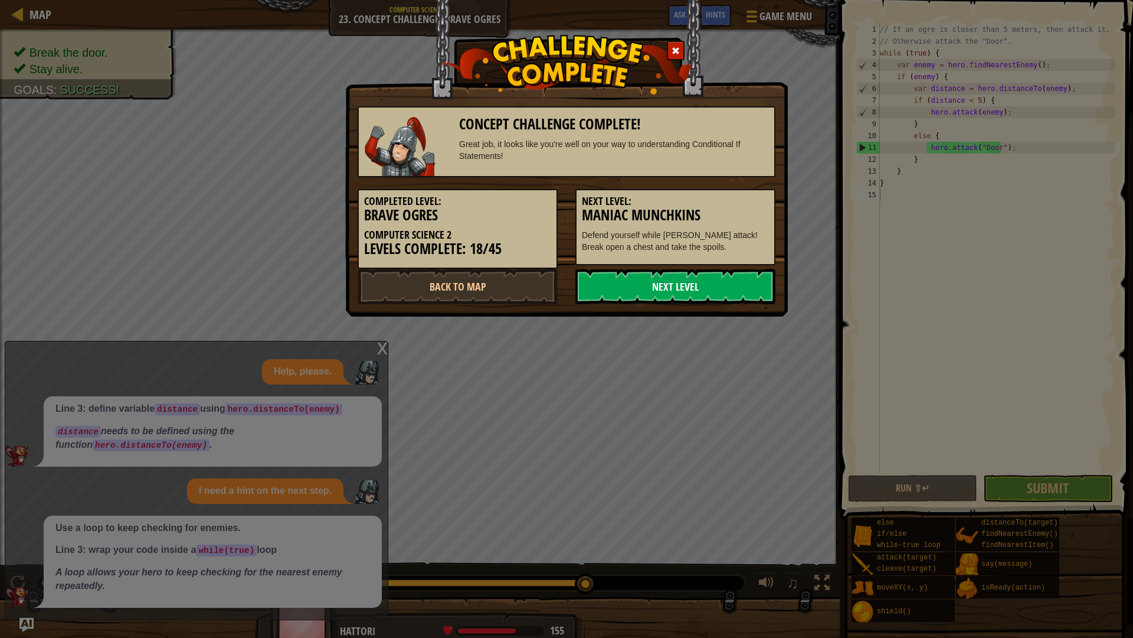
click at [625, 282] on link "Next Level" at bounding box center [676, 286] width 200 height 35
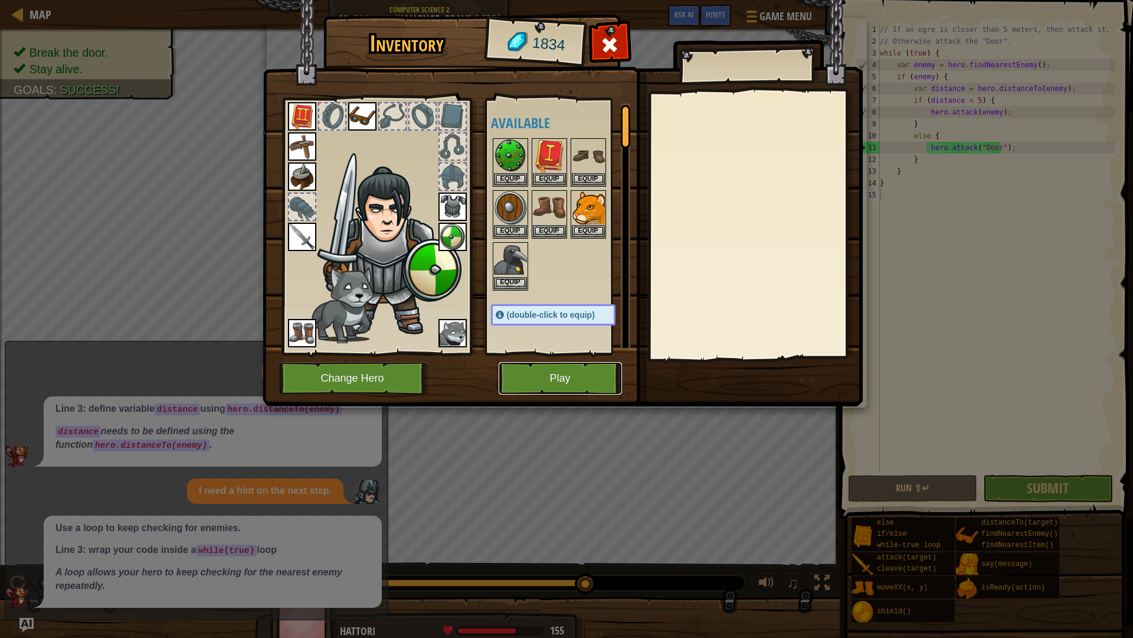
click at [579, 377] on button "Play" at bounding box center [560, 378] width 123 height 32
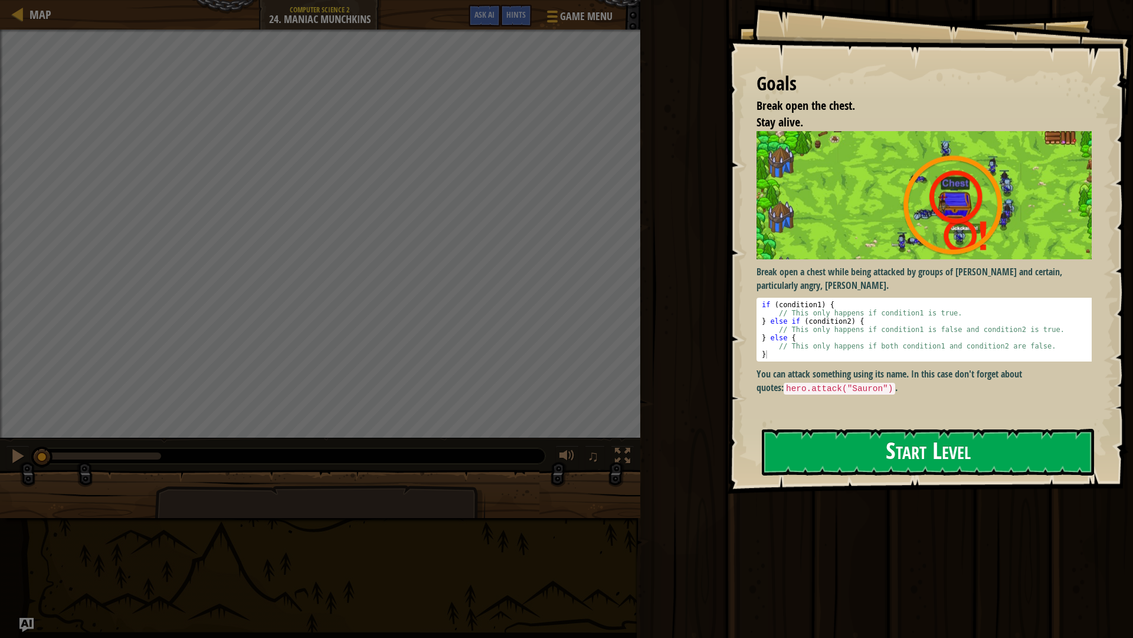
click at [932, 450] on button "Start Level" at bounding box center [928, 452] width 332 height 47
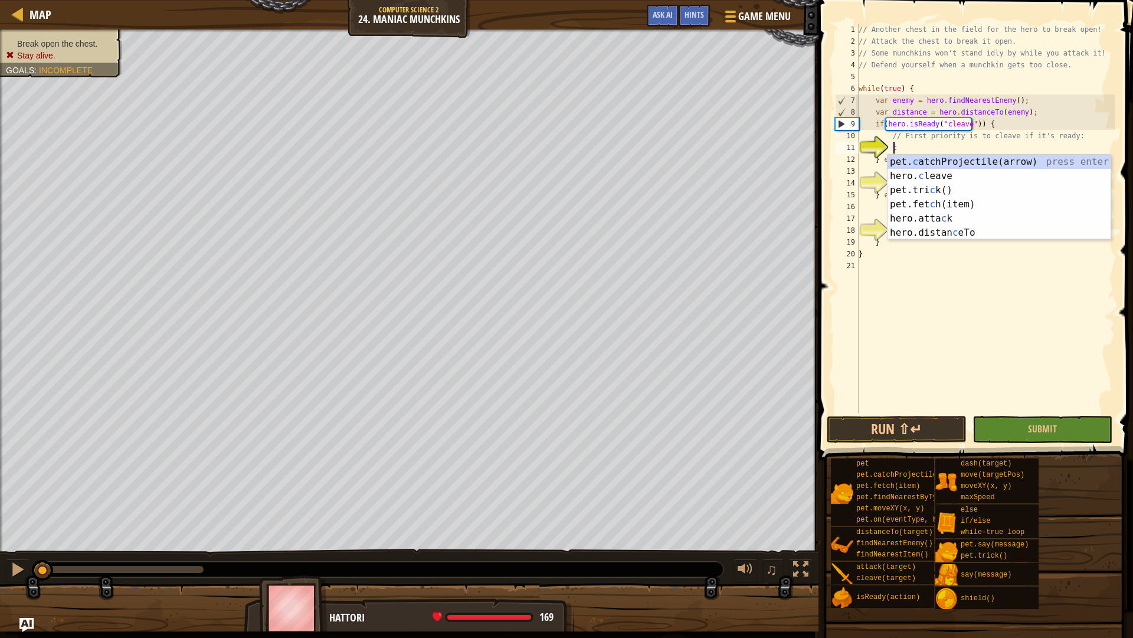
scroll to position [5, 2]
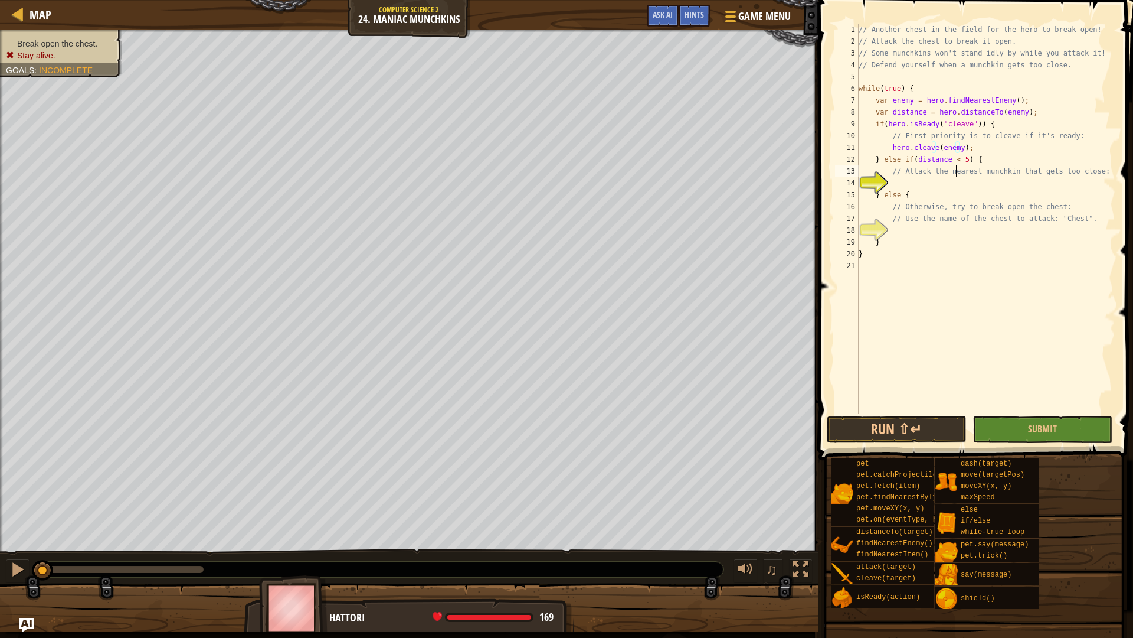
click at [956, 176] on div "// Another chest in the field for the hero to break open! // Attack the chest t…" at bounding box center [986, 230] width 259 height 413
type textarea "// Attack the nearest munchkin that gets too close:"
click at [955, 179] on div "// Another chest in the field for the hero to break open! // Attack the chest t…" at bounding box center [986, 230] width 259 height 413
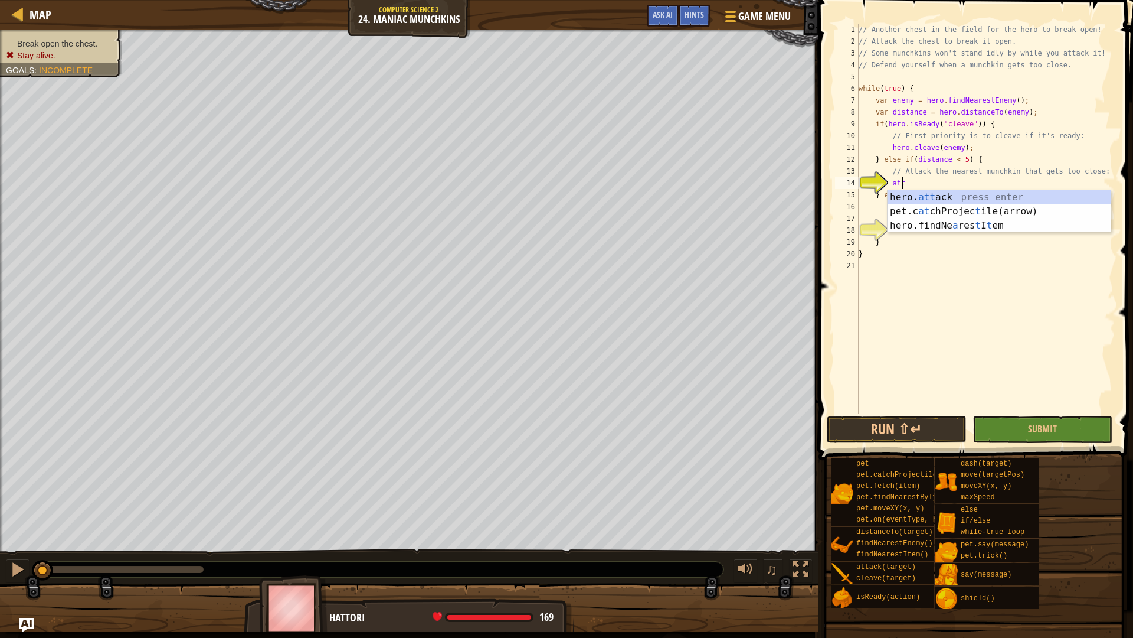
scroll to position [5, 3]
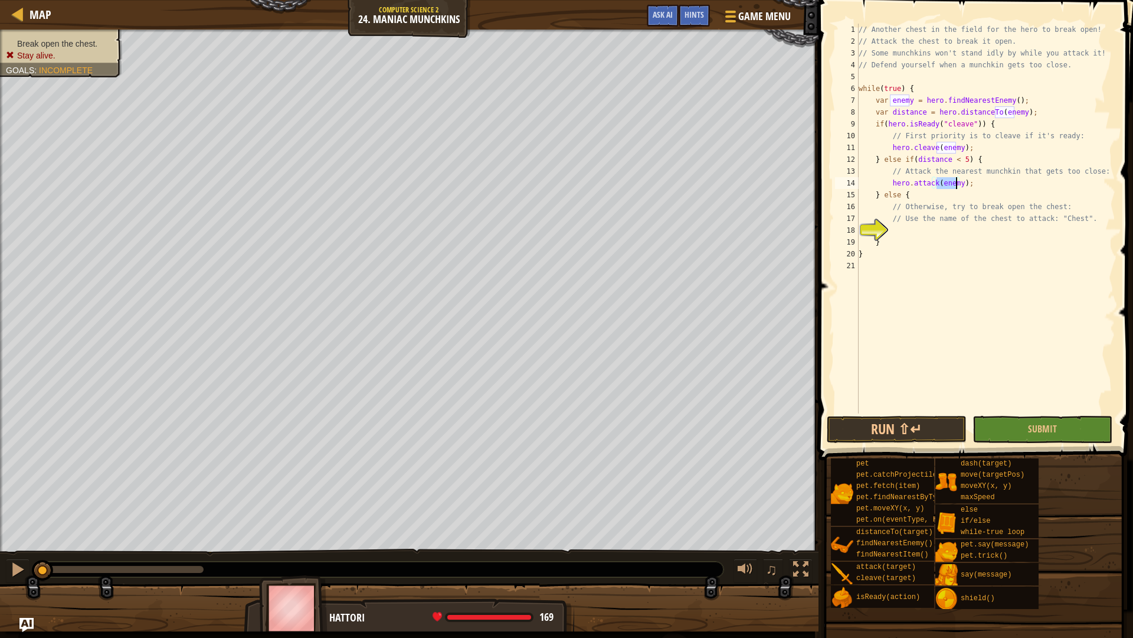
click at [1071, 204] on div "// Another chest in the field for the hero to break open! // Attack the chest t…" at bounding box center [986, 230] width 259 height 413
type textarea "// Otherwise, try to break open the chest:"
click at [1055, 234] on div "// Another chest in the field for the hero to break open! // Attack the chest t…" at bounding box center [986, 230] width 259 height 413
type textarea "hero.attack("Chest");"
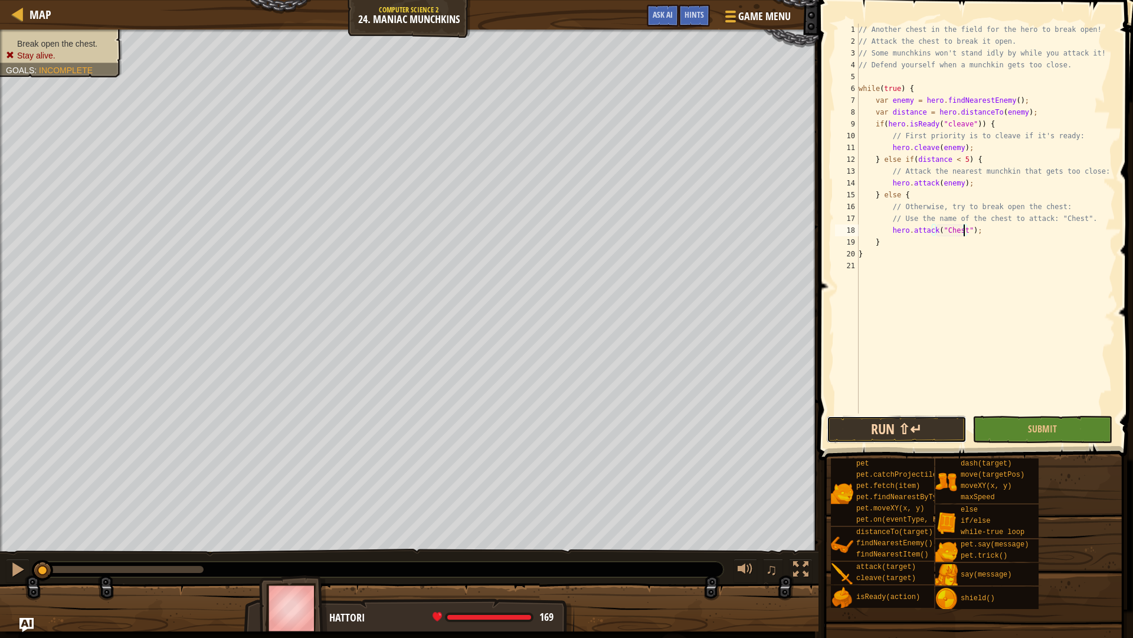
click at [888, 432] on button "Run ⇧↵" at bounding box center [897, 429] width 140 height 27
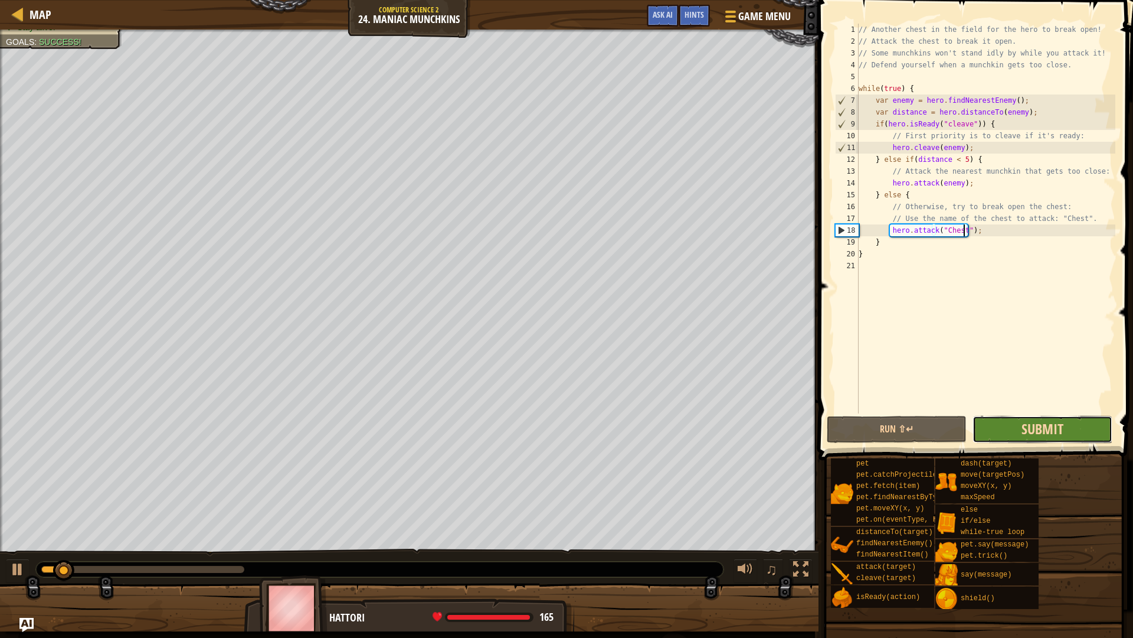
click at [1033, 424] on span "Submit" at bounding box center [1043, 428] width 42 height 19
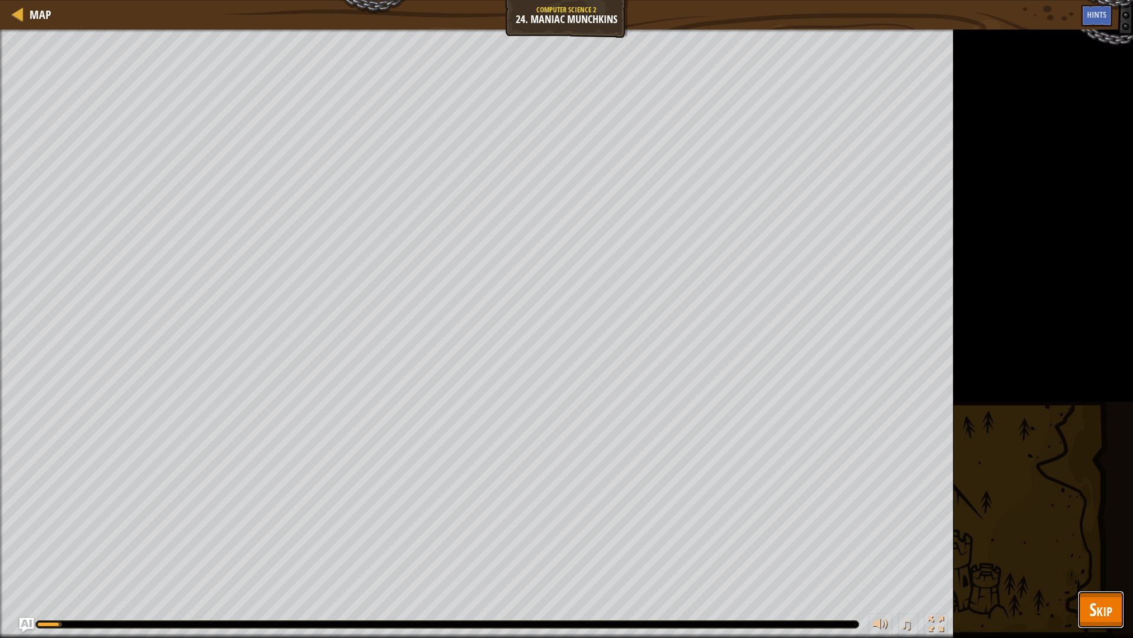
click at [1114, 563] on button "Skip" at bounding box center [1101, 609] width 47 height 38
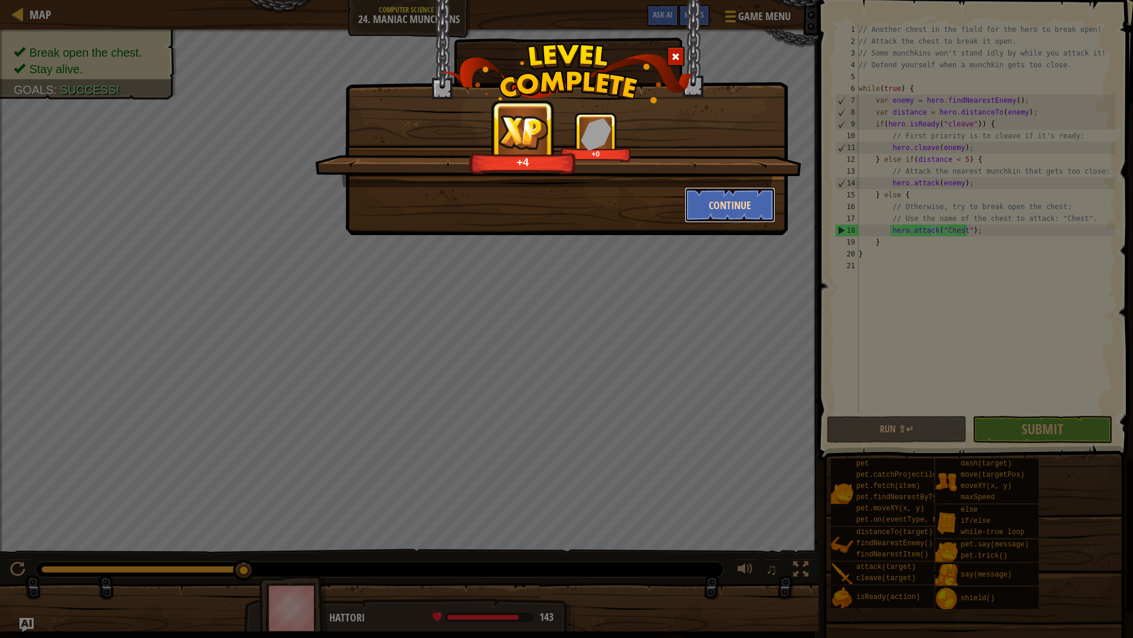
click at [724, 207] on button "Continue" at bounding box center [731, 204] width 92 height 35
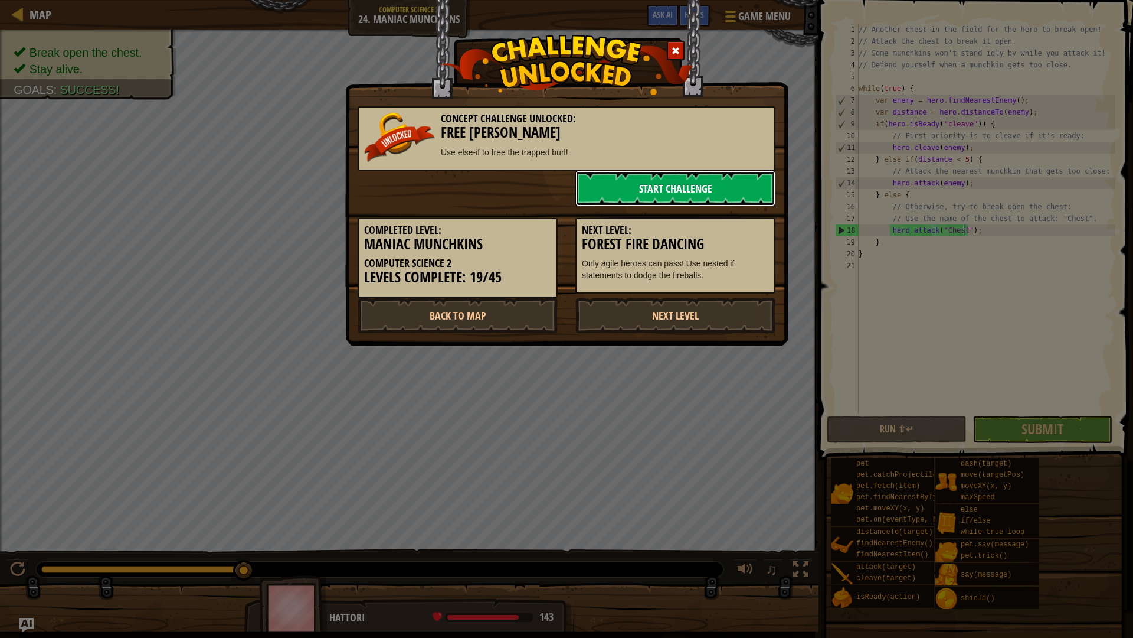
click at [700, 183] on link "Start Challenge" at bounding box center [676, 188] width 200 height 35
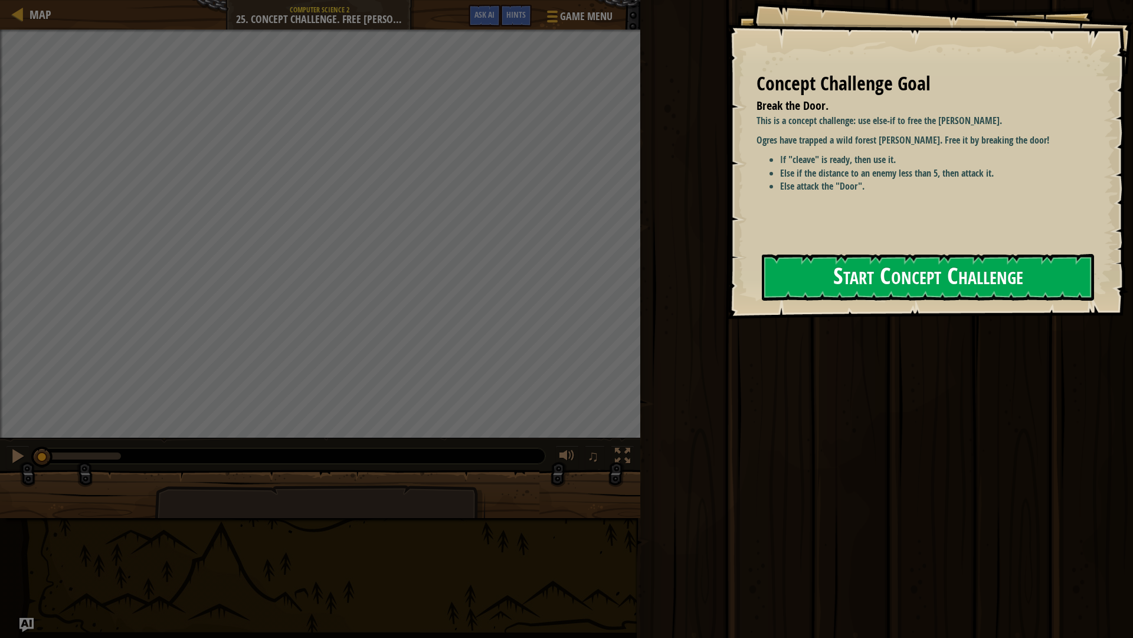
click at [958, 270] on button "Start Concept Challenge" at bounding box center [928, 277] width 332 height 47
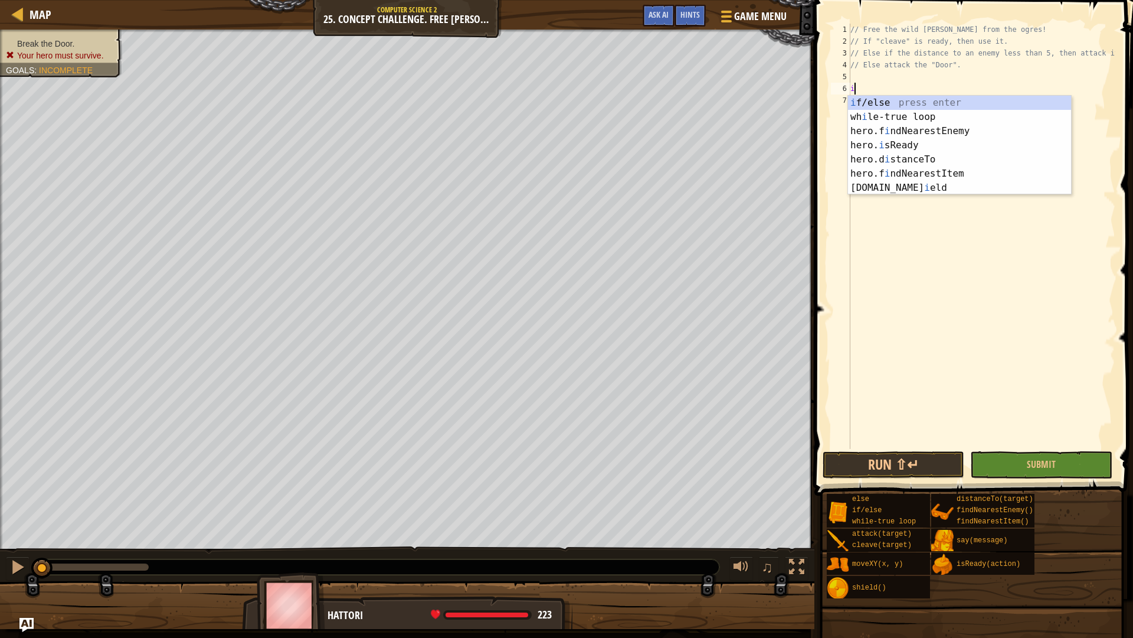
scroll to position [5, 0]
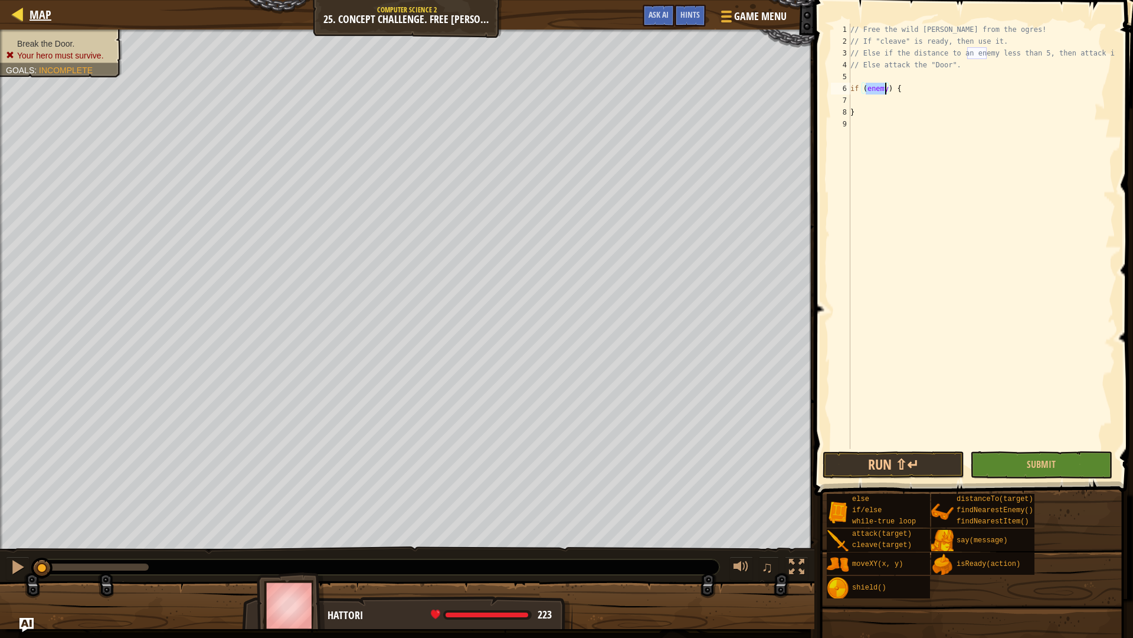
type textarea "if (enemy) {"
click at [17, 15] on div at bounding box center [18, 13] width 15 height 15
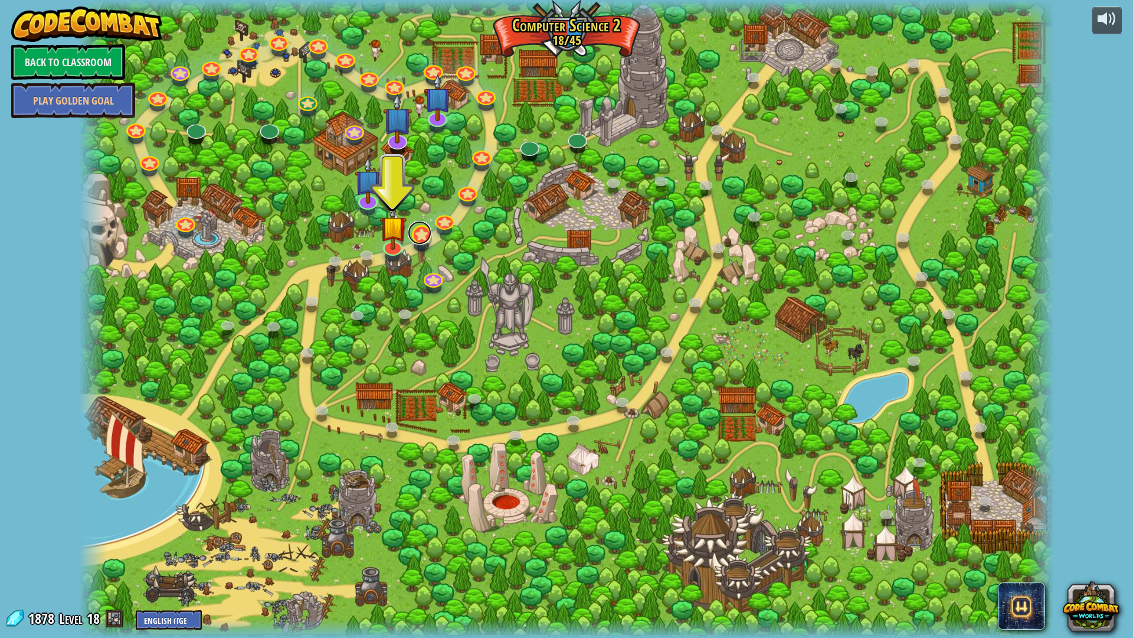
click at [412, 240] on link at bounding box center [420, 233] width 24 height 24
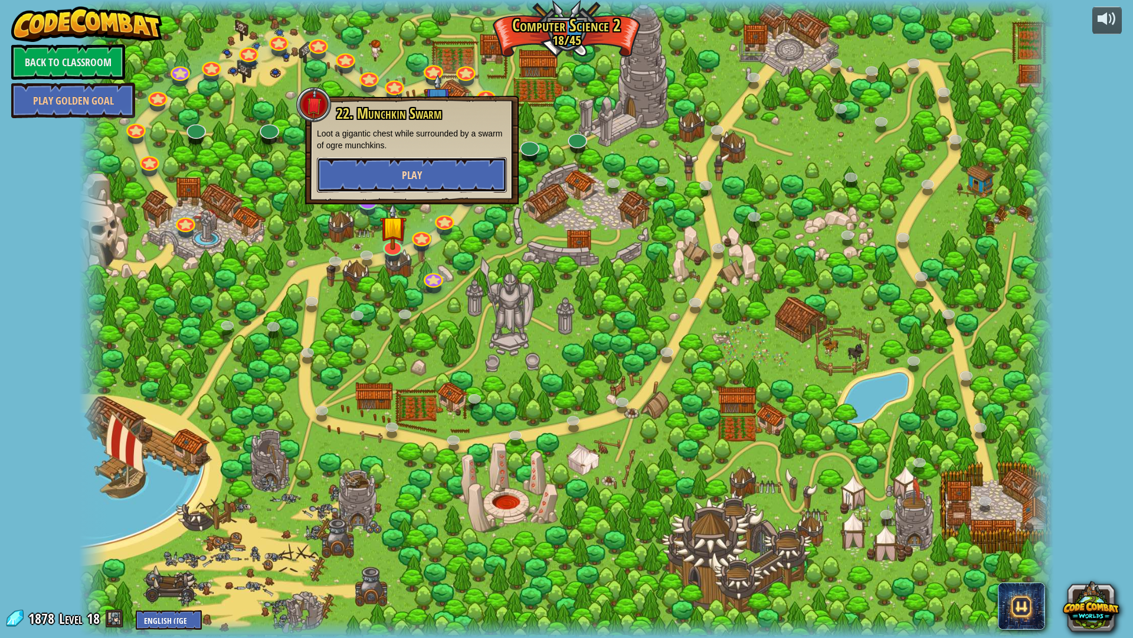
click at [404, 168] on span "Play" at bounding box center [412, 175] width 20 height 15
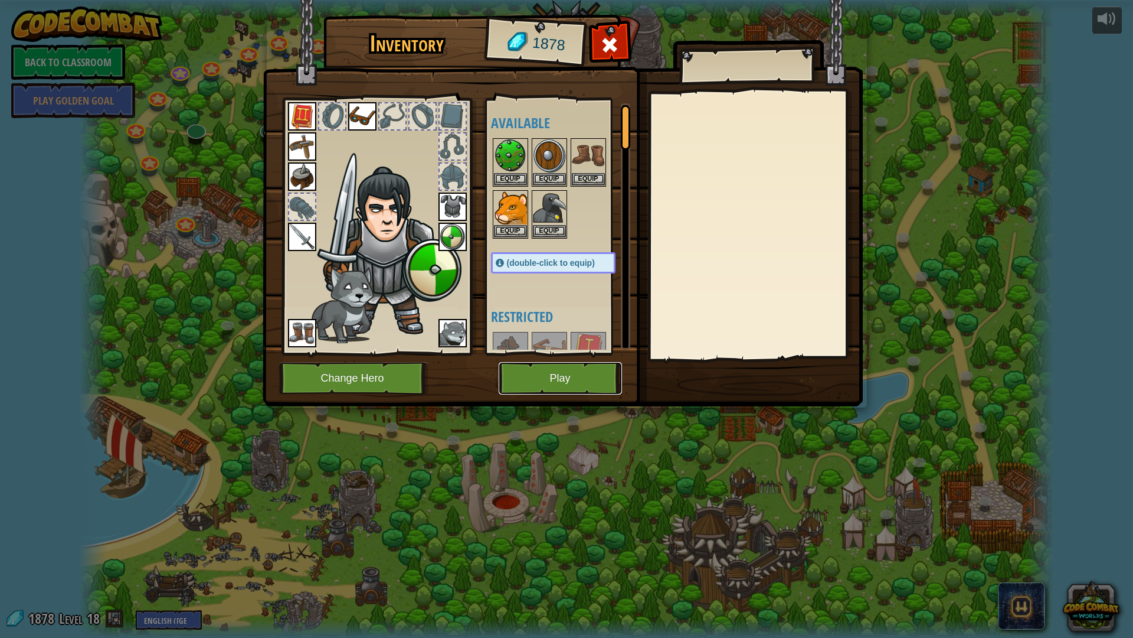
click at [560, 384] on button "Play" at bounding box center [560, 378] width 123 height 32
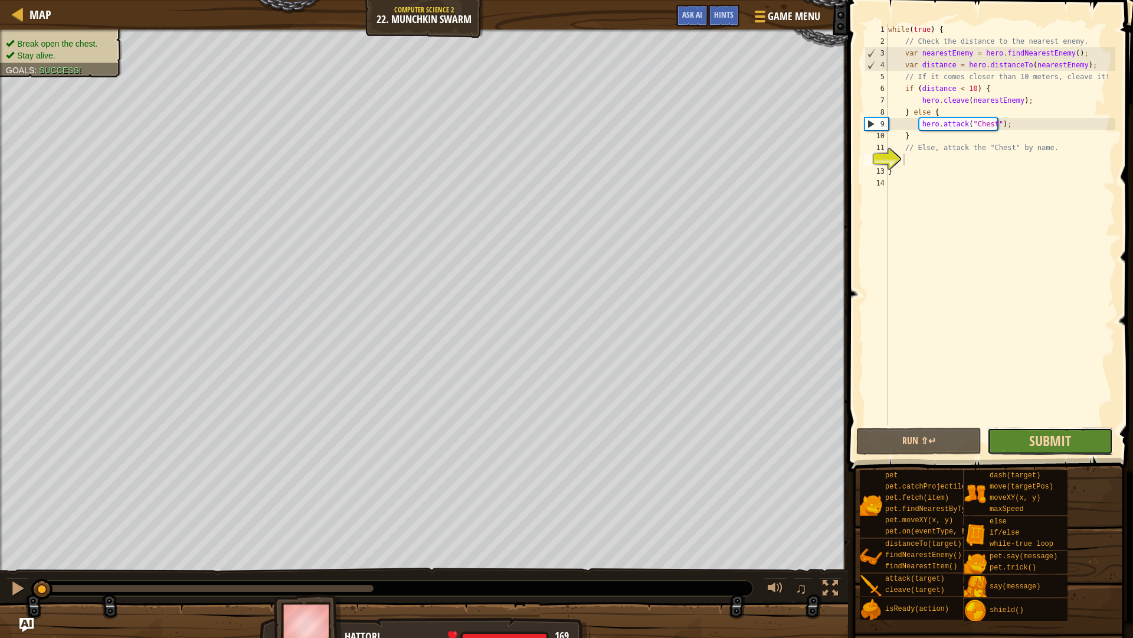
click at [1039, 445] on span "Submit" at bounding box center [1051, 440] width 42 height 19
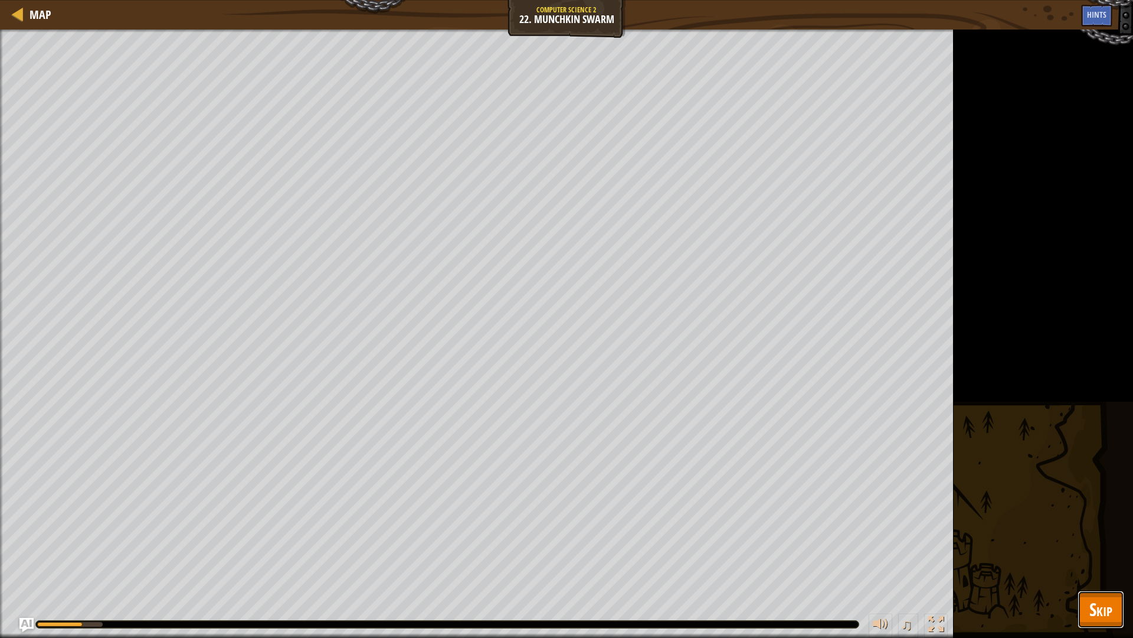
click at [1097, 563] on span "Skip" at bounding box center [1101, 609] width 23 height 24
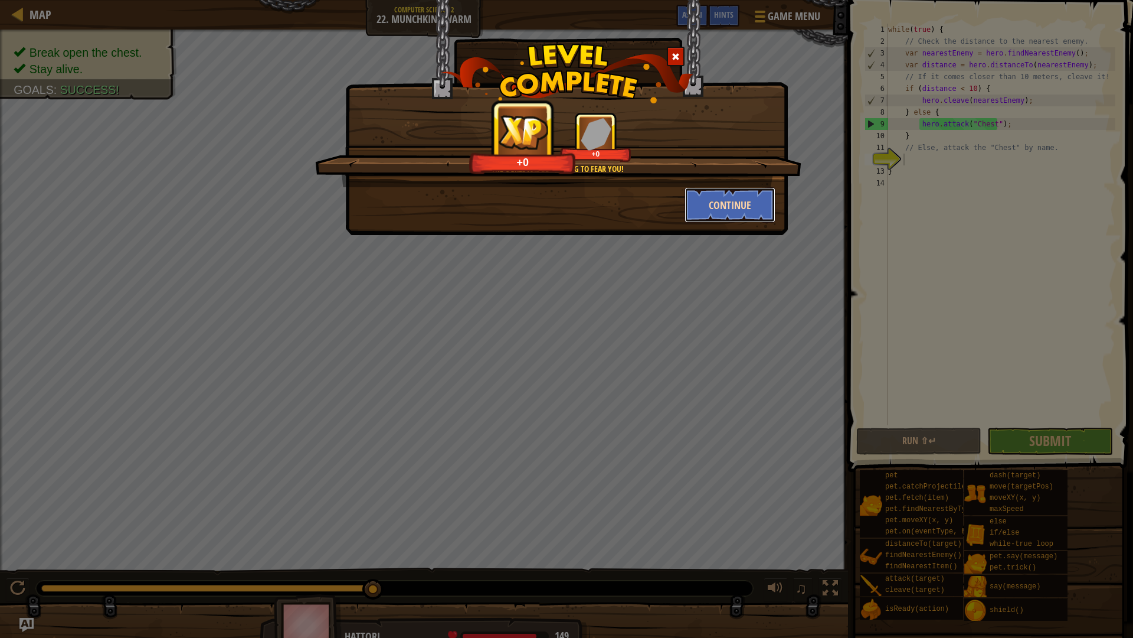
click at [717, 213] on button "Continue" at bounding box center [731, 204] width 92 height 35
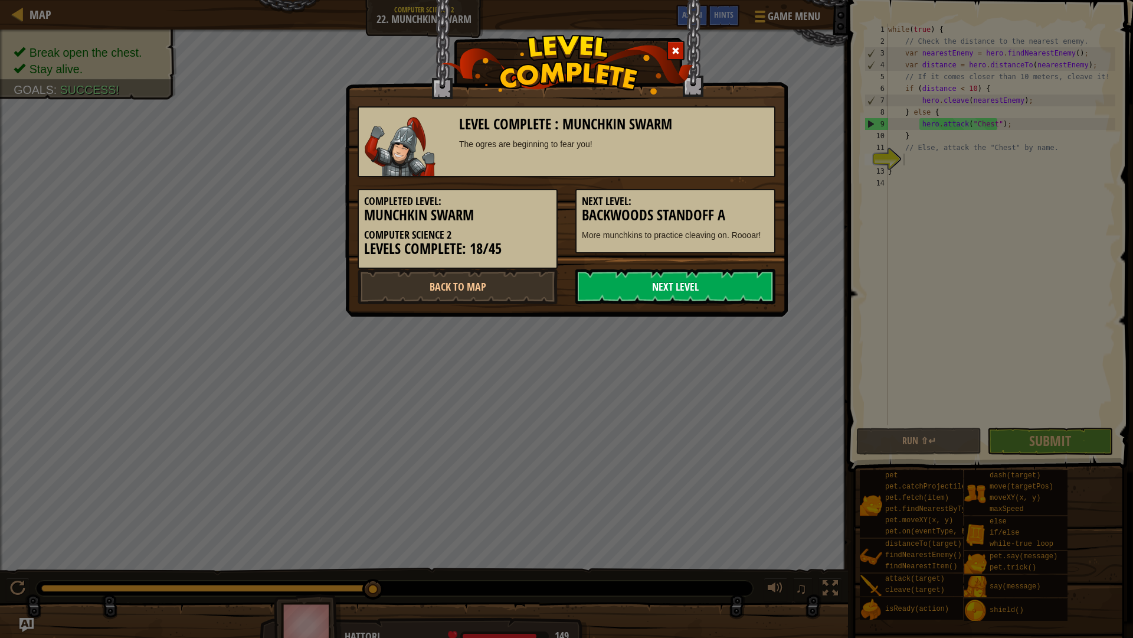
click at [717, 282] on link "Next Level" at bounding box center [676, 286] width 200 height 35
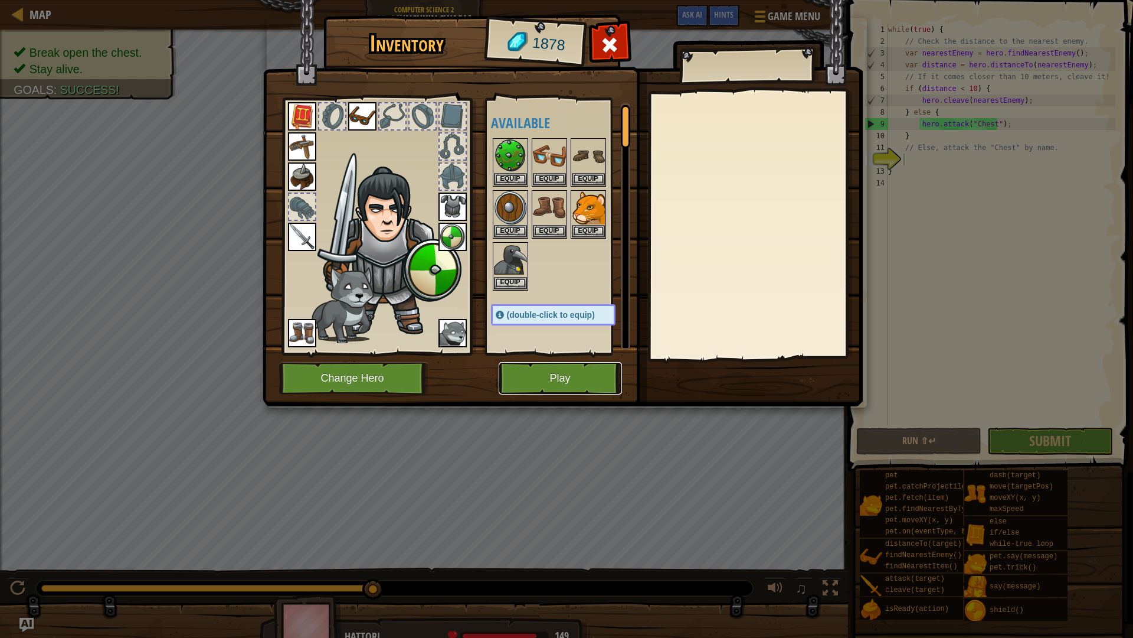
click at [528, 375] on button "Play" at bounding box center [560, 378] width 123 height 32
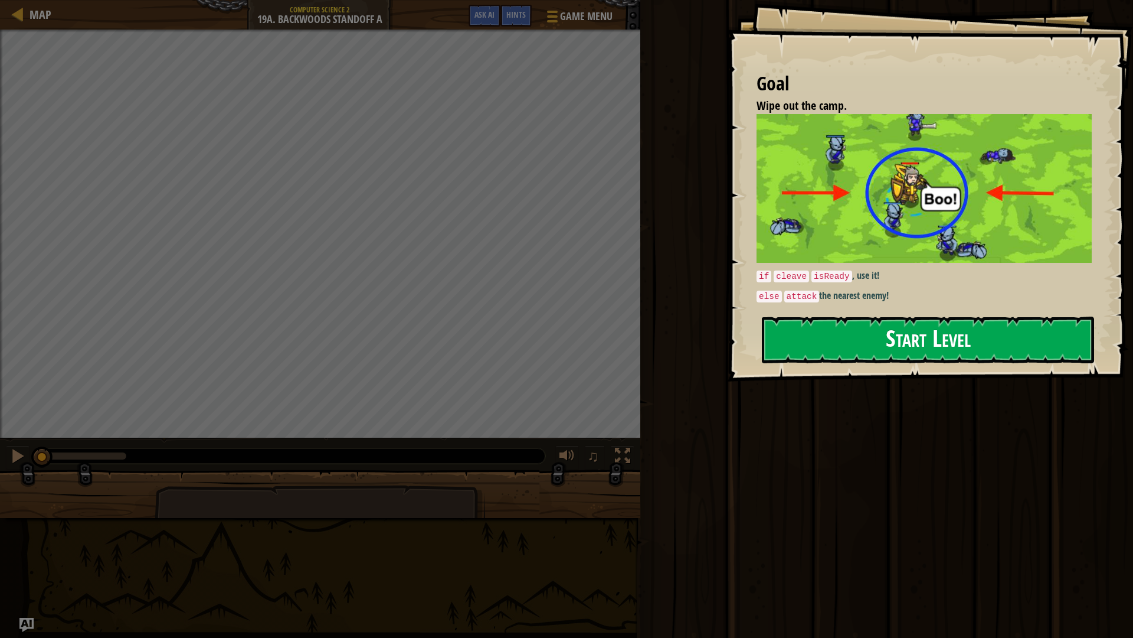
click at [887, 326] on button "Start Level" at bounding box center [928, 339] width 332 height 47
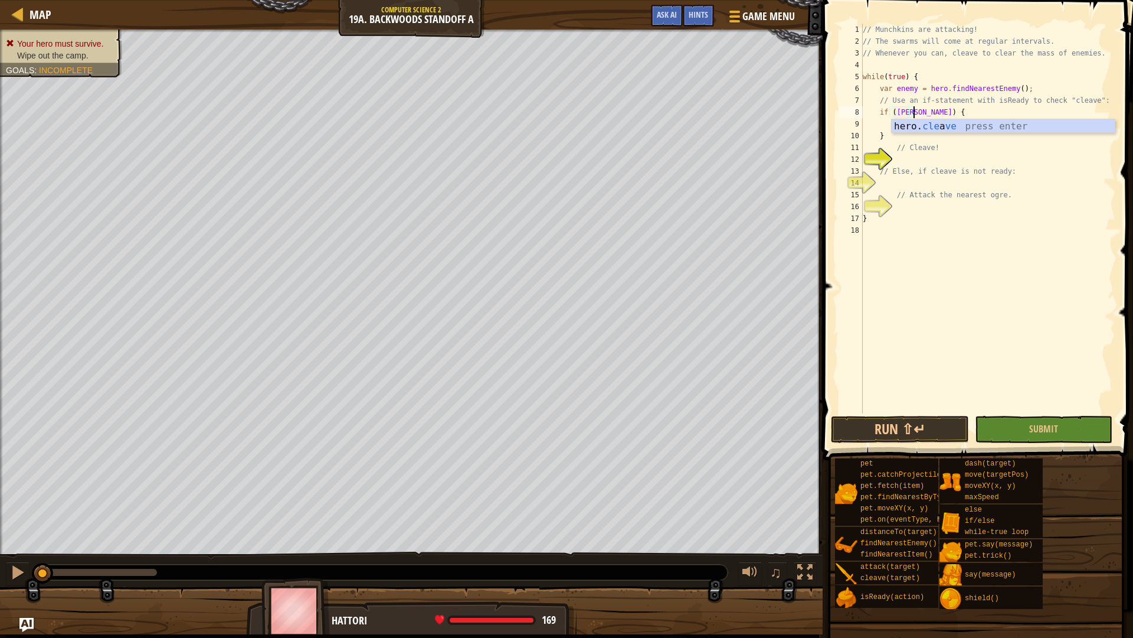
scroll to position [5, 5]
click at [899, 130] on div "hero. cle a ve press enter" at bounding box center [1003, 140] width 223 height 43
type textarea "if"
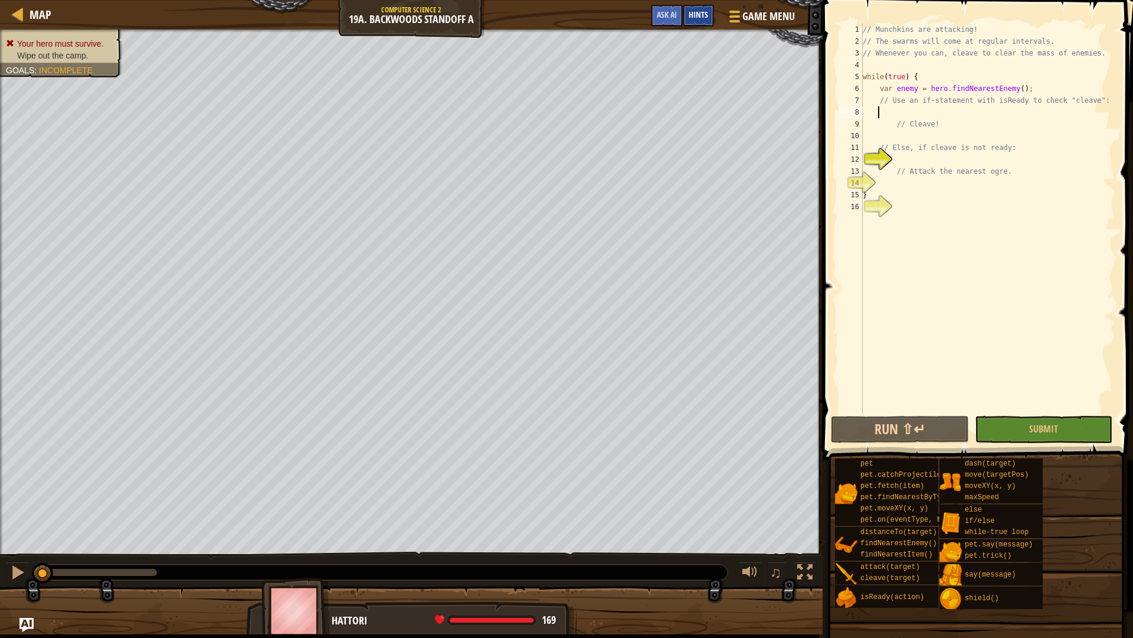
click at [707, 13] on span "Hints" at bounding box center [698, 14] width 19 height 11
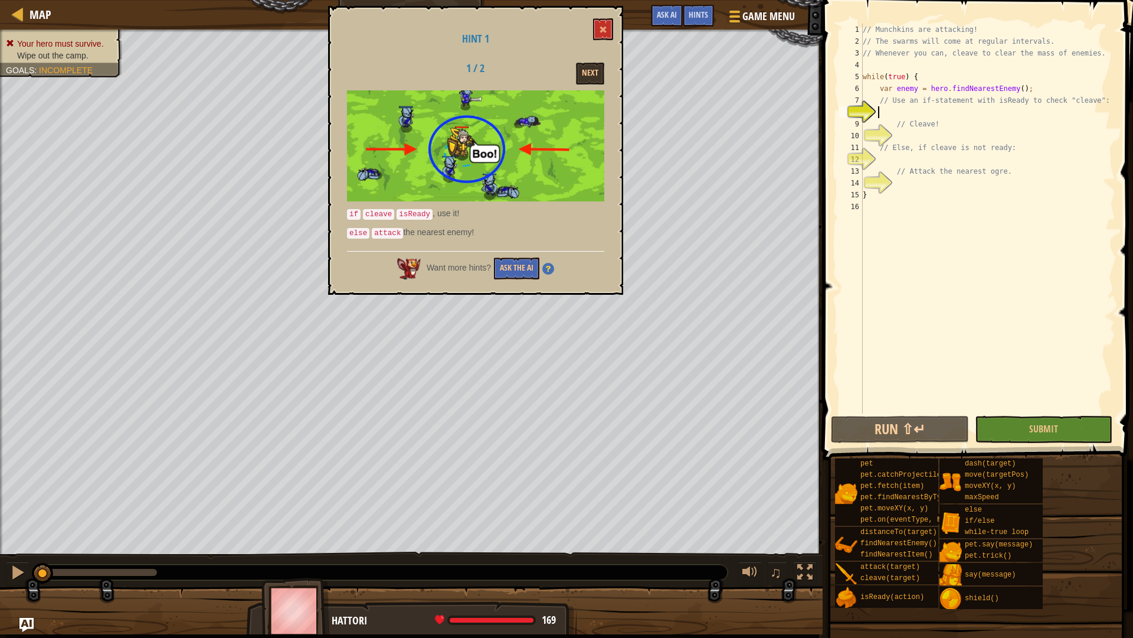
scroll to position [5, 1]
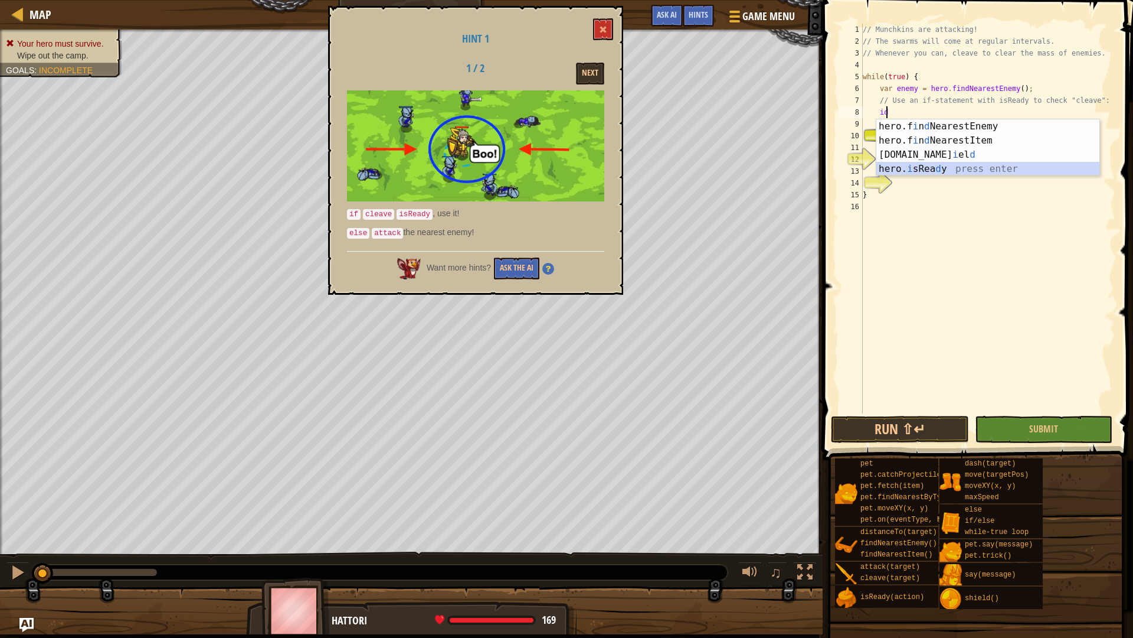
type textarea "hero.isReady("cleave");"
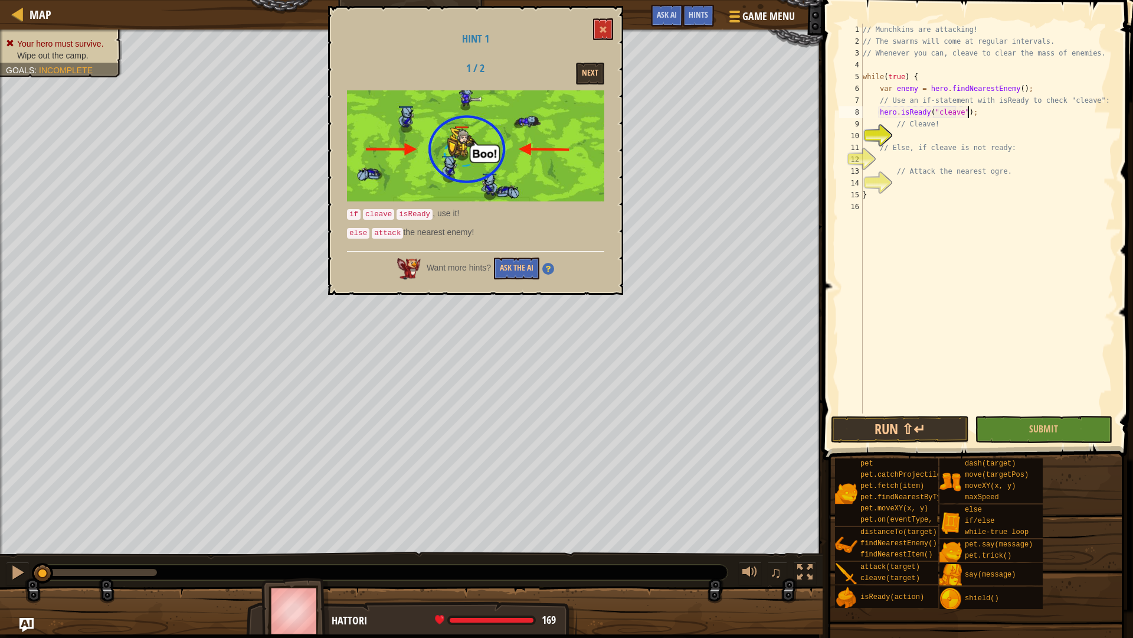
click at [909, 138] on div "// Munchkins are attacking! // The swarms will come at regular intervals. // Wh…" at bounding box center [988, 230] width 255 height 413
type textarea "hero.cleave(enemy);"
click at [907, 162] on div "// Munchkins are attacking! // The swarms will come at regular intervals. // Wh…" at bounding box center [988, 230] width 255 height 413
type textarea "else"
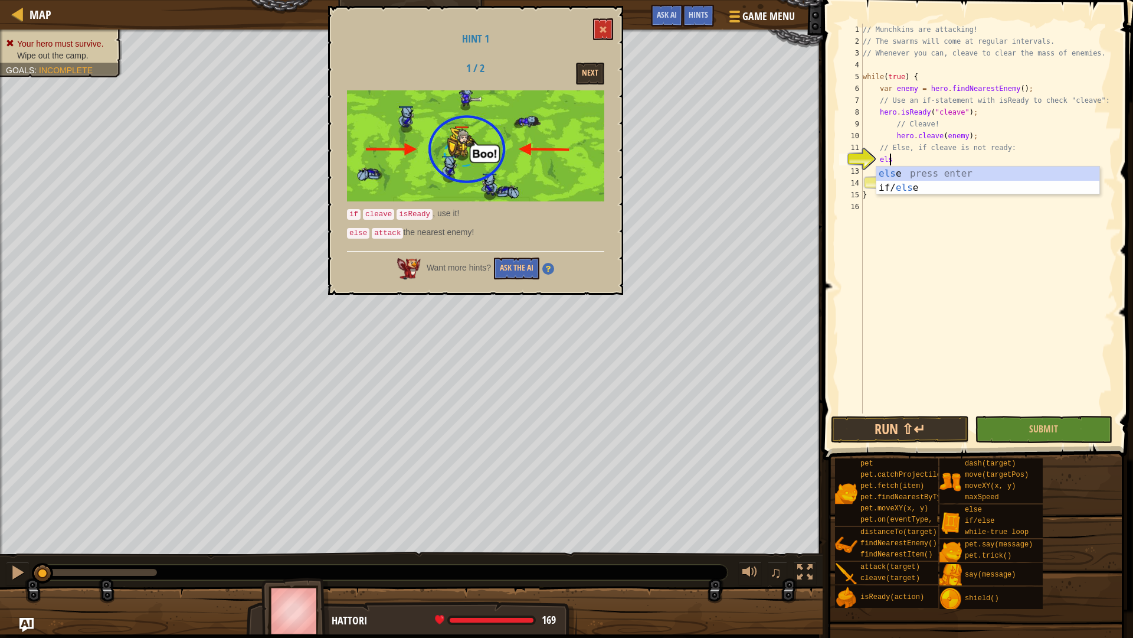
scroll to position [5, 2]
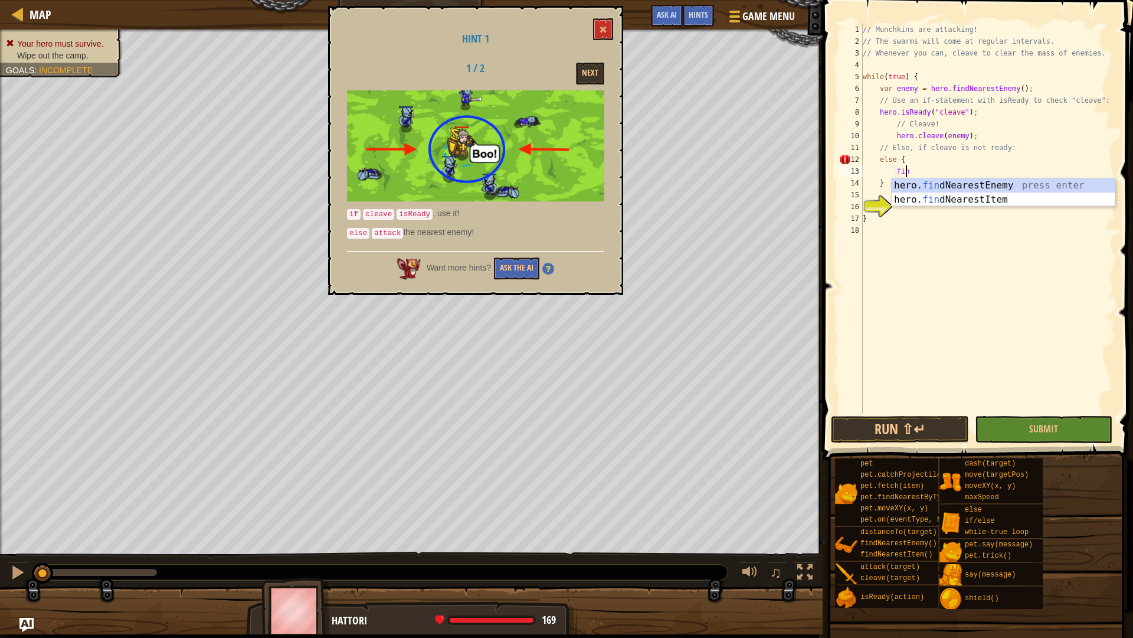
type textarea "find"
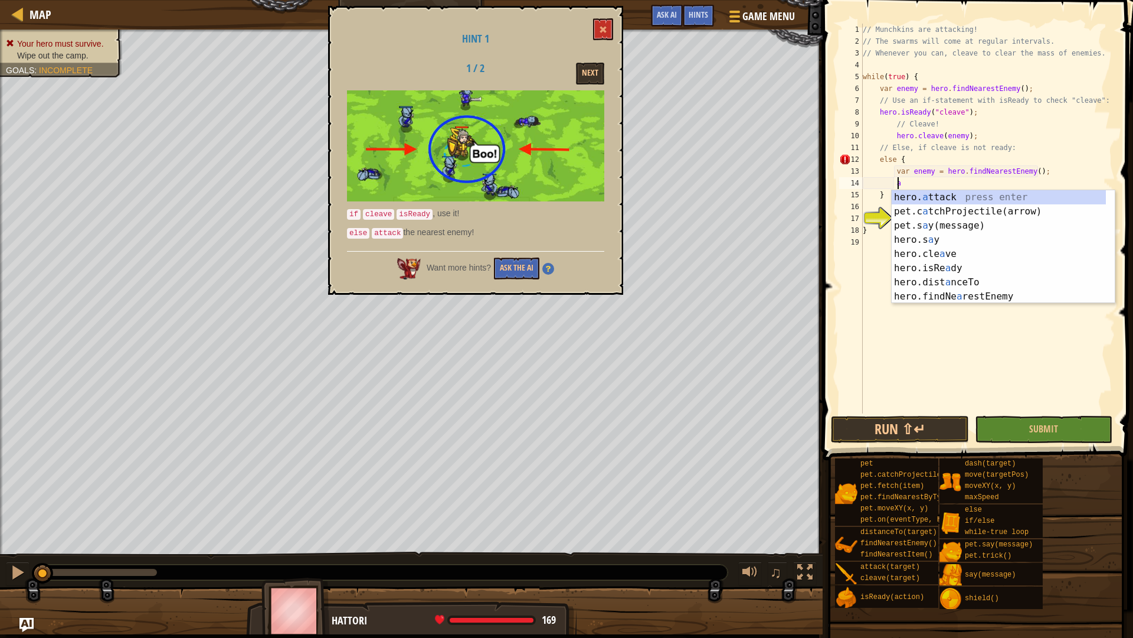
scroll to position [5, 3]
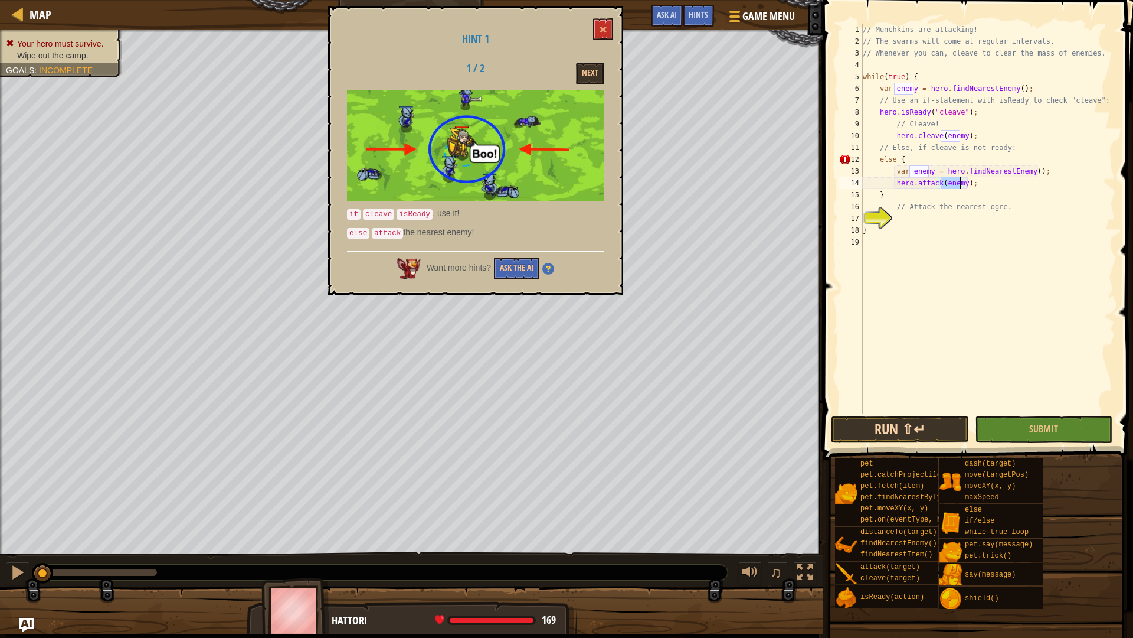
type textarea "hero.attack(enemy);"
click at [920, 424] on button "Run ⇧↵" at bounding box center [900, 429] width 138 height 27
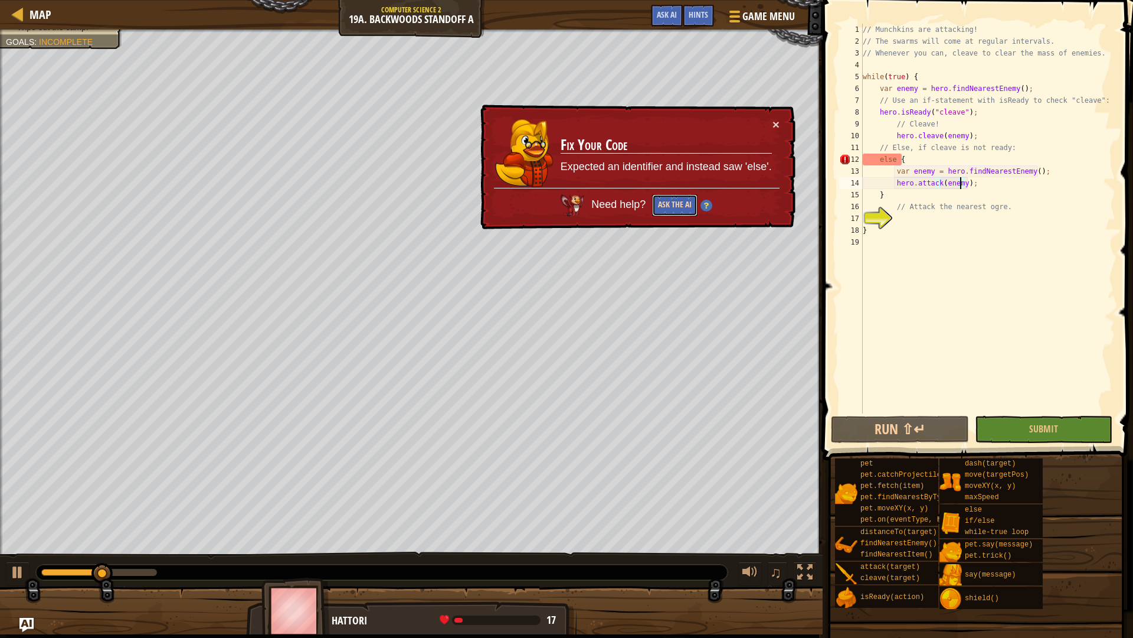
click at [671, 202] on button "Ask the AI" at bounding box center [674, 205] width 45 height 22
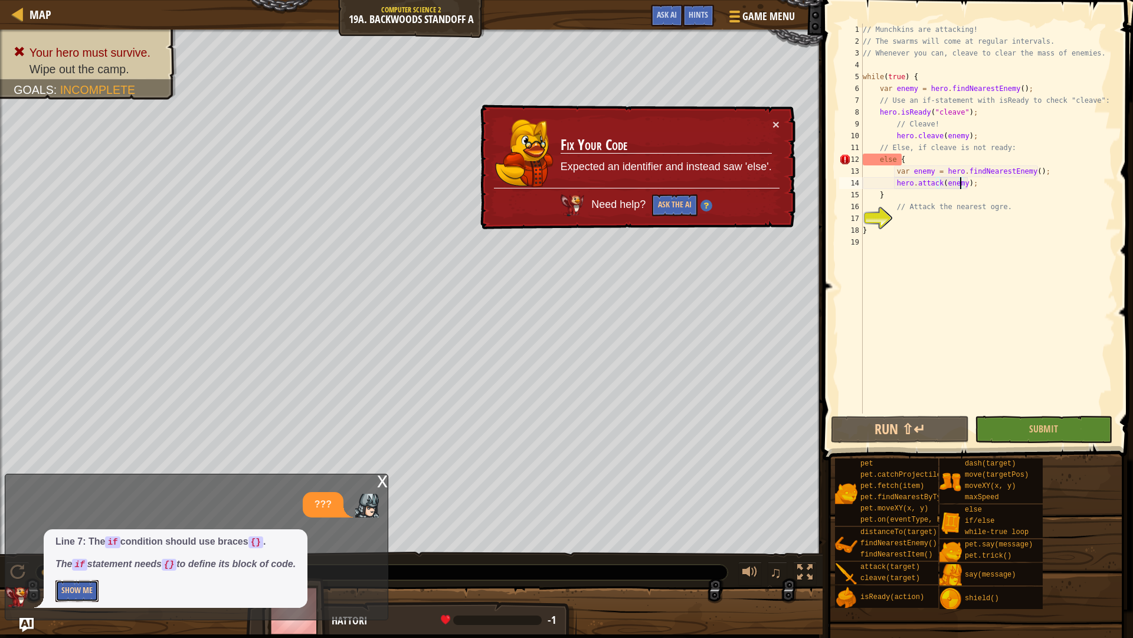
click at [92, 563] on button "Show Me" at bounding box center [76, 591] width 43 height 22
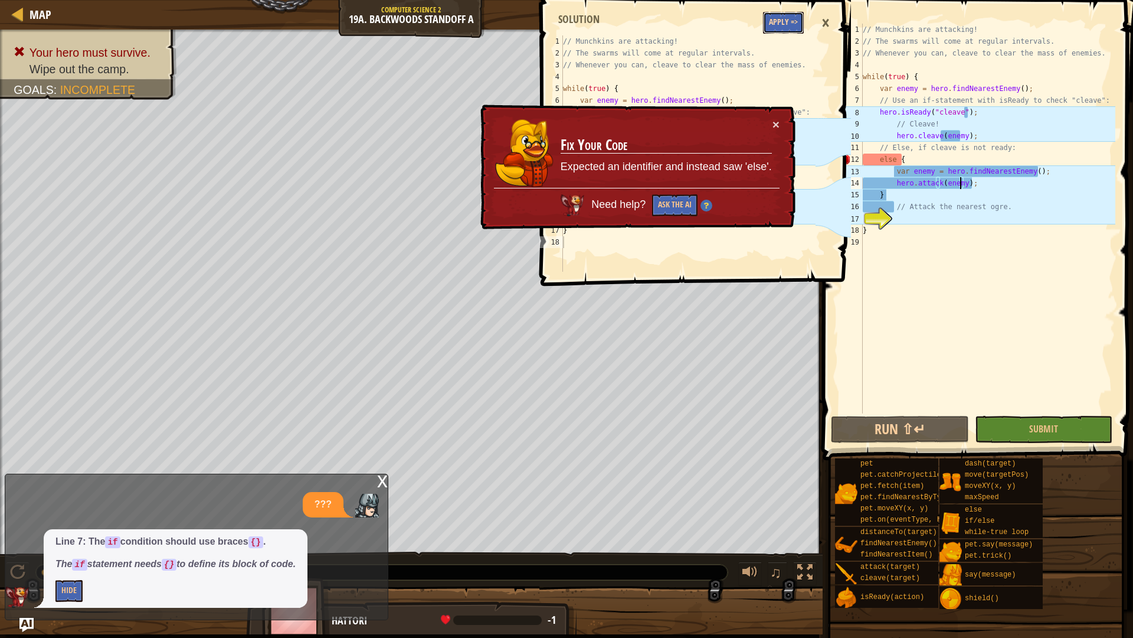
click at [787, 24] on button "Apply =>" at bounding box center [783, 23] width 41 height 22
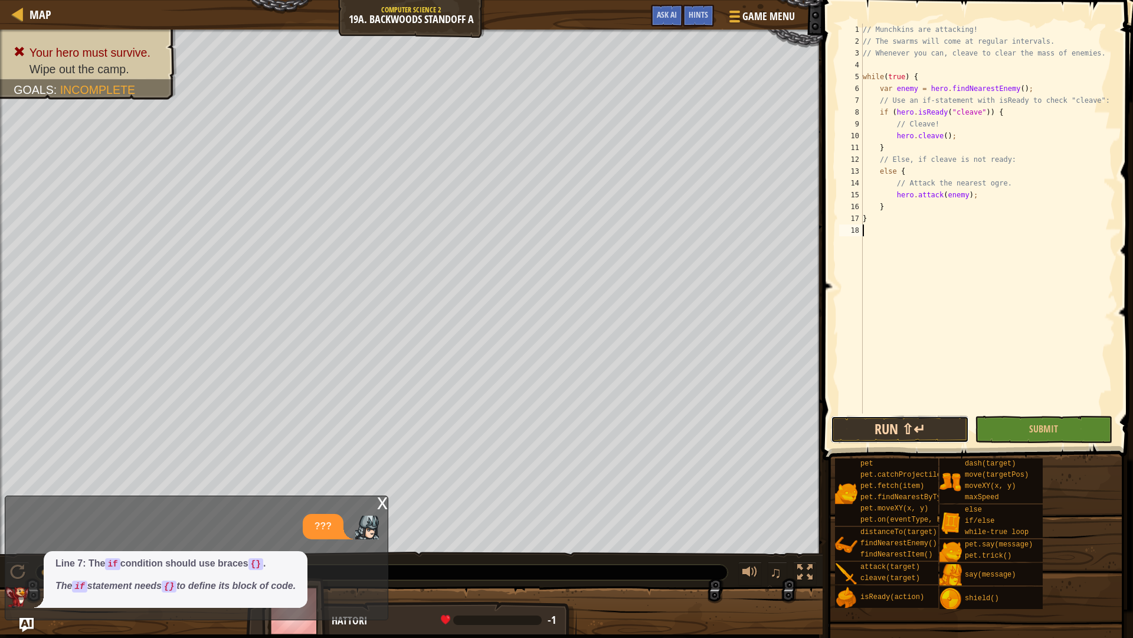
click at [901, 423] on button "Run ⇧↵" at bounding box center [900, 429] width 138 height 27
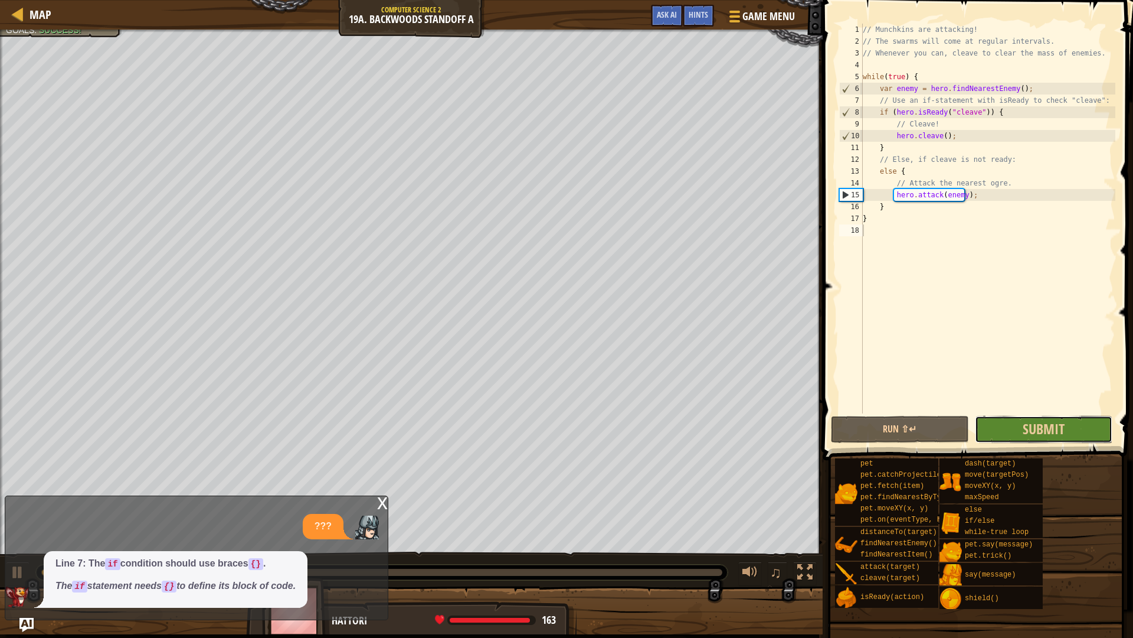
click at [1019, 440] on button "Submit" at bounding box center [1044, 429] width 138 height 27
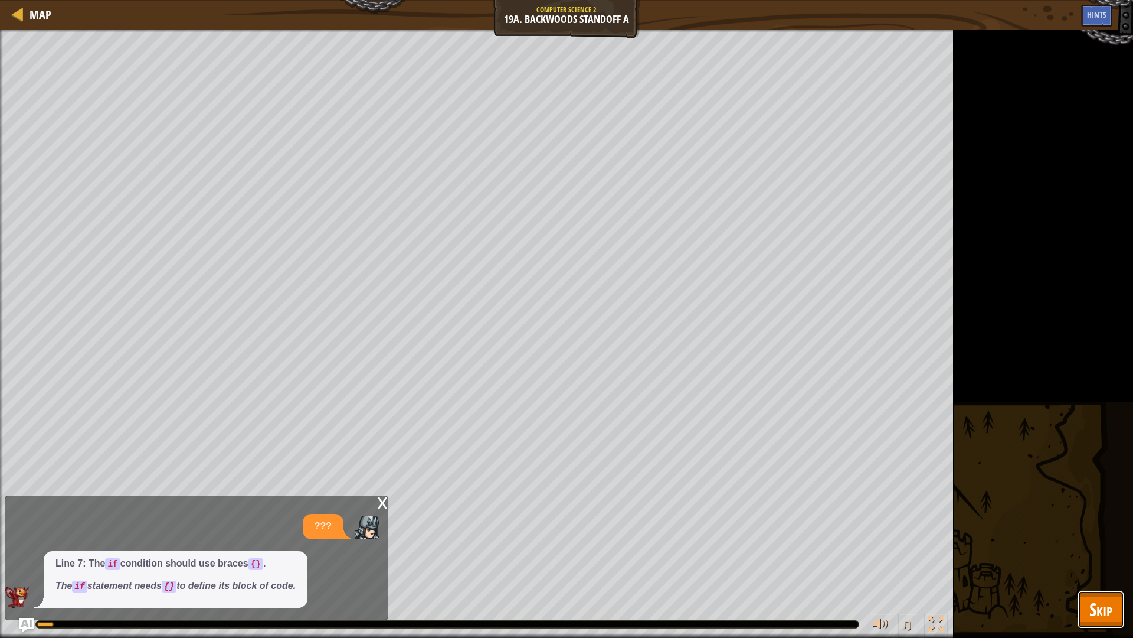
click at [1102, 563] on span "Skip" at bounding box center [1101, 609] width 23 height 24
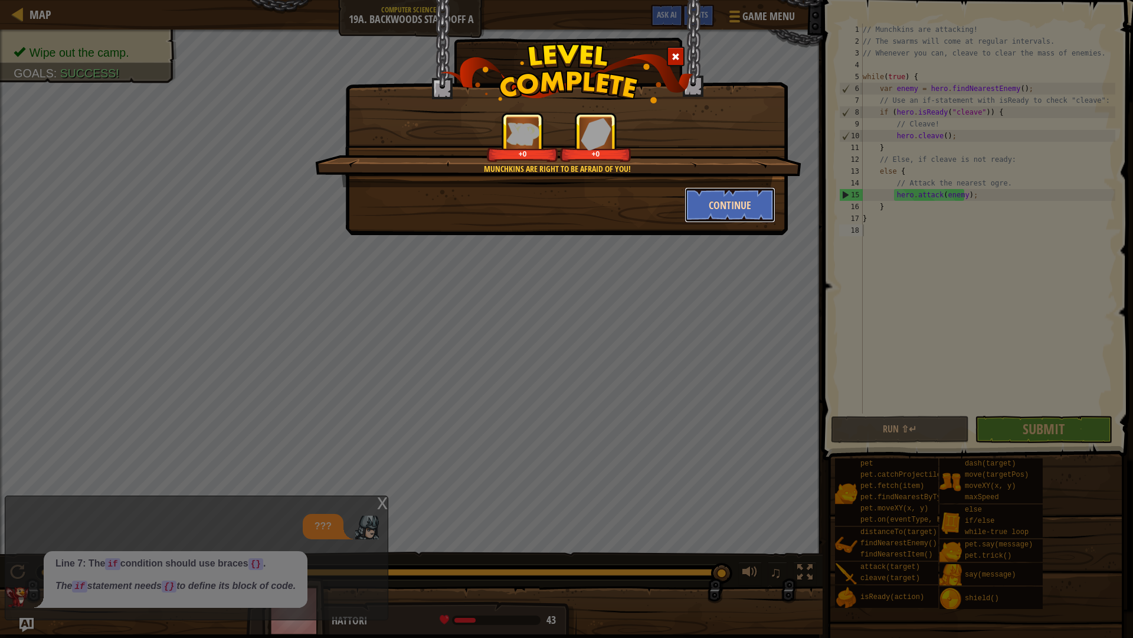
click at [735, 206] on button "Continue" at bounding box center [731, 204] width 92 height 35
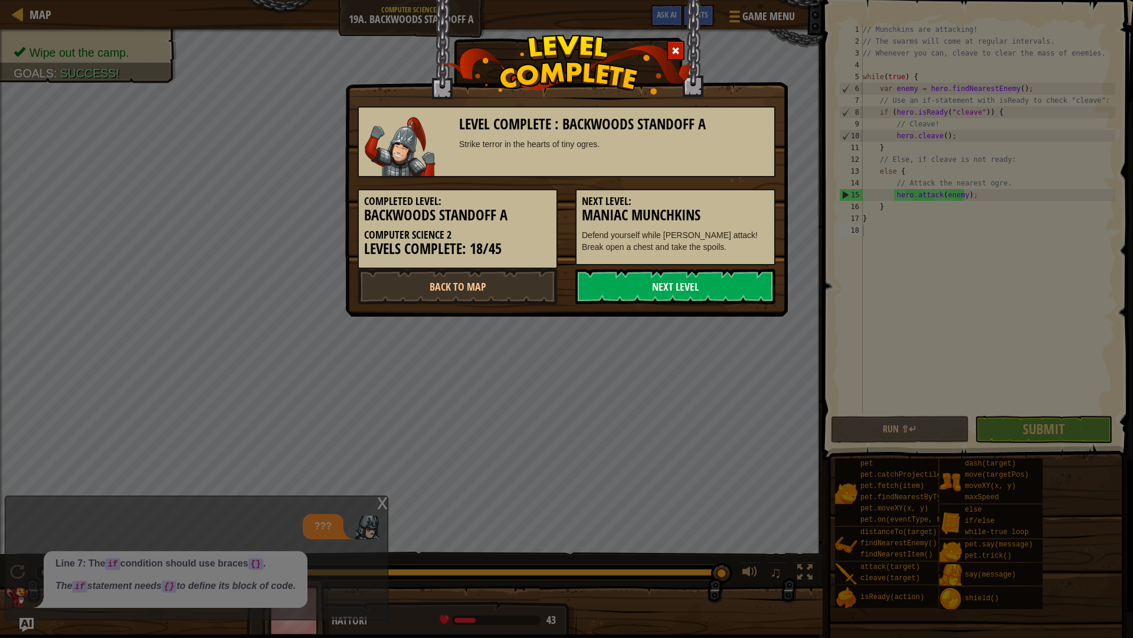
click at [710, 288] on link "Next Level" at bounding box center [676, 286] width 200 height 35
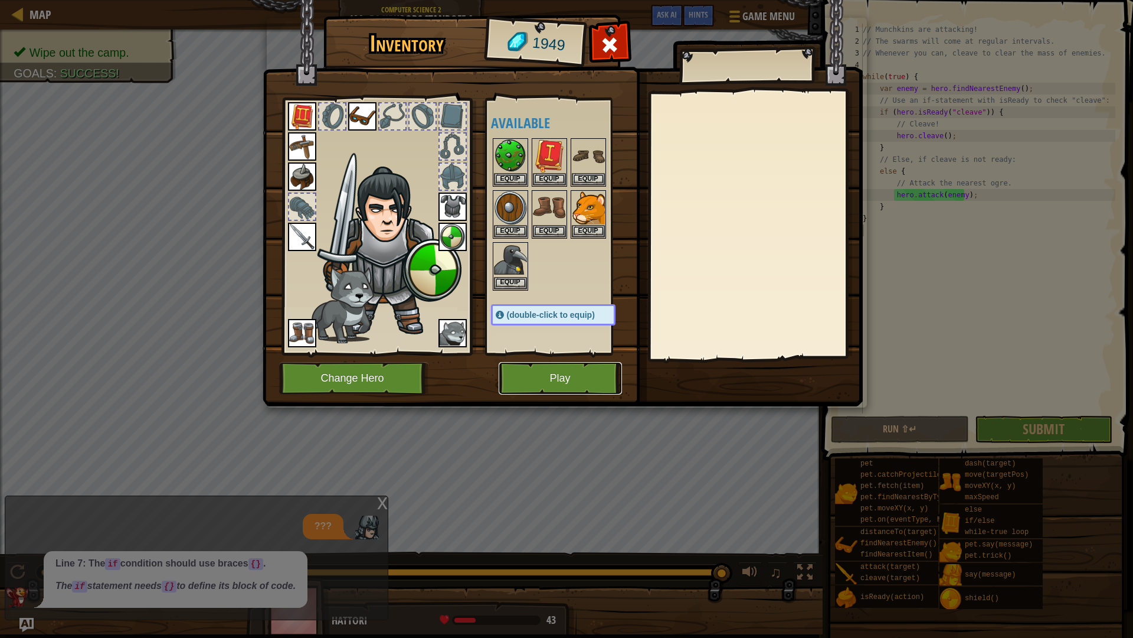
click at [577, 379] on button "Play" at bounding box center [560, 378] width 123 height 32
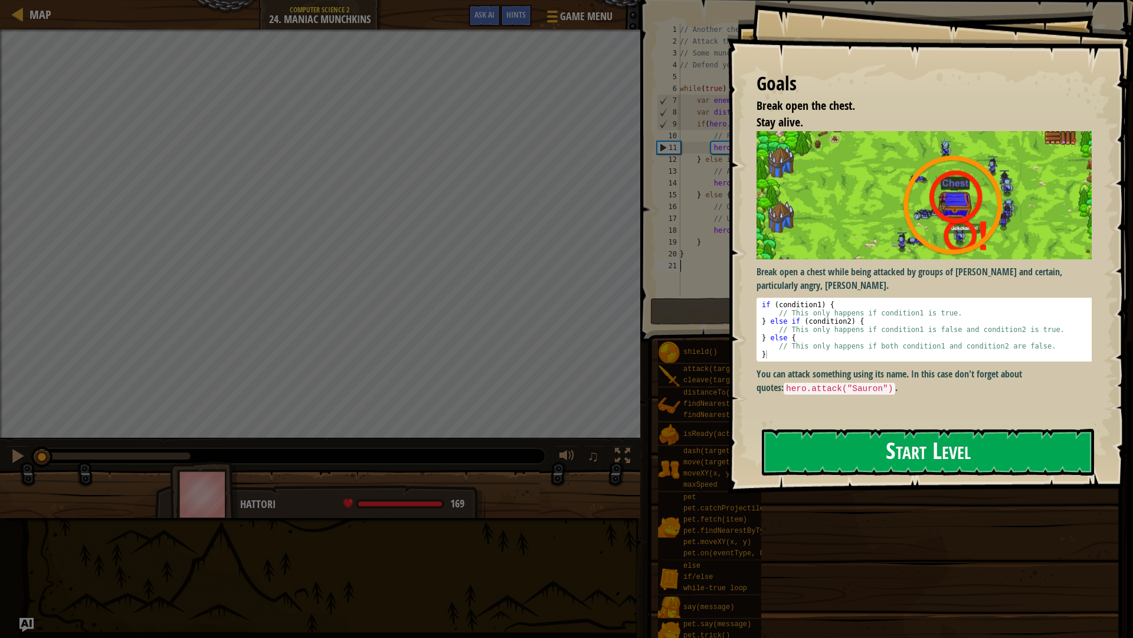
click at [884, 458] on button "Start Level" at bounding box center [928, 452] width 332 height 47
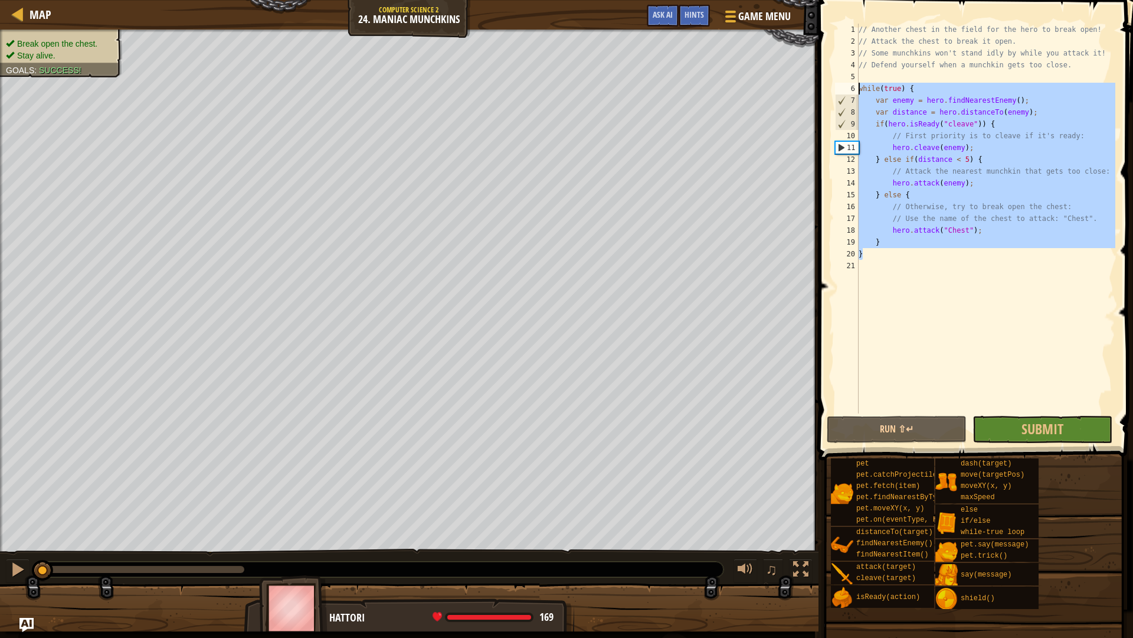
drag, startPoint x: 956, startPoint y: 257, endPoint x: 854, endPoint y: 89, distance: 197.3
click at [854, 89] on div "1 2 3 4 5 6 7 8 9 10 11 12 13 14 15 16 17 18 19 20 21 // Another chest in the f…" at bounding box center [974, 219] width 283 height 390
type textarea "while(true) { var enemy = hero.findNearestEnemy();"
click at [931, 299] on div "// Another chest in the field for the hero to break open! // Attack the chest t…" at bounding box center [986, 230] width 259 height 413
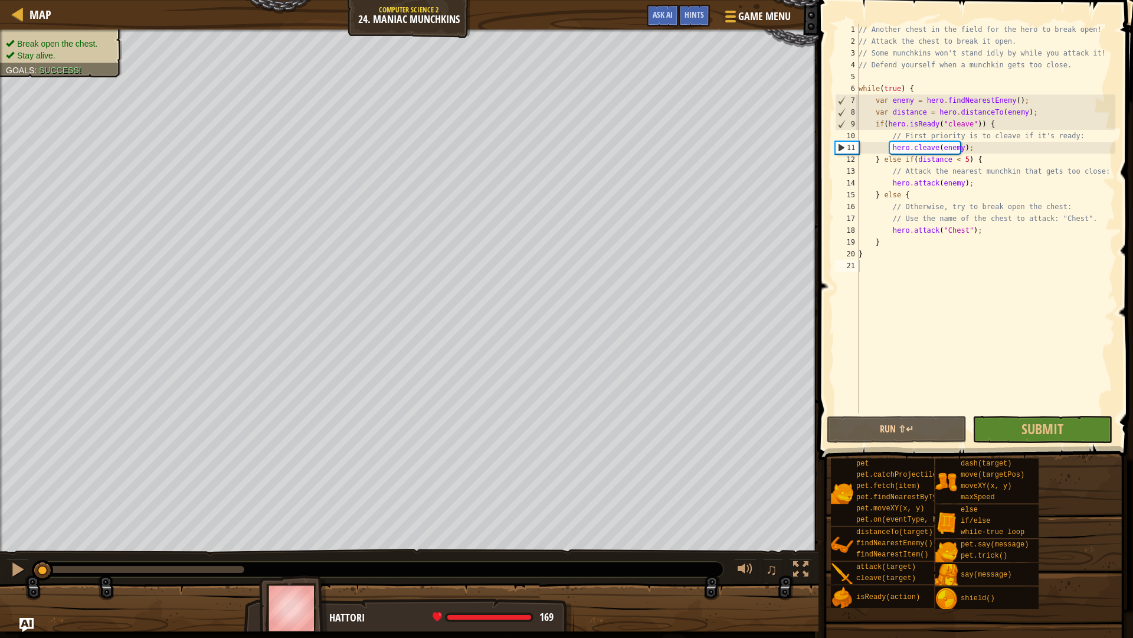
click at [1068, 413] on span at bounding box center [977, 213] width 324 height 495
click at [1061, 425] on span "Submit" at bounding box center [1043, 428] width 42 height 19
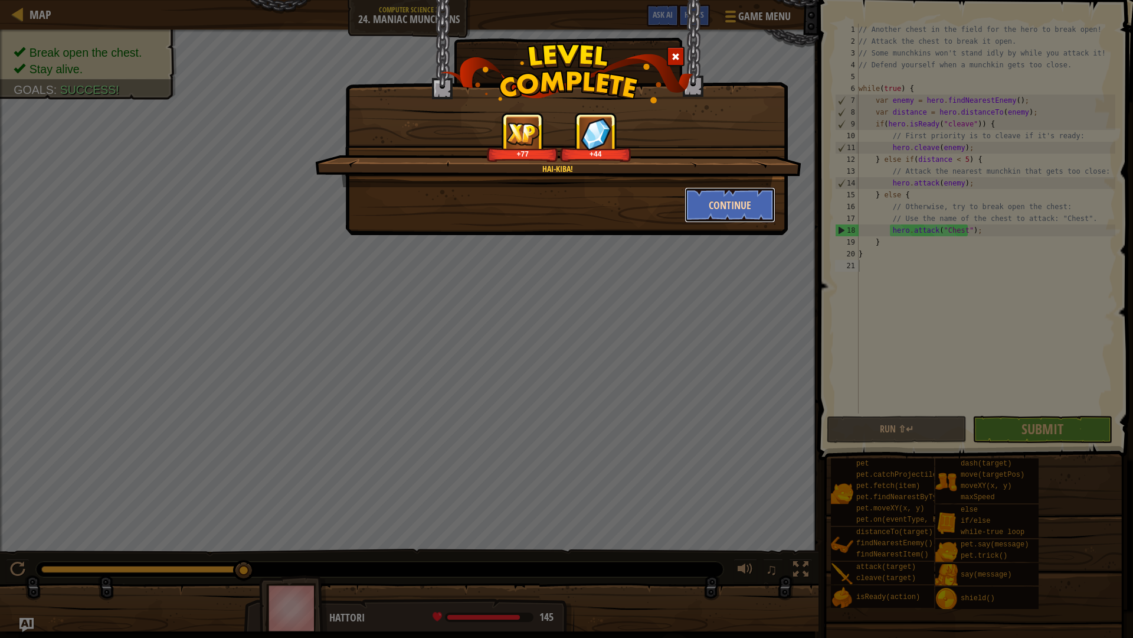
click at [709, 206] on button "Continue" at bounding box center [731, 204] width 92 height 35
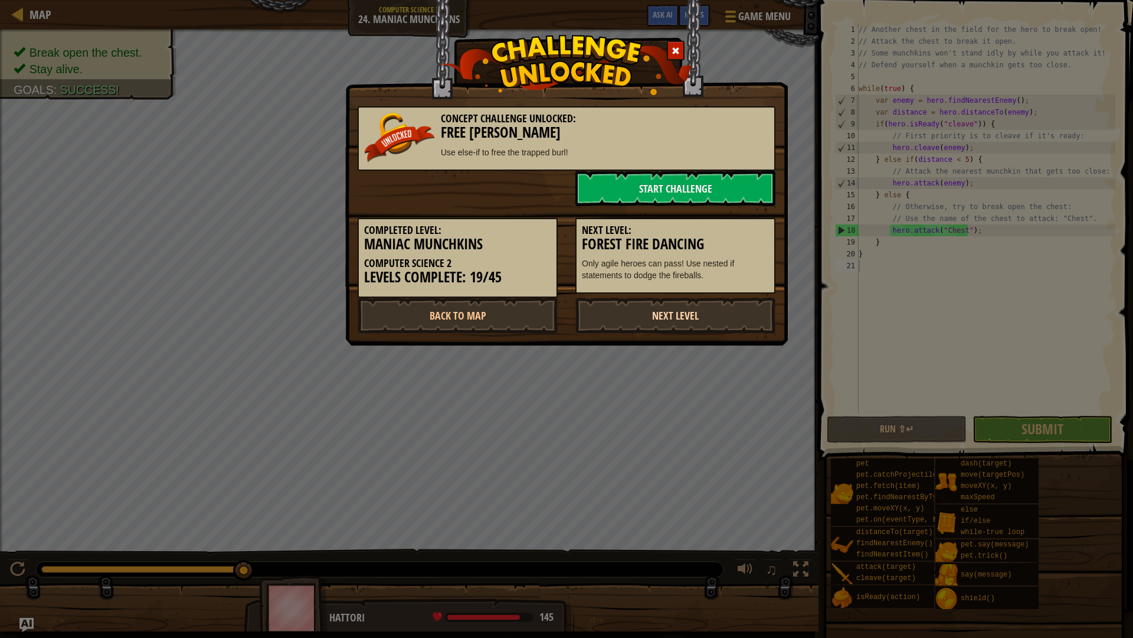
click at [688, 320] on link "Next Level" at bounding box center [676, 315] width 200 height 35
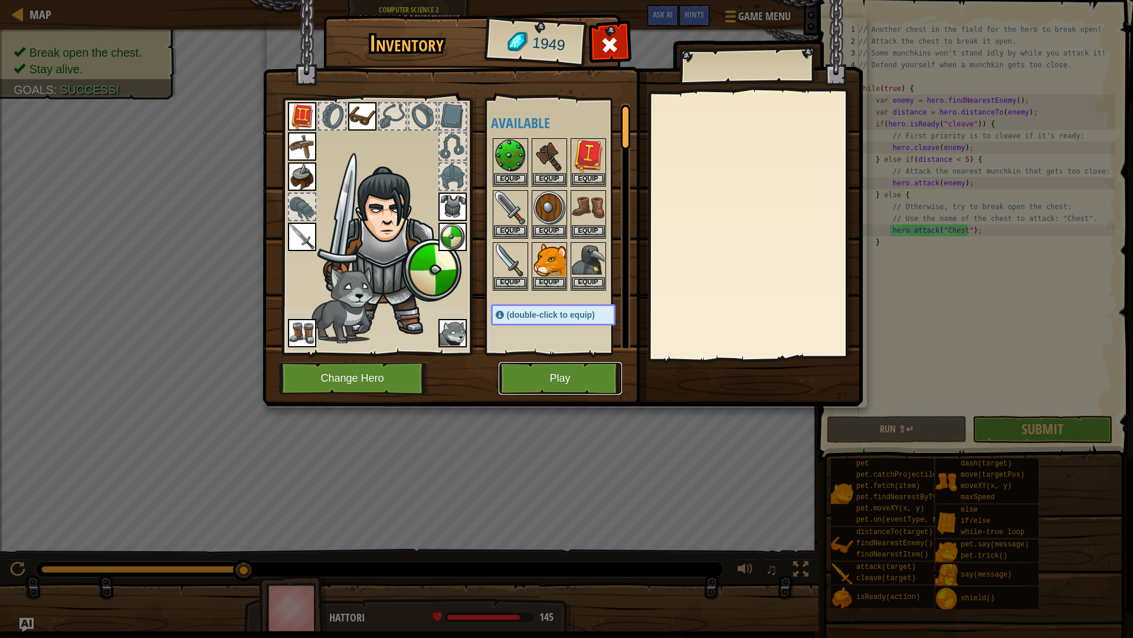
click at [574, 377] on button "Play" at bounding box center [560, 378] width 123 height 32
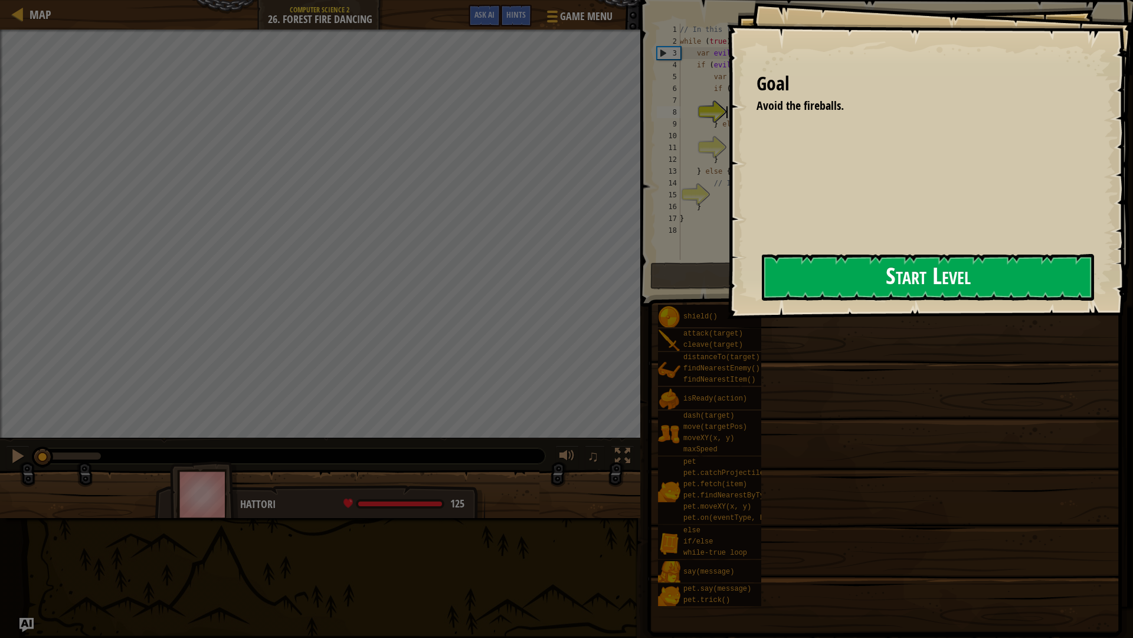
click at [910, 278] on button "Start Level" at bounding box center [928, 277] width 332 height 47
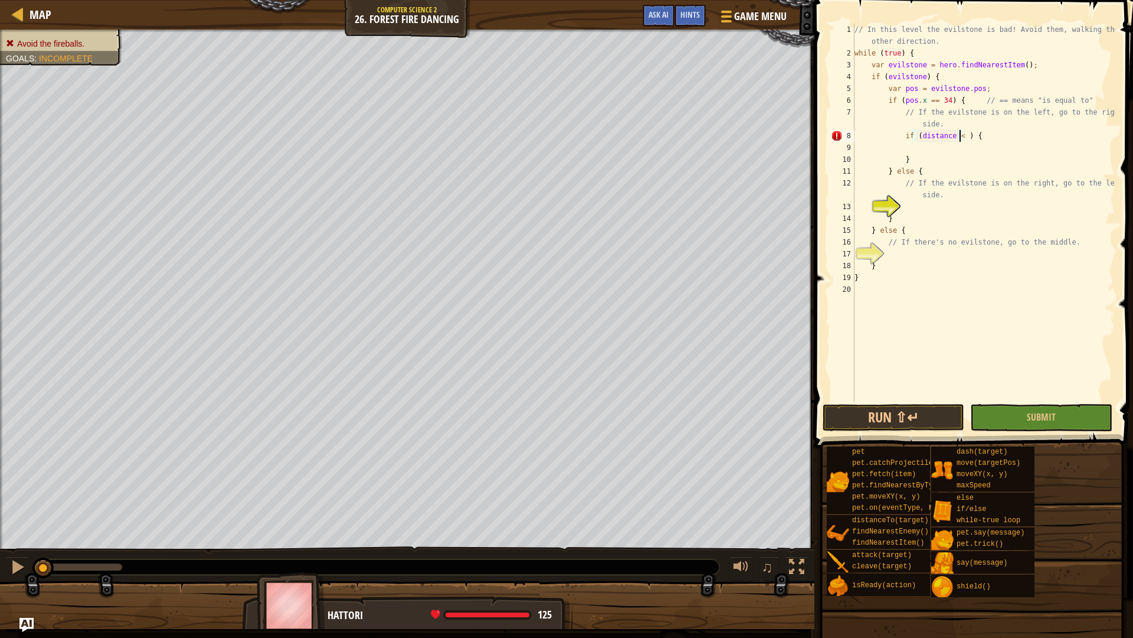
scroll to position [5, 9]
type textarea "if (distance < 34) {"
click at [971, 210] on div "// In this level the evilstone is bad! Avoid them, walking the other direction.…" at bounding box center [983, 230] width 263 height 413
type textarea "if (distance < 46) {"
click at [995, 208] on div "// In this level the evilstone is bad! Avoid them, walking the other direction.…" at bounding box center [983, 230] width 263 height 413
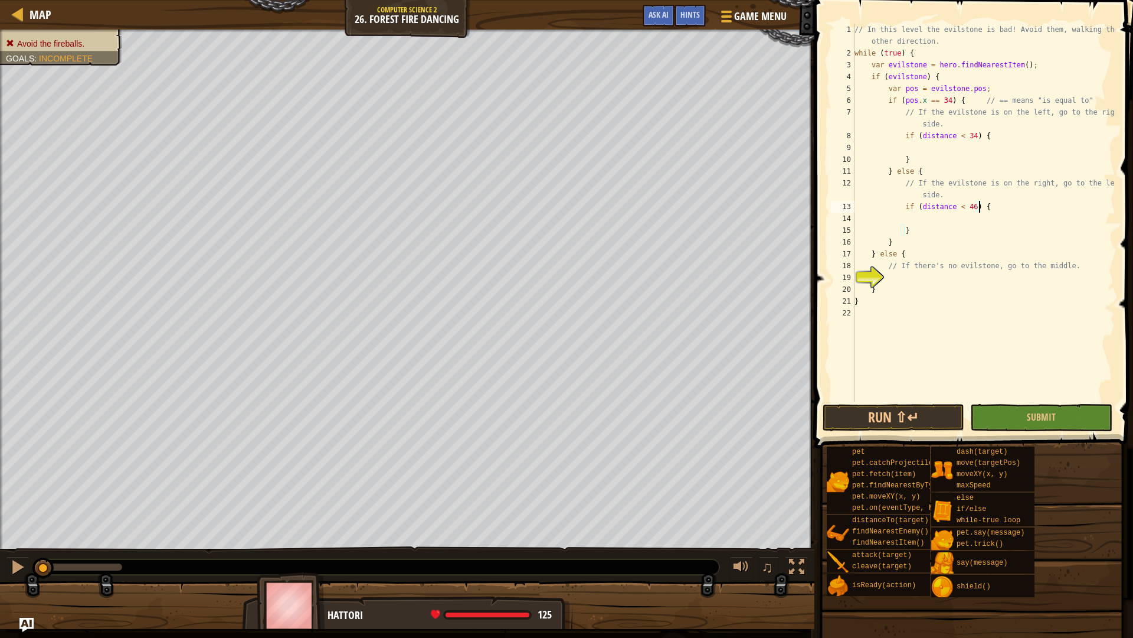
click at [984, 223] on div "// In this level the evilstone is bad! Avoid them, walking the other direction.…" at bounding box center [983, 230] width 263 height 413
click at [981, 216] on div "// In this level the evilstone is bad! Avoid them, walking the other direction.…" at bounding box center [983, 230] width 263 height 413
type textarea "hero.moveXY(34, 23);"
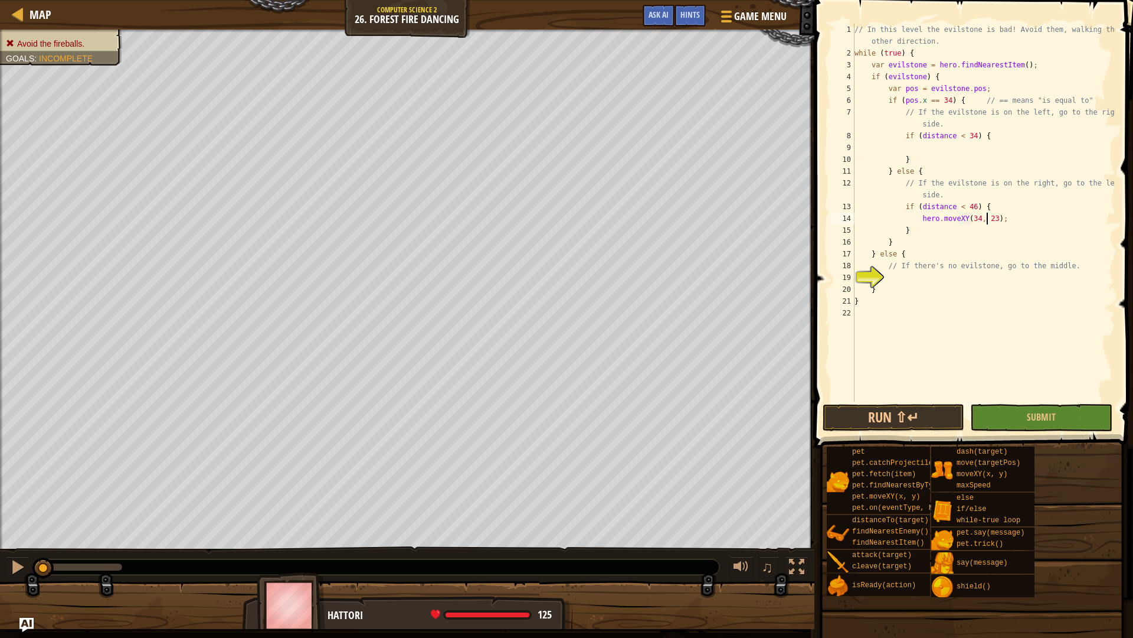
click at [941, 144] on div "// In this level the evilstone is bad! Avoid them, walking the other direction.…" at bounding box center [983, 230] width 263 height 413
click at [984, 150] on div "// In this level the evilstone is bad! Avoid them, walking the other direction.…" at bounding box center [983, 230] width 263 height 413
type textarea "hero.moveXY(46, 22);"
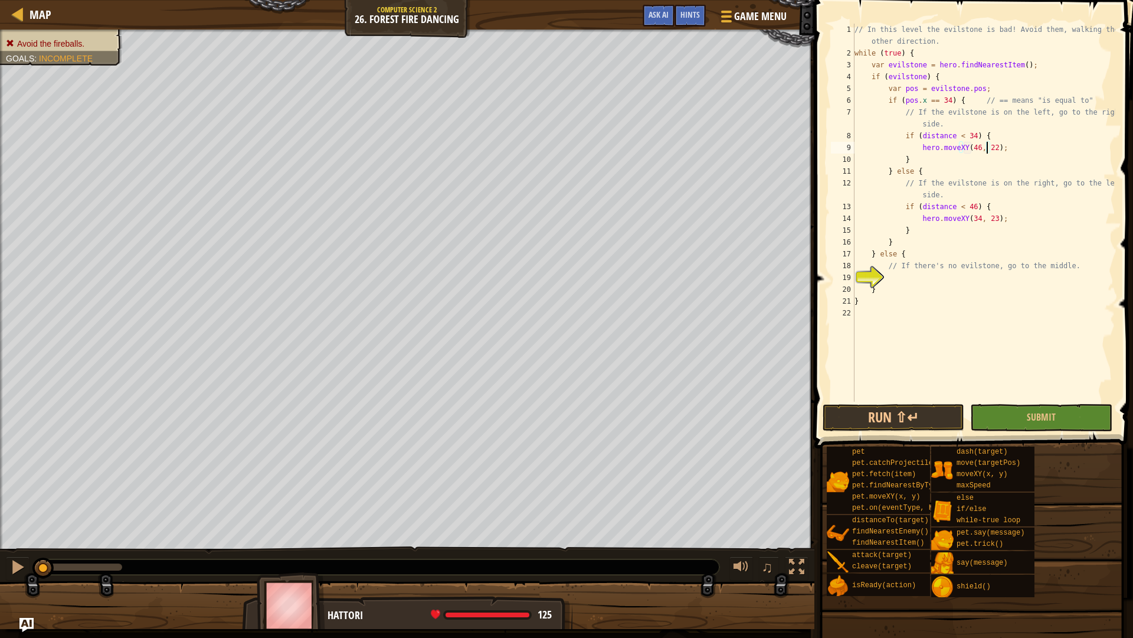
click at [947, 278] on div "// In this level the evilstone is bad! Avoid them, walking the other direction.…" at bounding box center [983, 230] width 263 height 413
type textarea "i"
click at [869, 401] on span at bounding box center [975, 207] width 328 height 483
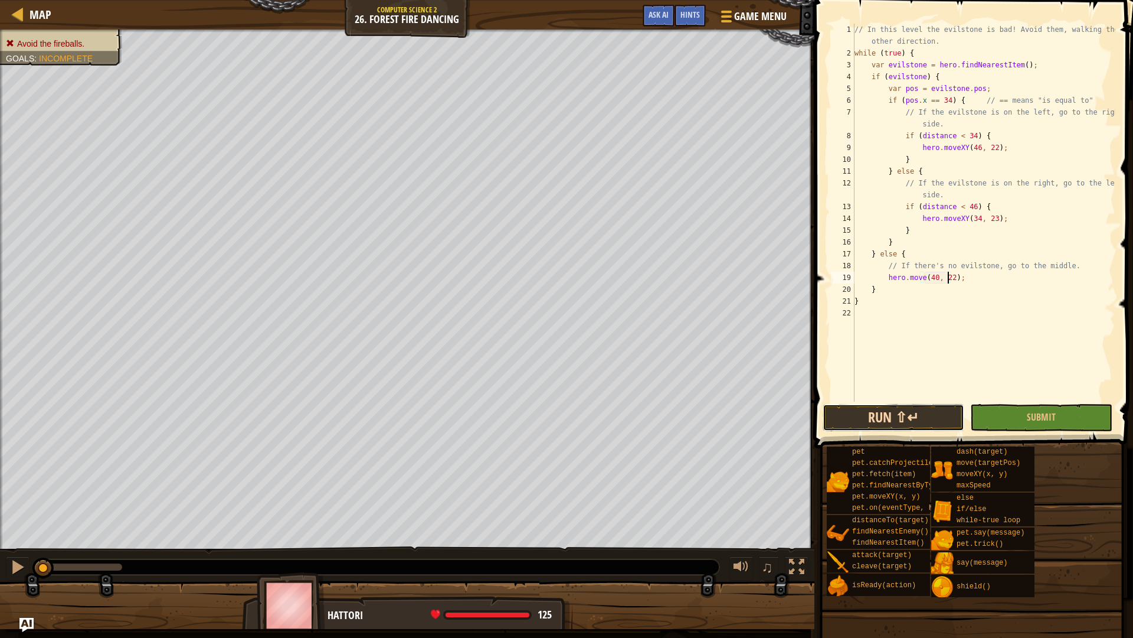
click at [866, 411] on button "Run ⇧↵" at bounding box center [894, 417] width 142 height 27
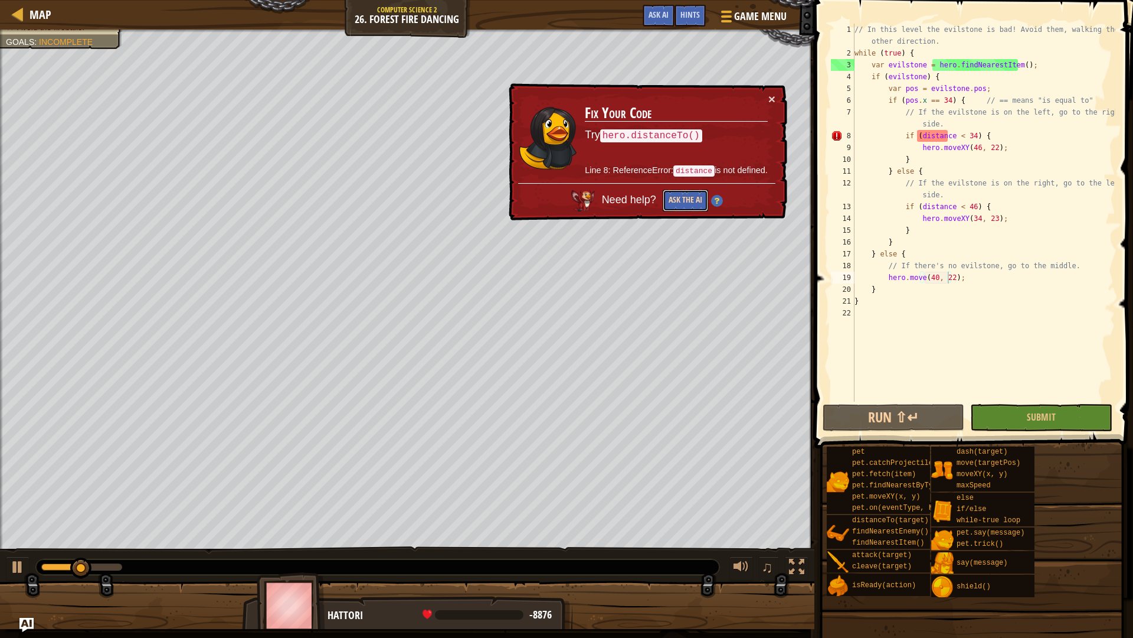
click at [682, 193] on button "Ask the AI" at bounding box center [685, 201] width 45 height 22
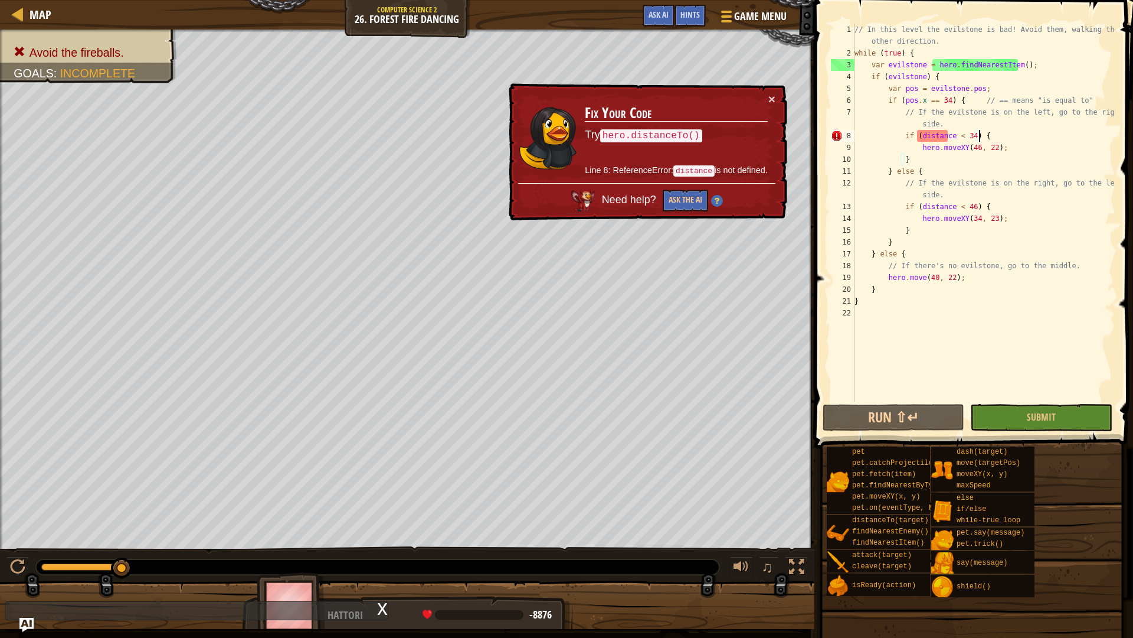
click at [986, 136] on div "// In this level the evilstone is bad! Avoid them, walking the other direction.…" at bounding box center [983, 230] width 263 height 413
click at [968, 137] on div "// In this level the evilstone is bad! Avoid them, walking the other direction.…" at bounding box center [983, 230] width 263 height 413
drag, startPoint x: 974, startPoint y: 135, endPoint x: 920, endPoint y: 134, distance: 54.3
click at [920, 134] on div "// In this level the evilstone is bad! Avoid them, walking the other direction.…" at bounding box center [983, 230] width 263 height 413
click at [920, 134] on div "// In this level the evilstone is bad! Avoid them, walking the other direction.…" at bounding box center [983, 213] width 263 height 378
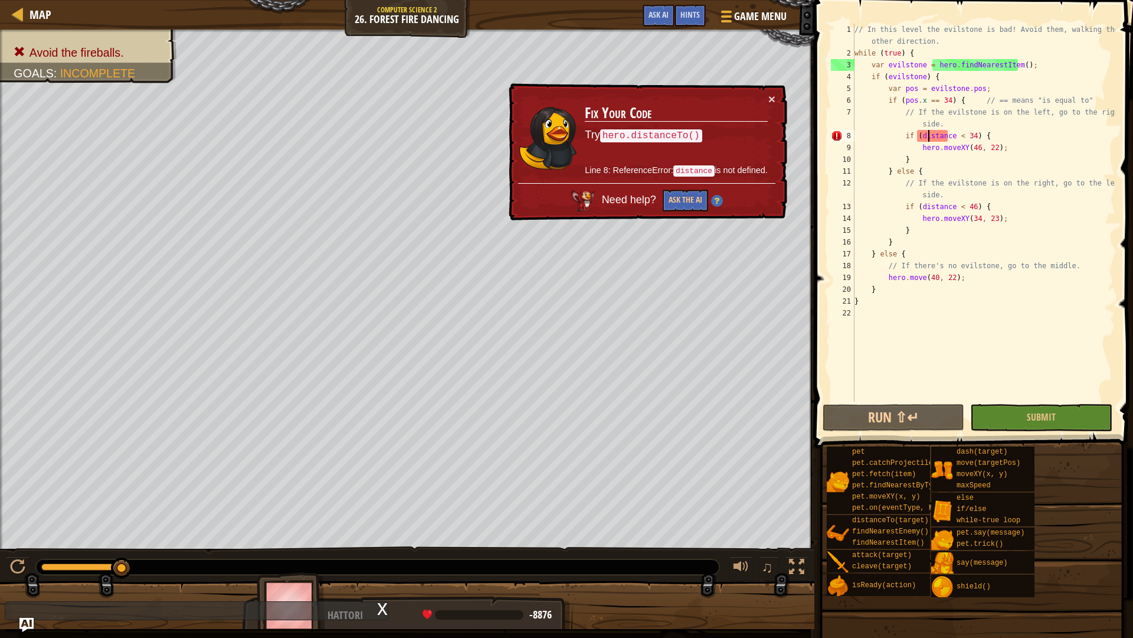
click at [927, 134] on div "// In this level the evilstone is bad! Avoid them, walking the other direction.…" at bounding box center [983, 230] width 263 height 413
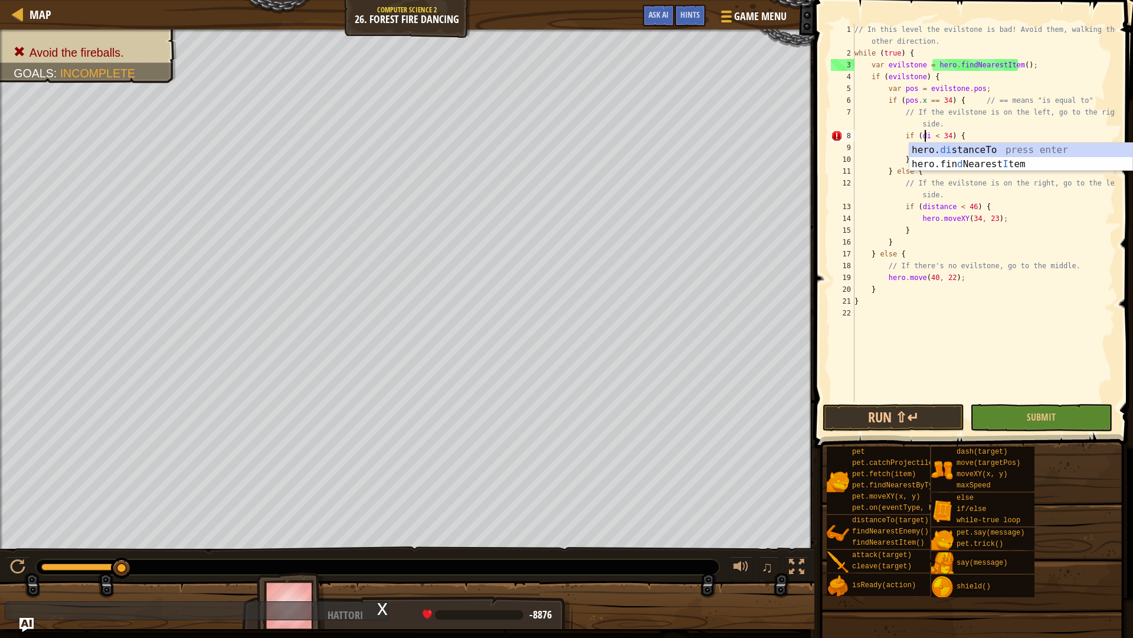
scroll to position [5, 6]
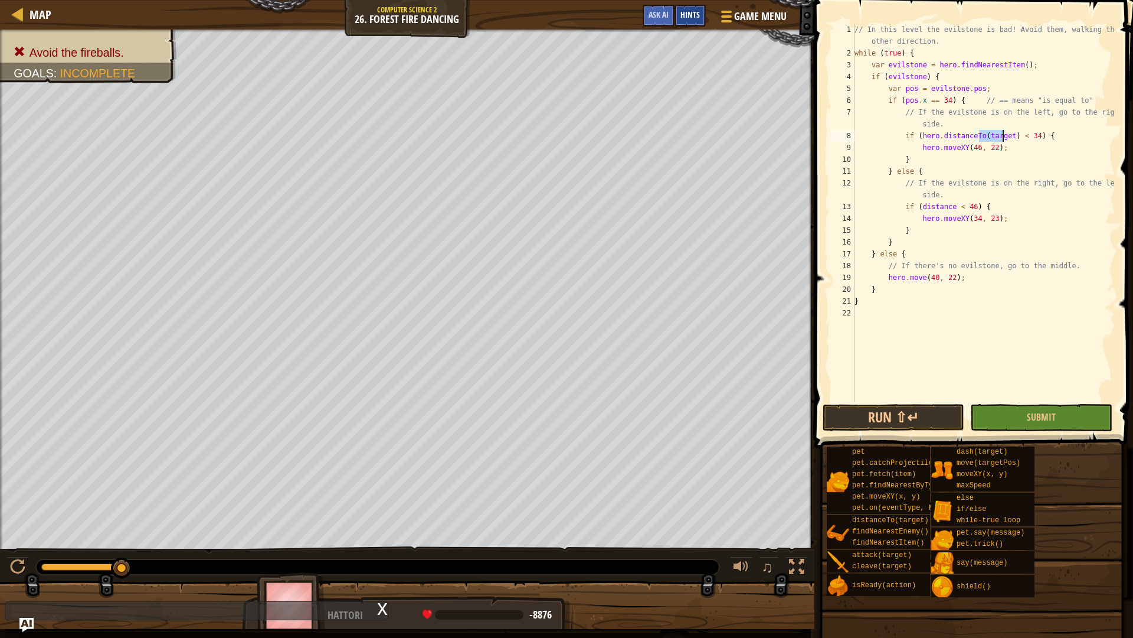
type textarea "if (hero.distanceTo(target) < 34) {"
click at [686, 11] on span "Hints" at bounding box center [690, 14] width 19 height 11
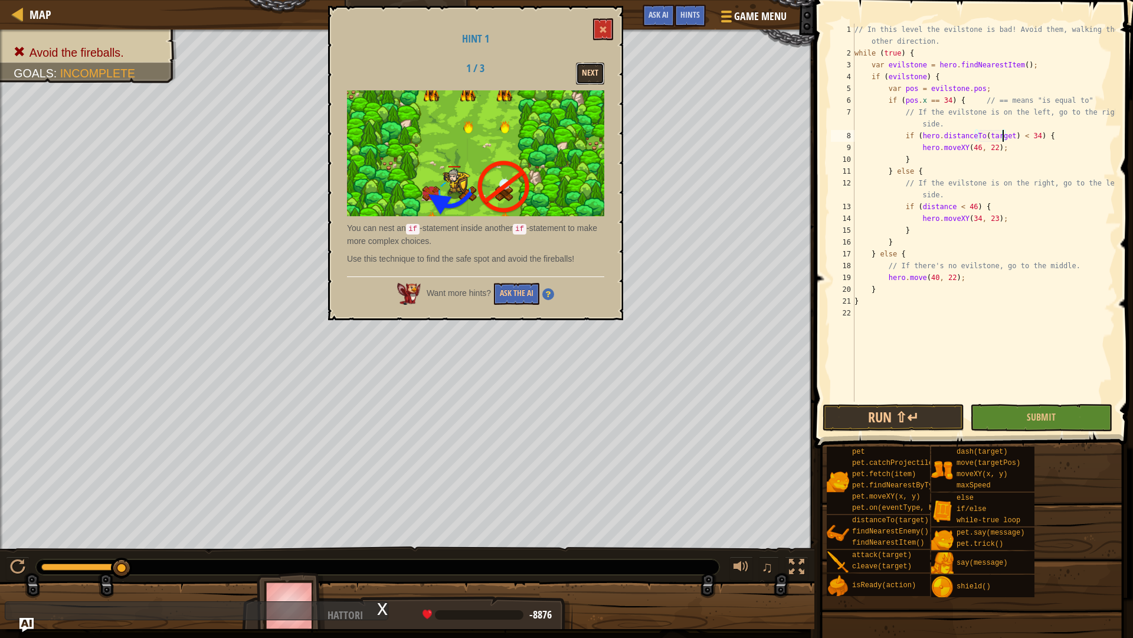
click at [589, 81] on button "Next" at bounding box center [590, 74] width 28 height 22
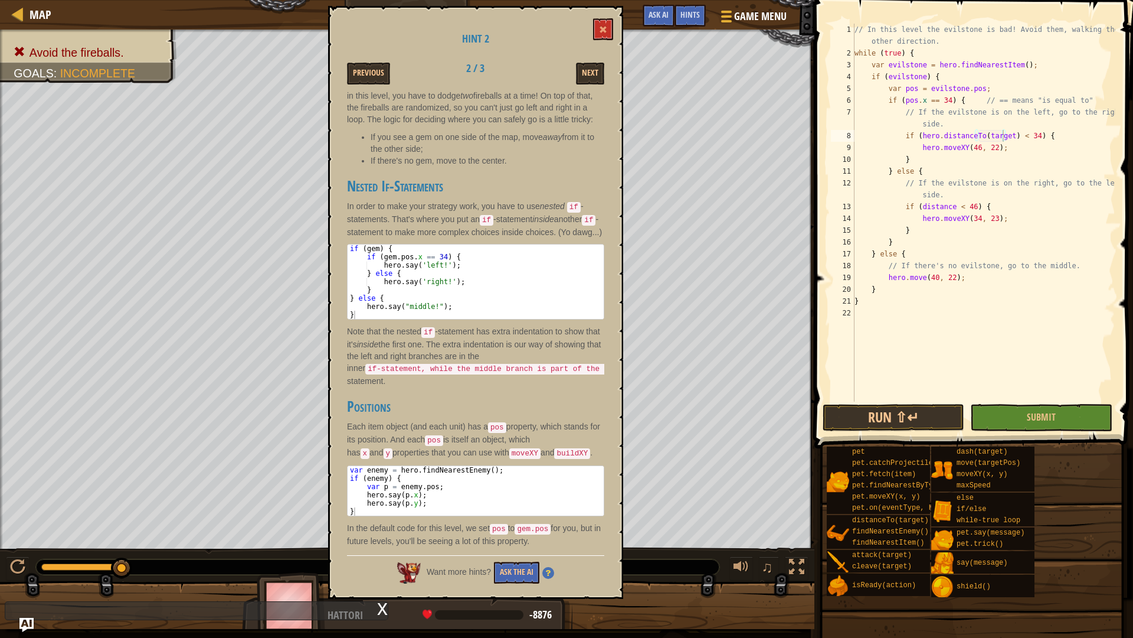
scroll to position [0, 0]
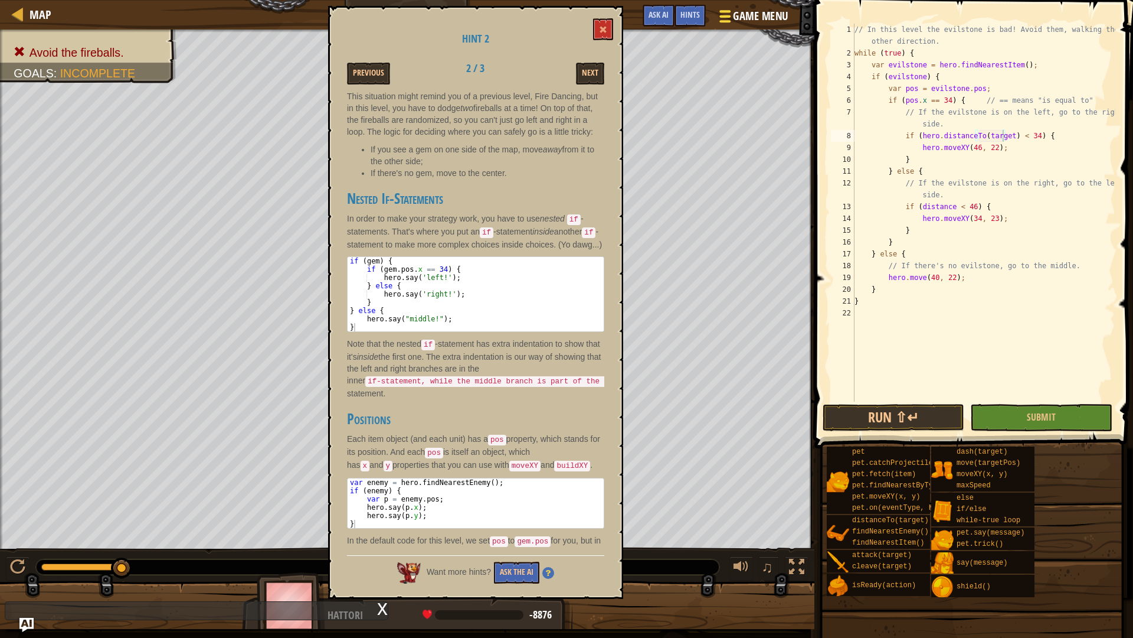
click at [728, 11] on span at bounding box center [725, 11] width 11 height 2
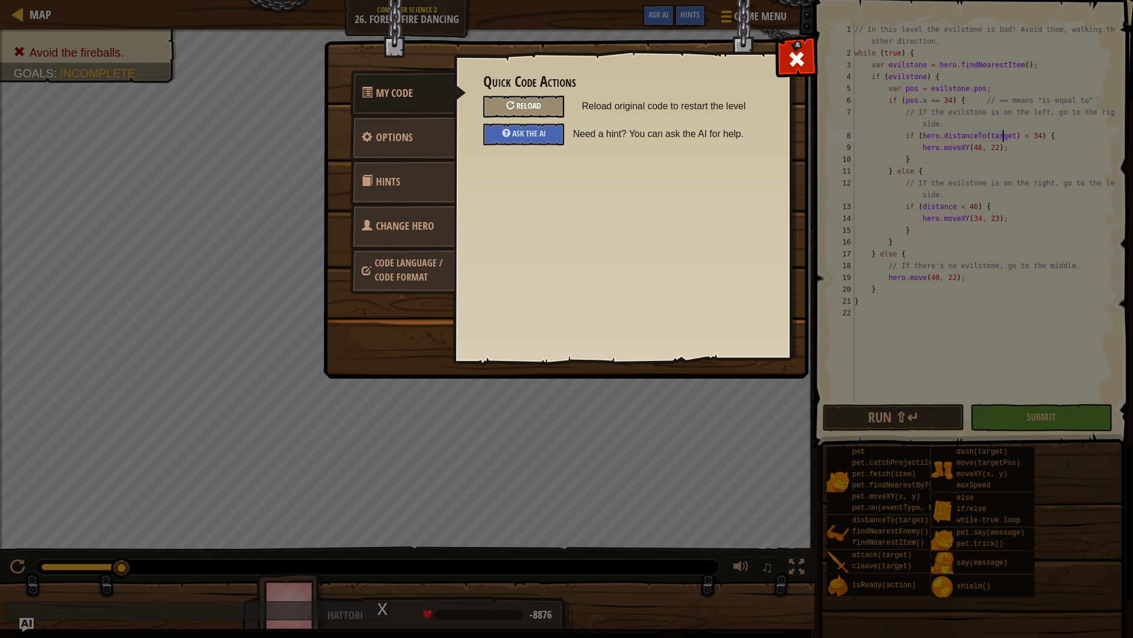
click at [534, 112] on div "Reload" at bounding box center [524, 107] width 81 height 22
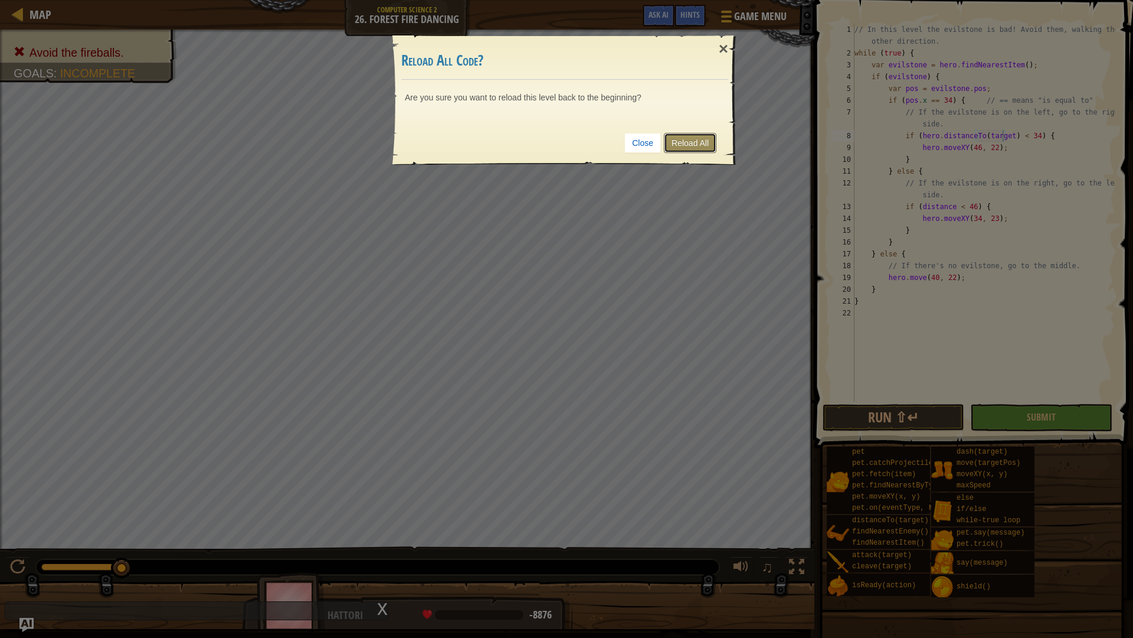
click at [699, 146] on link "Reload All" at bounding box center [690, 143] width 53 height 20
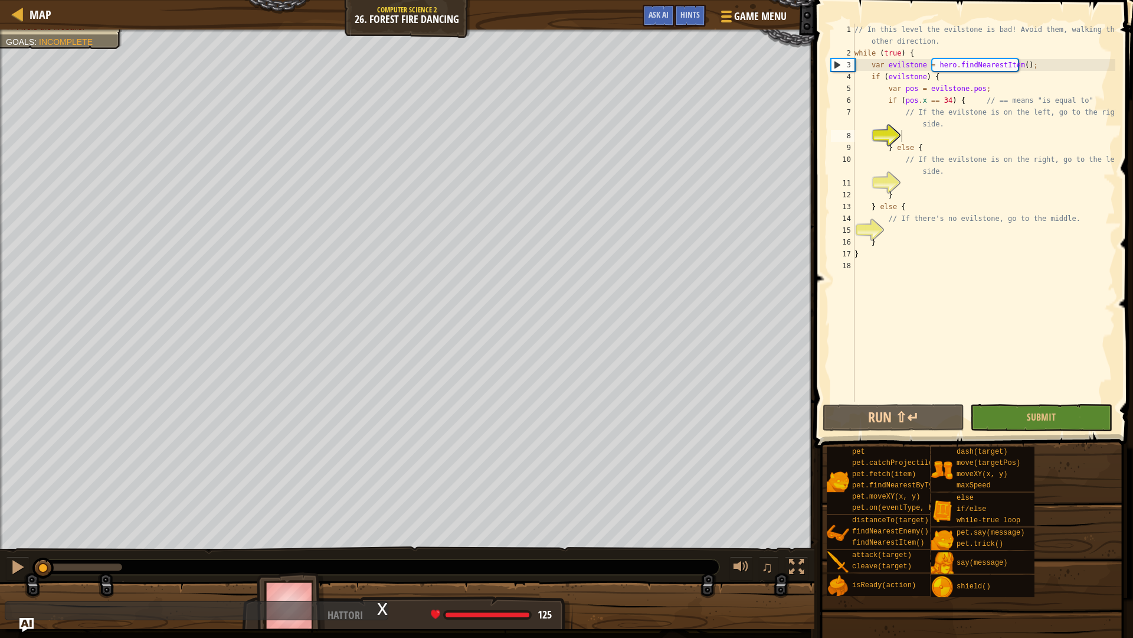
scroll to position [5, 4]
click at [678, 11] on div "Hints" at bounding box center [690, 16] width 31 height 22
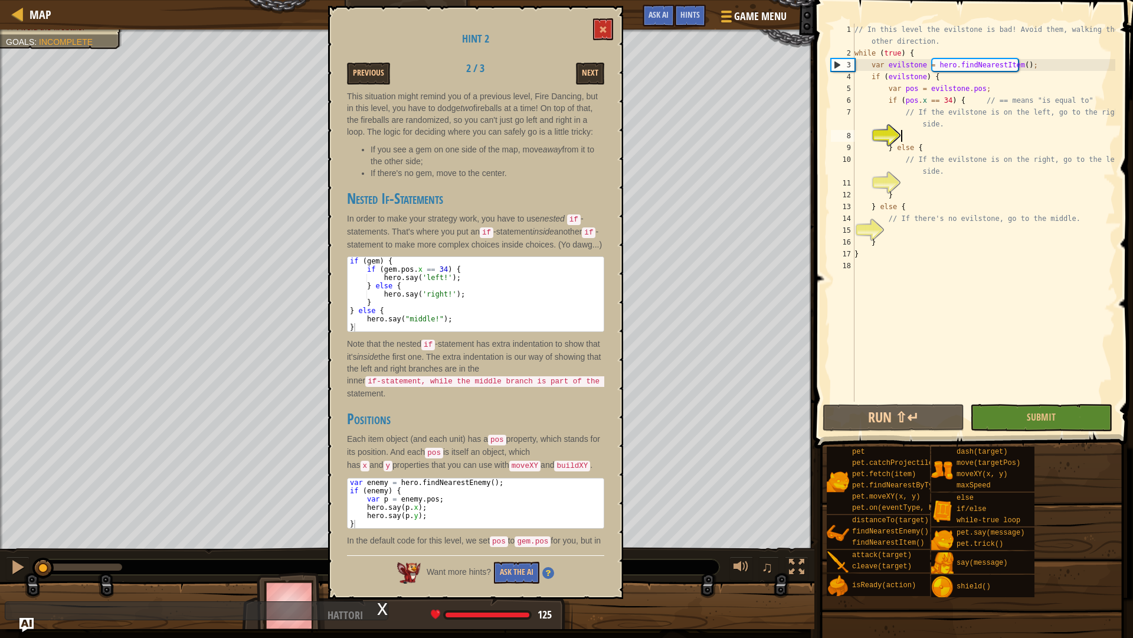
click at [915, 131] on div "// In this level the evilstone is bad! Avoid them, walking the other direction.…" at bounding box center [983, 230] width 263 height 413
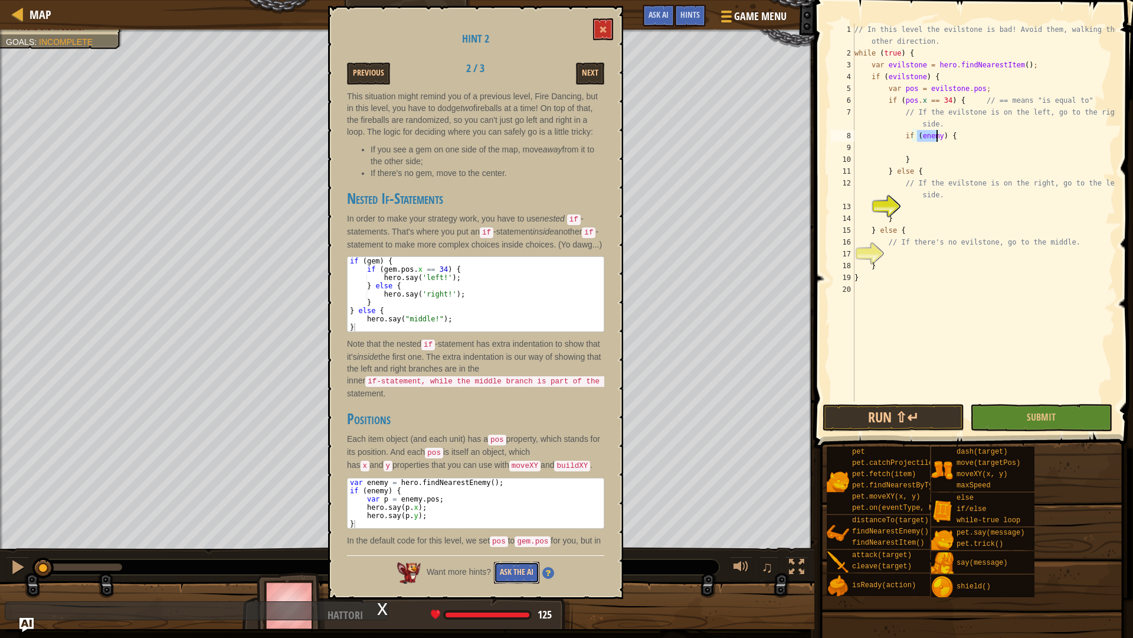
click at [513, 563] on button "Ask the AI" at bounding box center [516, 572] width 45 height 22
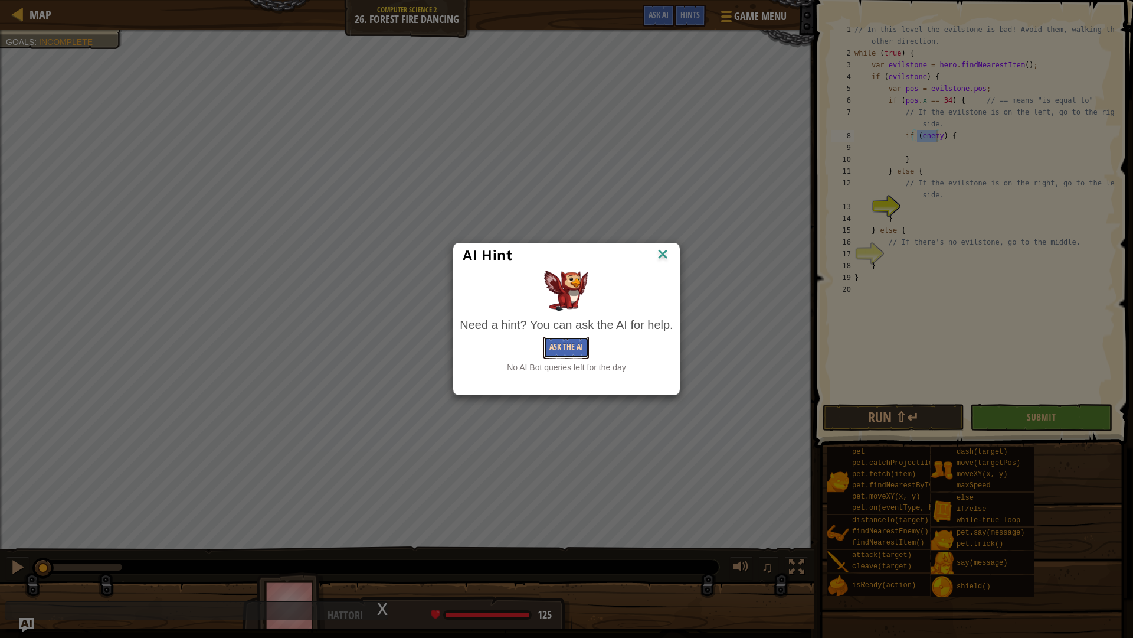
click at [587, 342] on button "Ask the AI" at bounding box center [566, 348] width 45 height 22
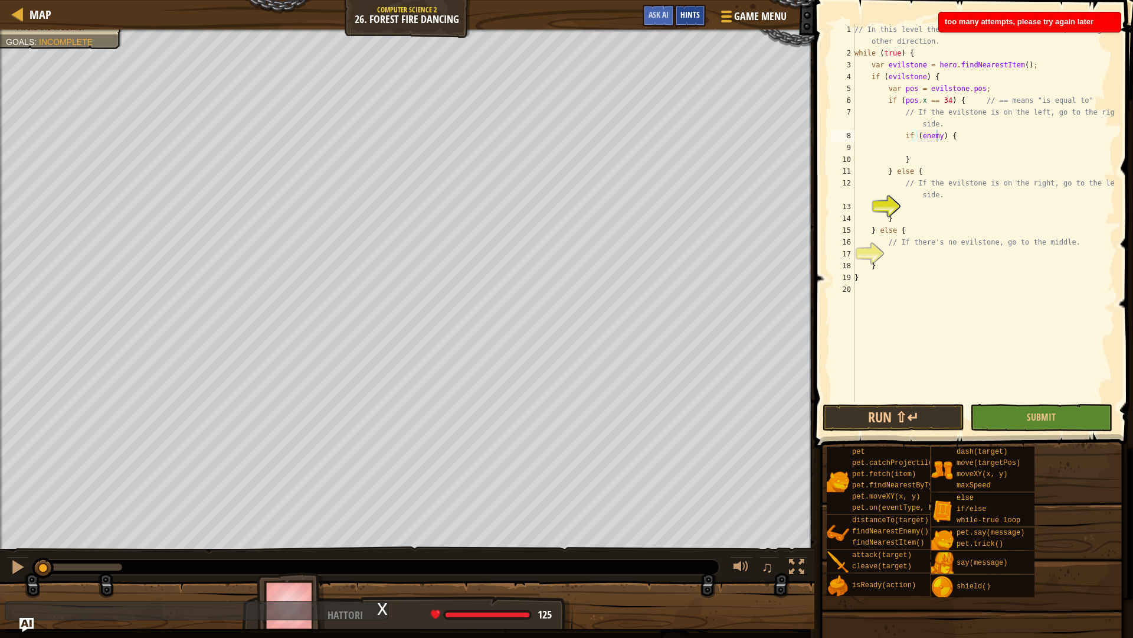
click at [691, 12] on span "Hints" at bounding box center [690, 14] width 19 height 11
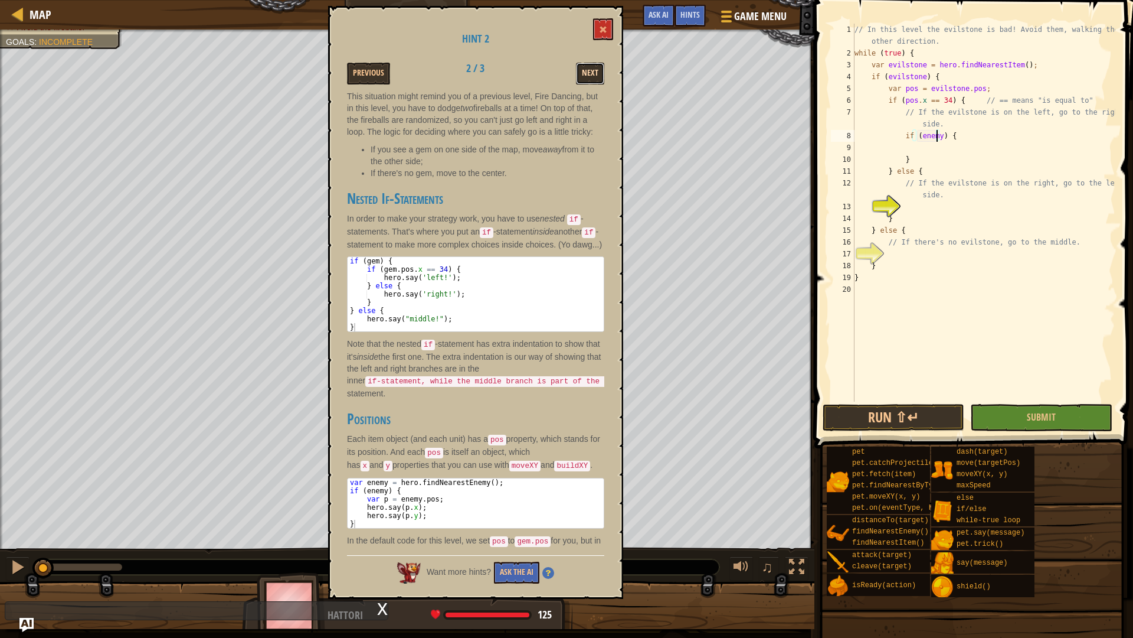
click at [587, 70] on button "Next" at bounding box center [590, 74] width 28 height 22
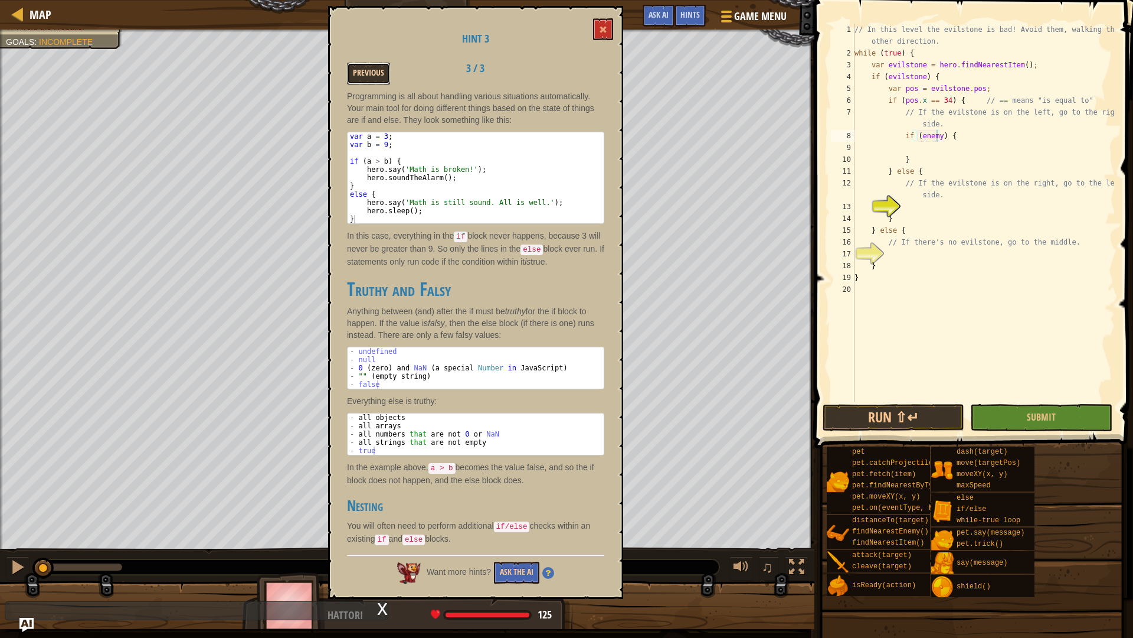
click at [365, 67] on button "Previous" at bounding box center [368, 74] width 43 height 22
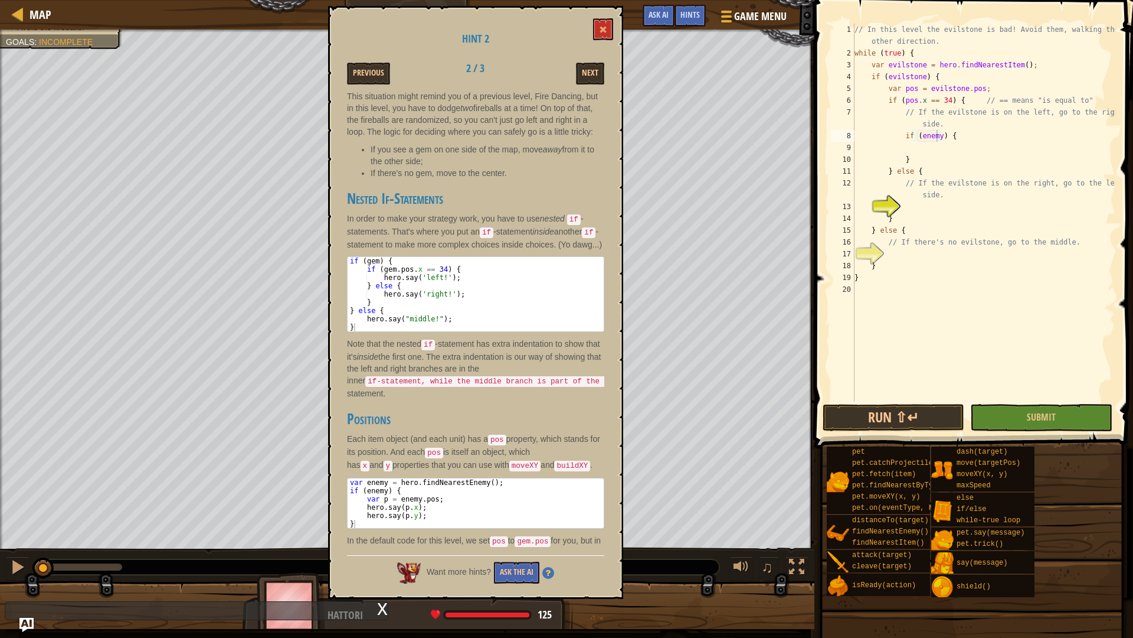
click at [929, 137] on div "// In this level the evilstone is bad! Avoid them, walking the other direction.…" at bounding box center [983, 230] width 263 height 413
type textarea "if (evilstone) {"
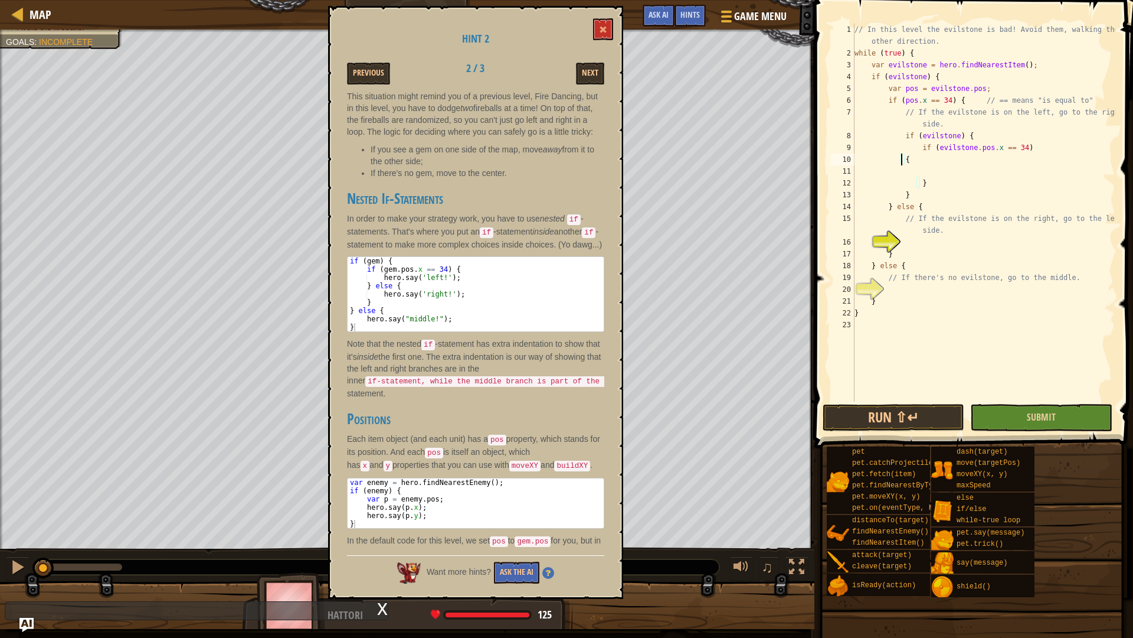
scroll to position [5, 4]
type textarea "if (evilstone.pos.x == 34) {"
click at [994, 162] on div "// In this level the evilstone is bad! Avoid them, walking the other direction.…" at bounding box center [983, 230] width 263 height 413
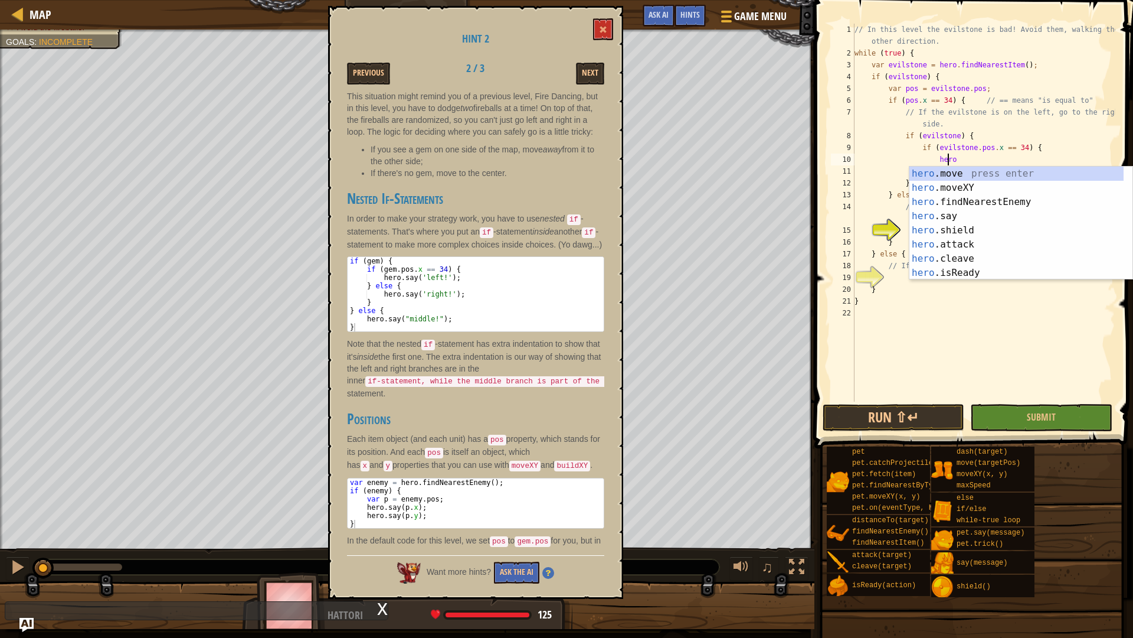
scroll to position [5, 7]
click at [970, 215] on div "hero .move press enter hero .moveXY press enter hero .findNearestEnemy press en…" at bounding box center [1017, 237] width 214 height 142
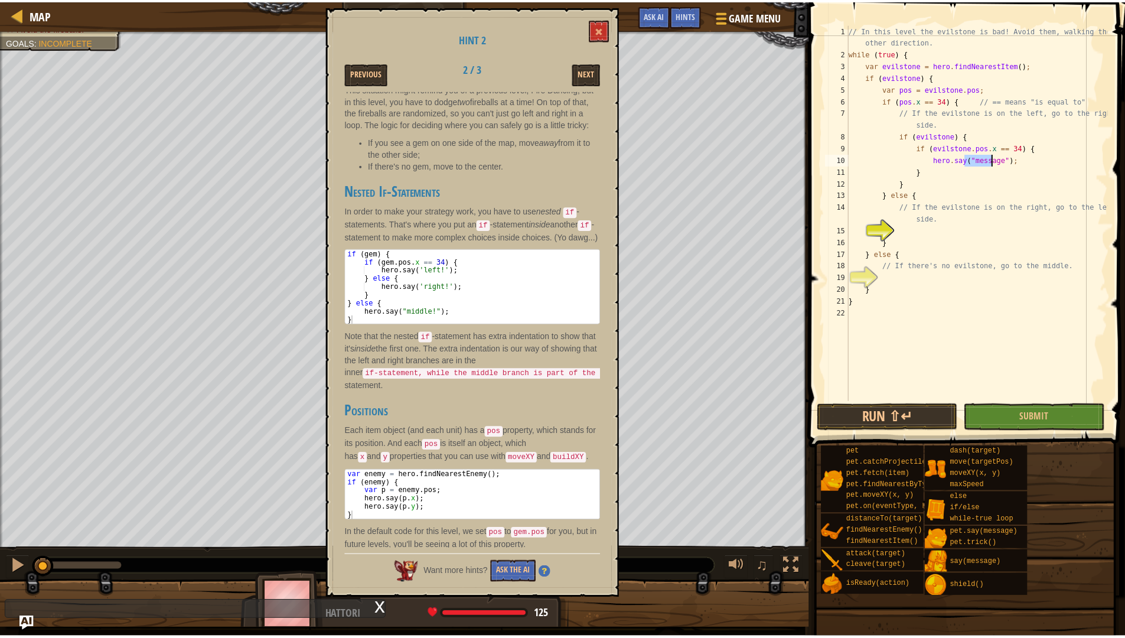
scroll to position [30, 0]
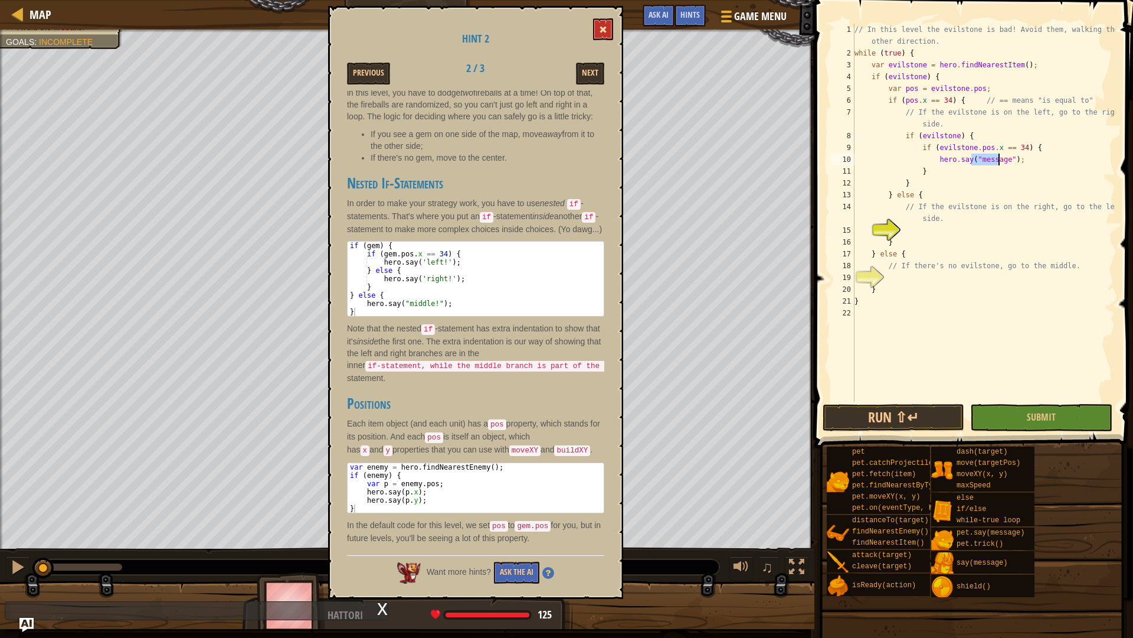
type textarea "hero.say("message");"
click at [602, 32] on span at bounding box center [603, 29] width 8 height 8
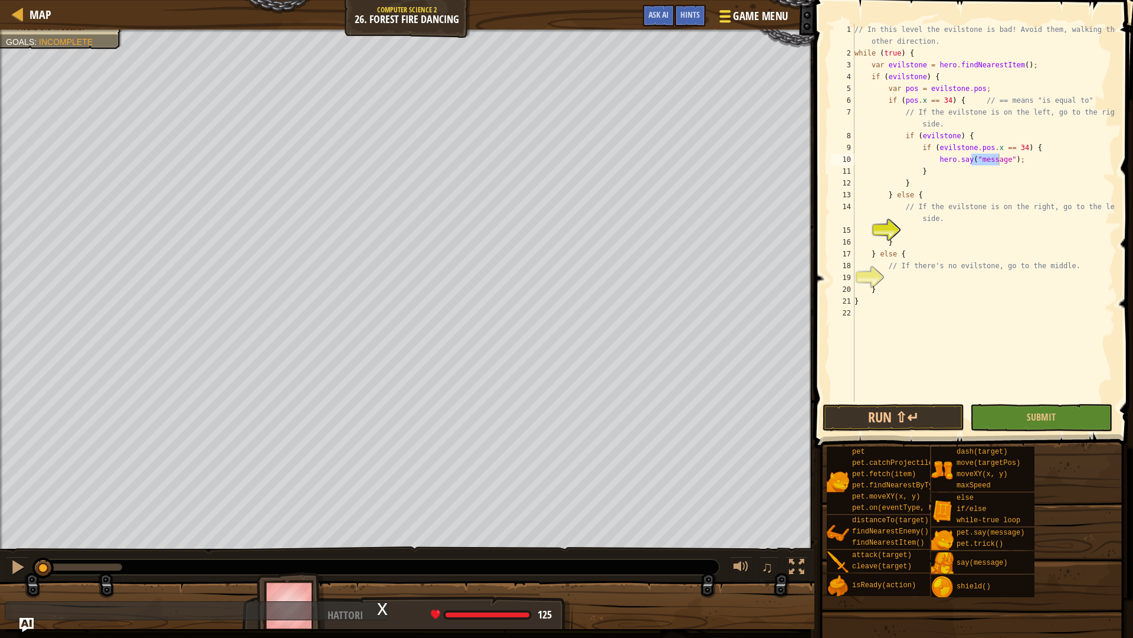
click at [721, 18] on div at bounding box center [725, 16] width 16 height 17
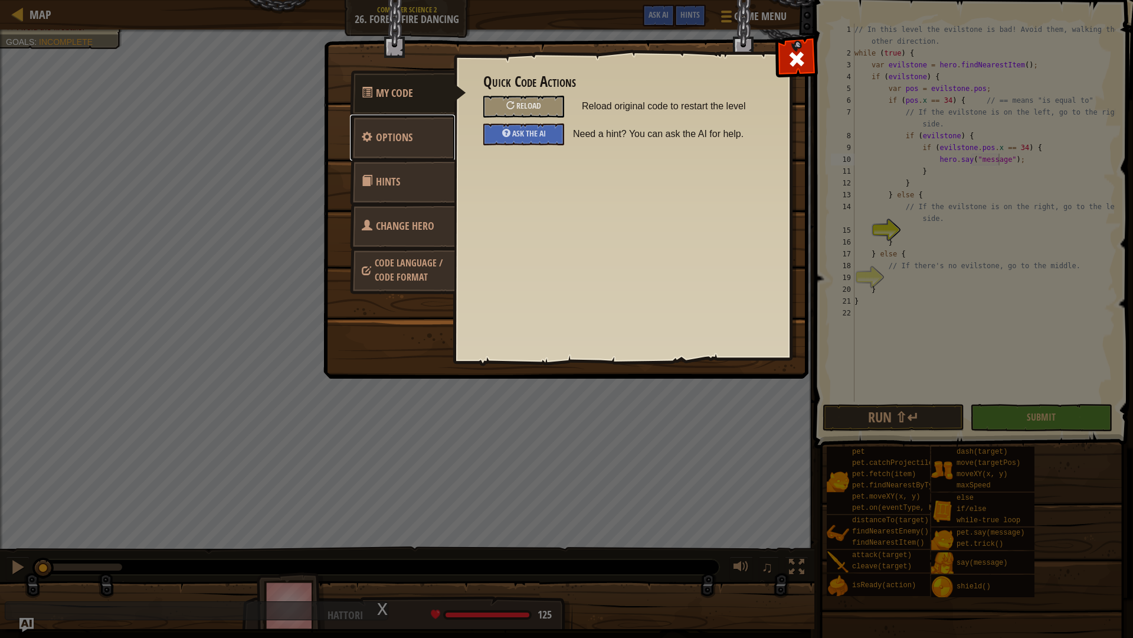
click at [420, 139] on link "Options" at bounding box center [402, 138] width 105 height 46
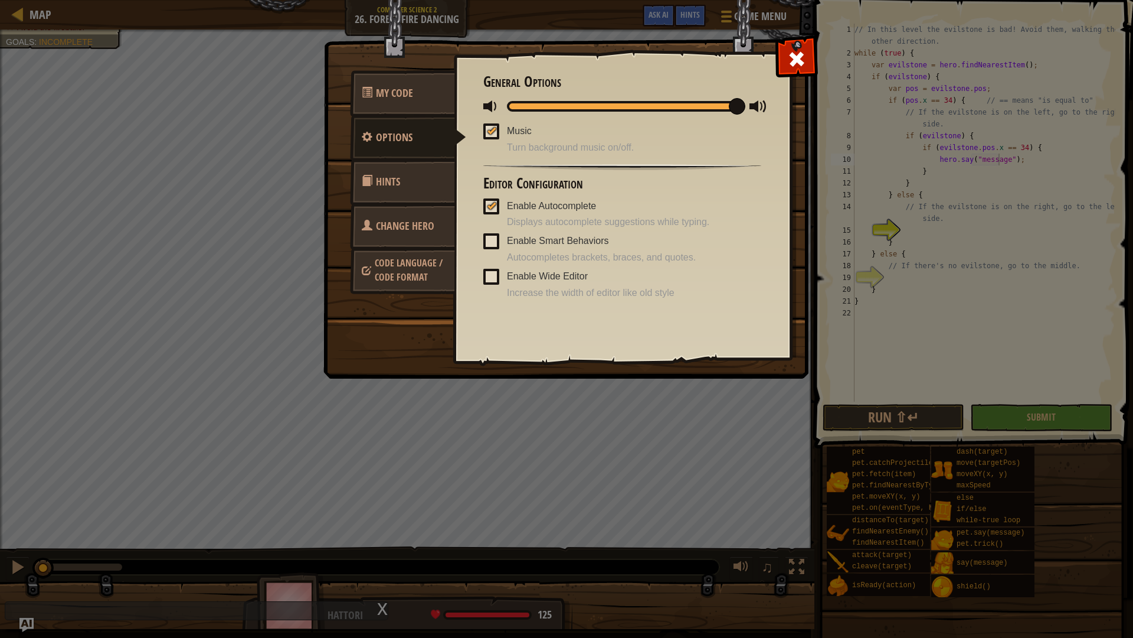
click at [393, 166] on link "Hints" at bounding box center [402, 182] width 105 height 46
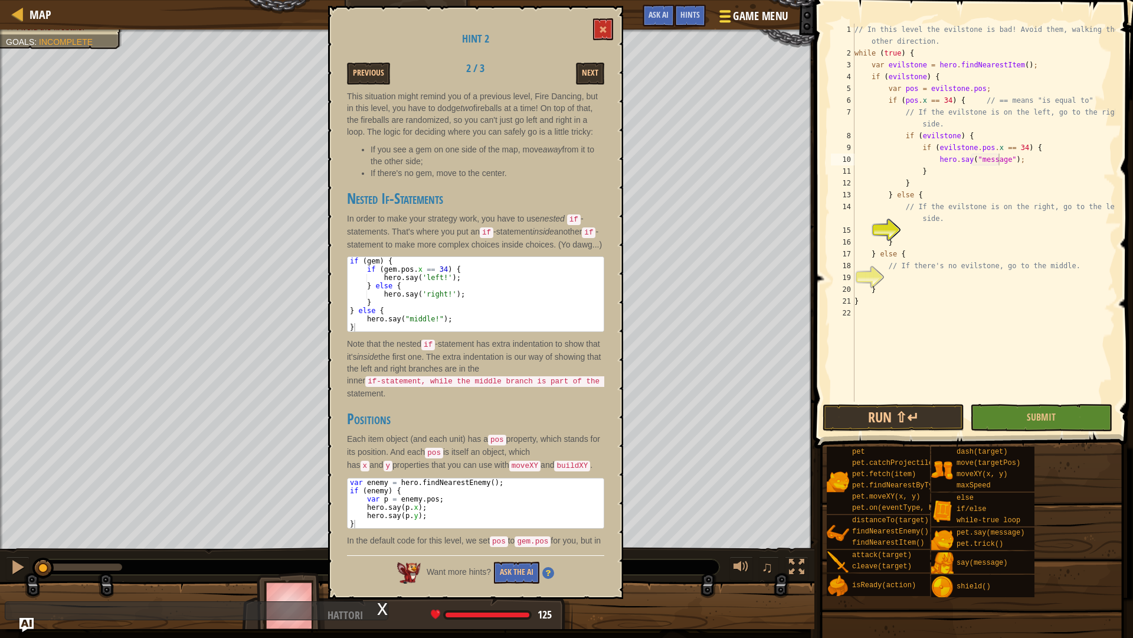
drag, startPoint x: 686, startPoint y: 17, endPoint x: 741, endPoint y: 9, distance: 55.4
click at [747, 4] on div "Map Computer Science 2 26. Forest Fire Dancing Game Menu Done Hints Ask AI" at bounding box center [407, 15] width 815 height 30
click at [739, 10] on span "Game Menu" at bounding box center [760, 16] width 55 height 16
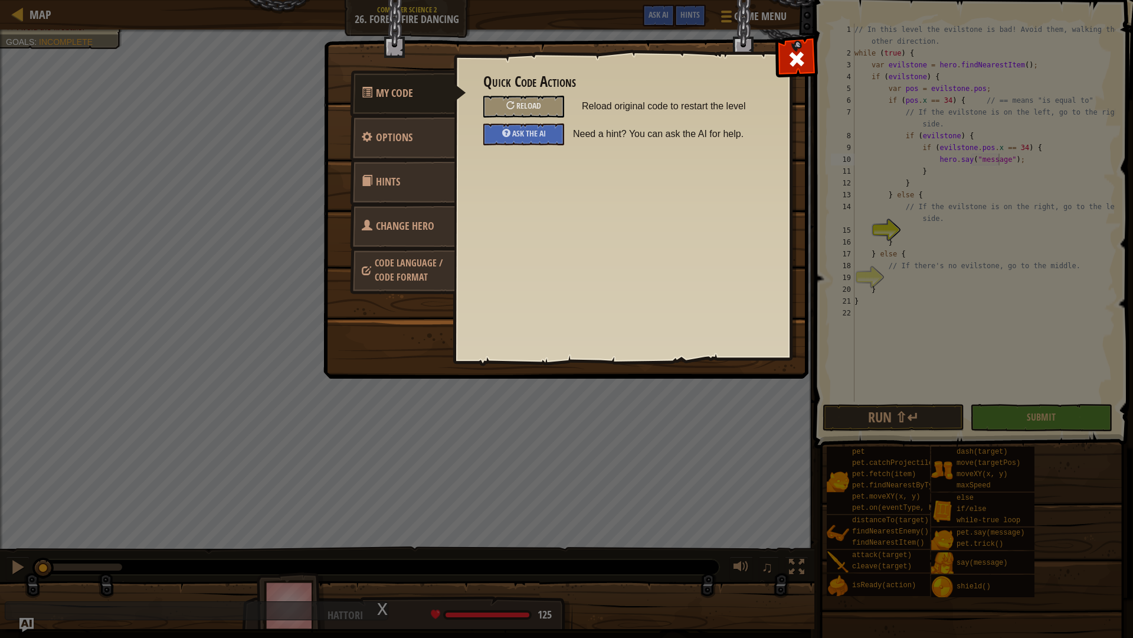
click at [426, 237] on link "Change Hero" at bounding box center [402, 226] width 105 height 46
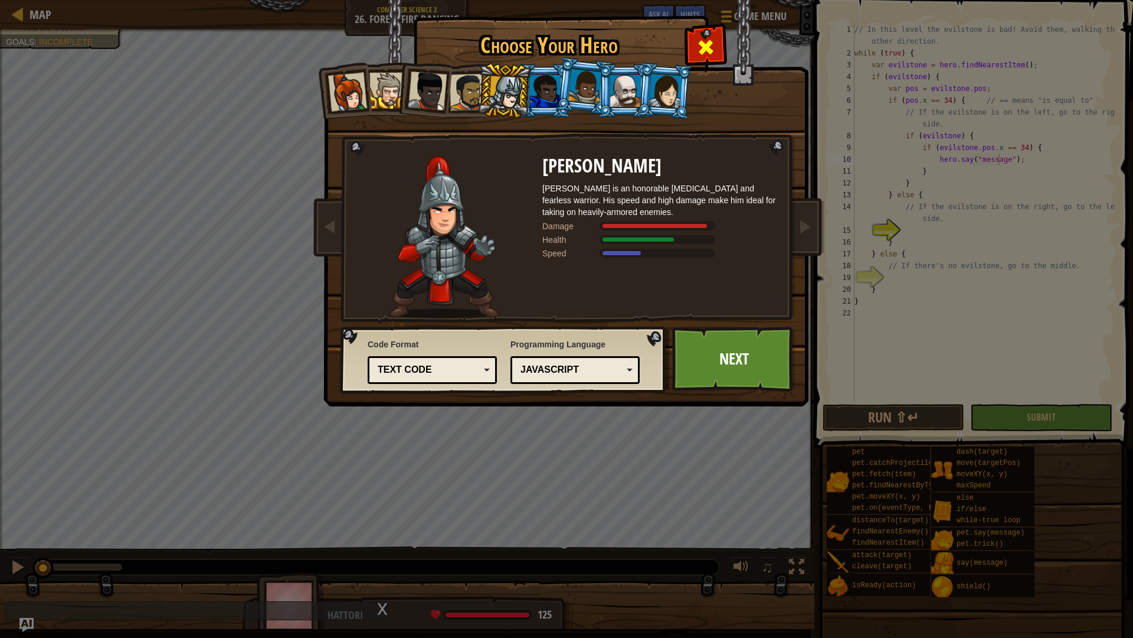
click at [721, 46] on div at bounding box center [705, 45] width 37 height 37
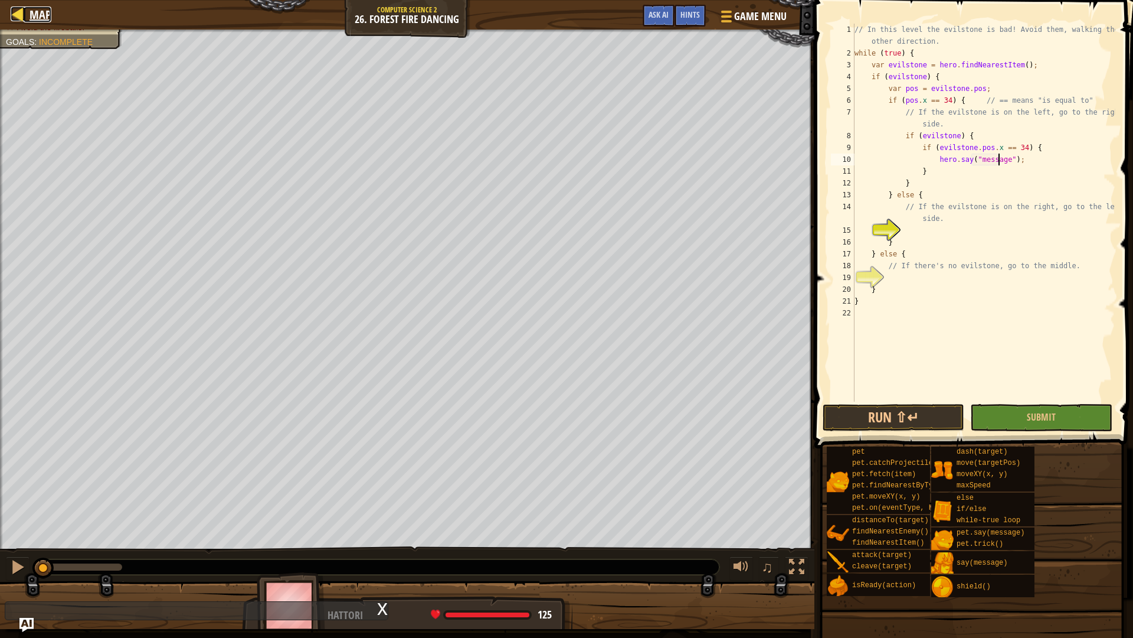
click at [33, 14] on span "Map" at bounding box center [41, 14] width 22 height 16
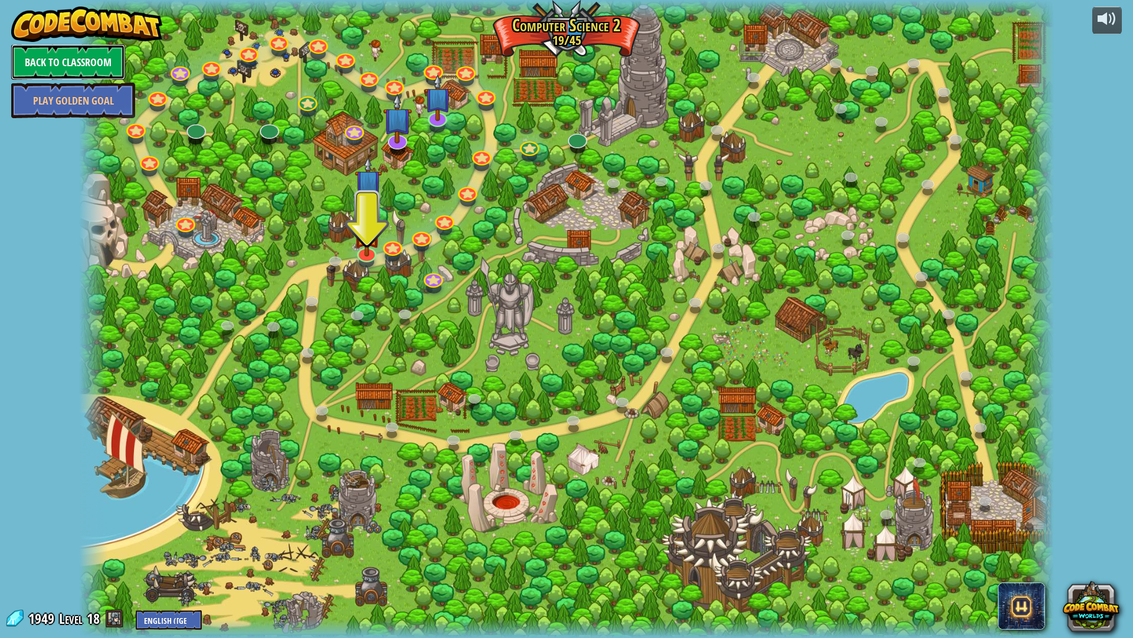
click at [85, 65] on link "Back to Classroom" at bounding box center [68, 61] width 114 height 35
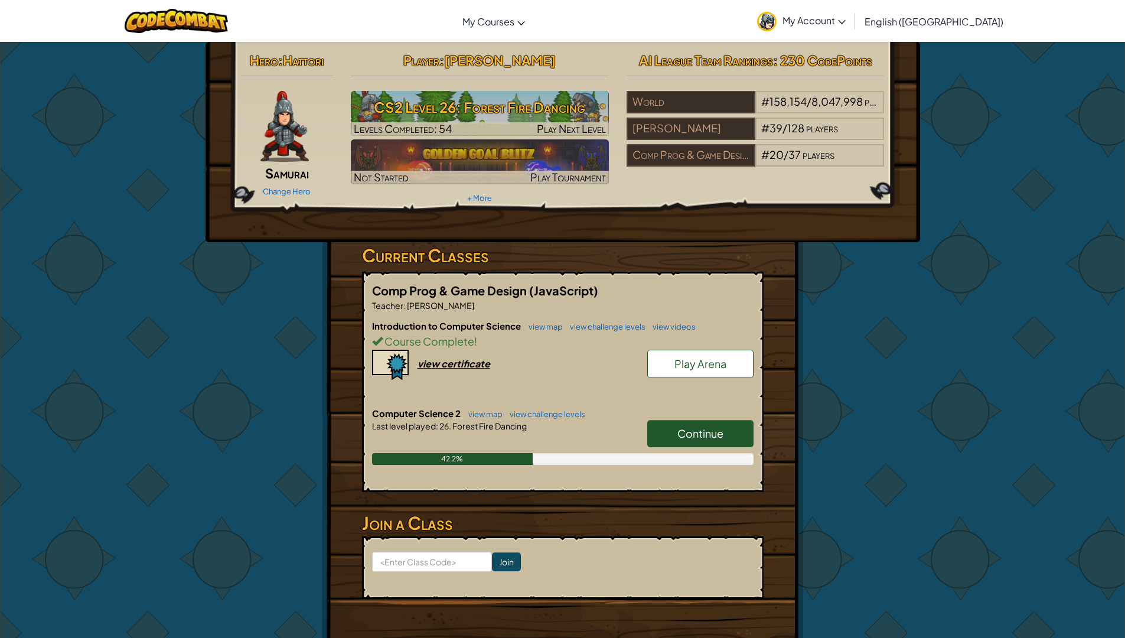
click at [708, 419] on h6 "Computer Science 2 view map view challenge levels" at bounding box center [562, 413] width 381 height 13
click at [697, 434] on span "Continue" at bounding box center [700, 433] width 46 height 14
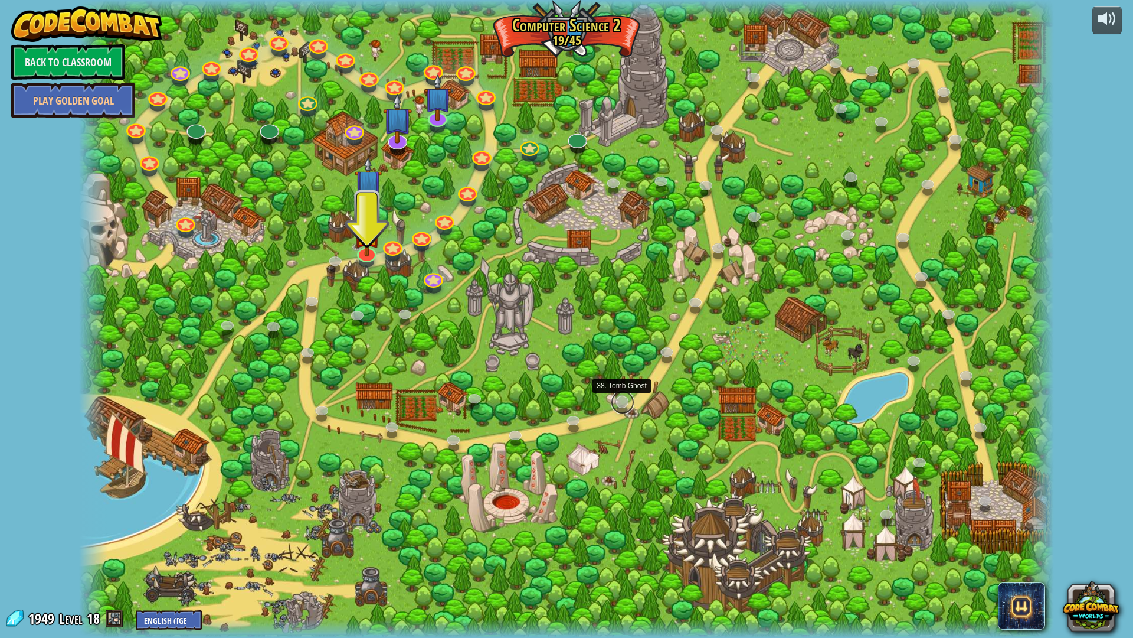
click at [620, 397] on link at bounding box center [623, 402] width 24 height 24
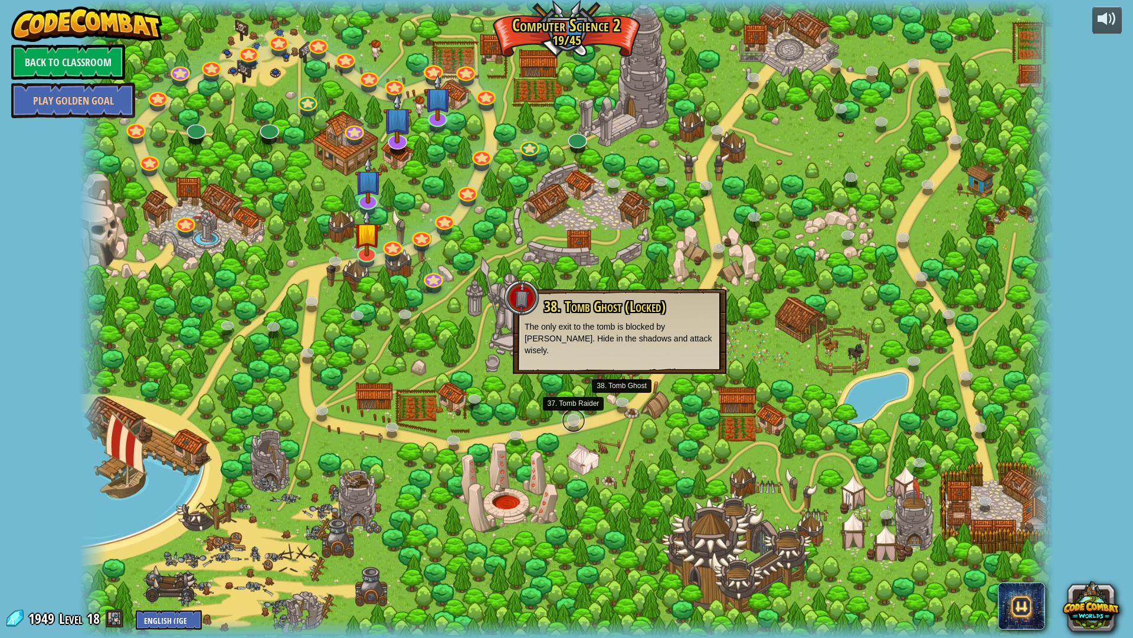
click at [572, 426] on link at bounding box center [574, 421] width 24 height 24
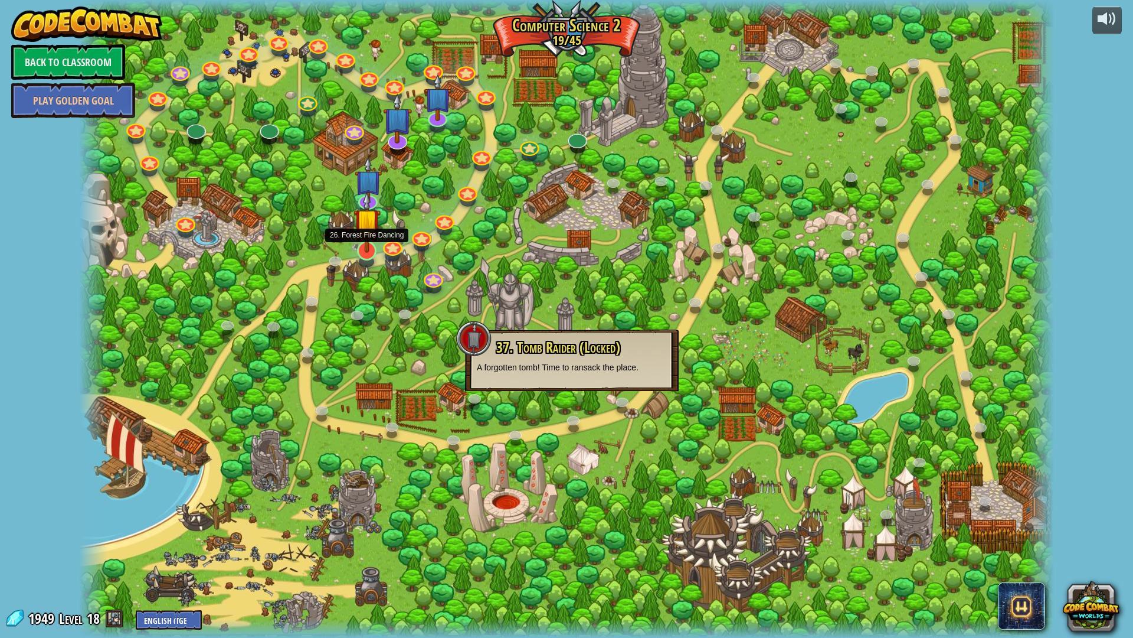
click at [371, 260] on div "8. Picnic Buster Protect the picnickers from patrolling ogres. Play 9. If-strav…" at bounding box center [566, 319] width 975 height 638
click at [403, 298] on div at bounding box center [566, 319] width 975 height 638
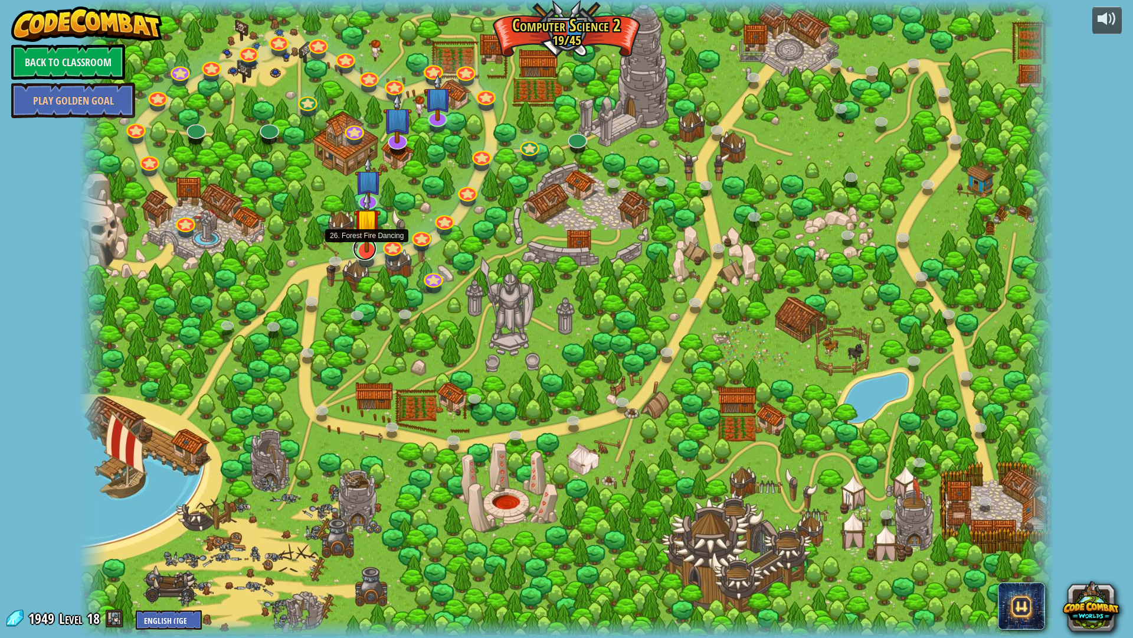
click at [365, 254] on link at bounding box center [365, 249] width 24 height 24
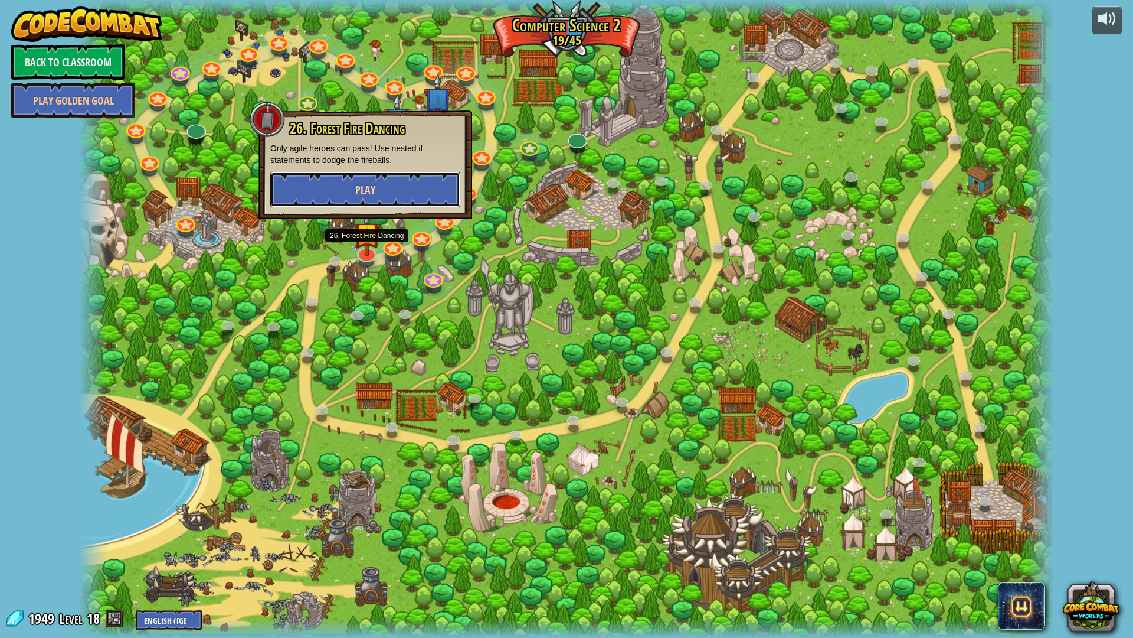
click at [398, 200] on button "Play" at bounding box center [365, 189] width 190 height 35
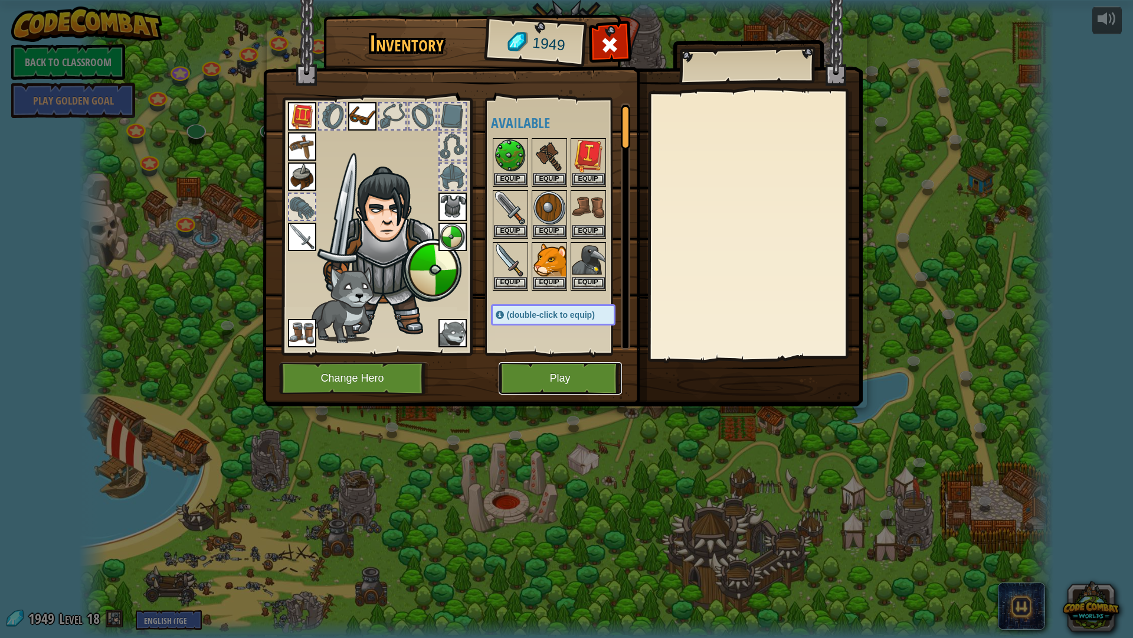
click at [515, 385] on button "Play" at bounding box center [560, 378] width 123 height 32
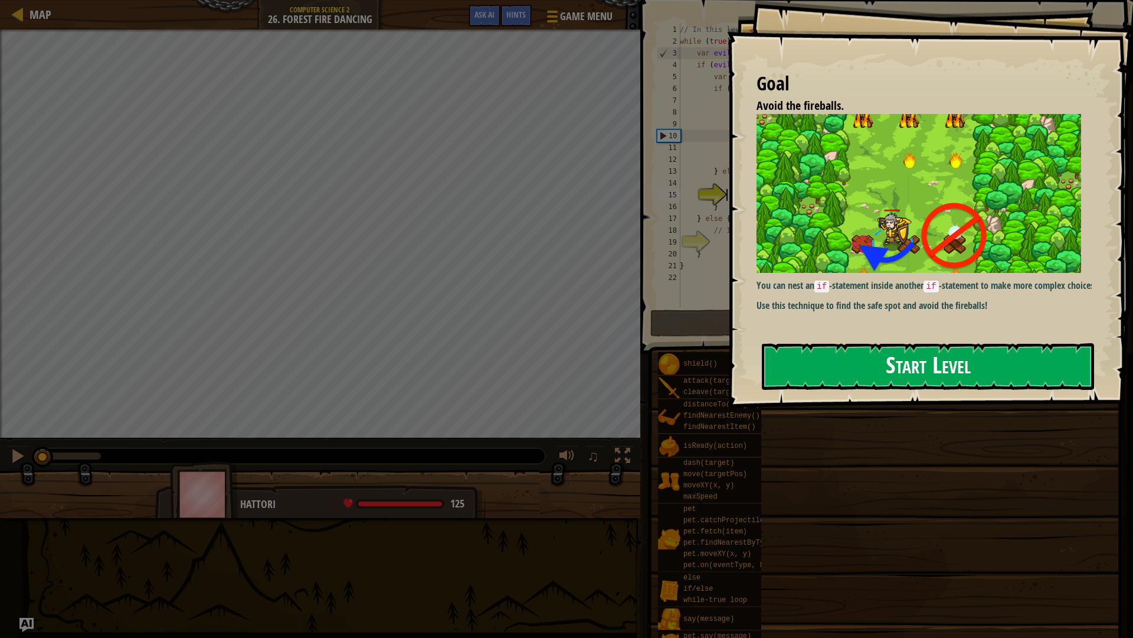
click at [891, 354] on button "Start Level" at bounding box center [928, 366] width 332 height 47
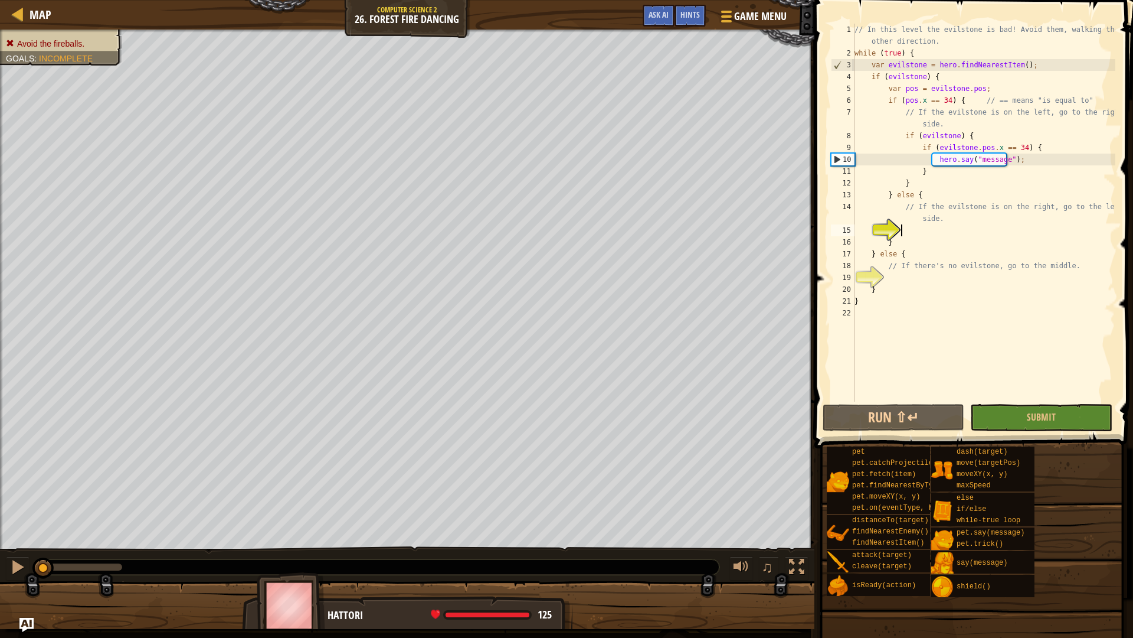
click at [837, 159] on div "10" at bounding box center [843, 159] width 23 height 12
type textarea "hero.say("message");"
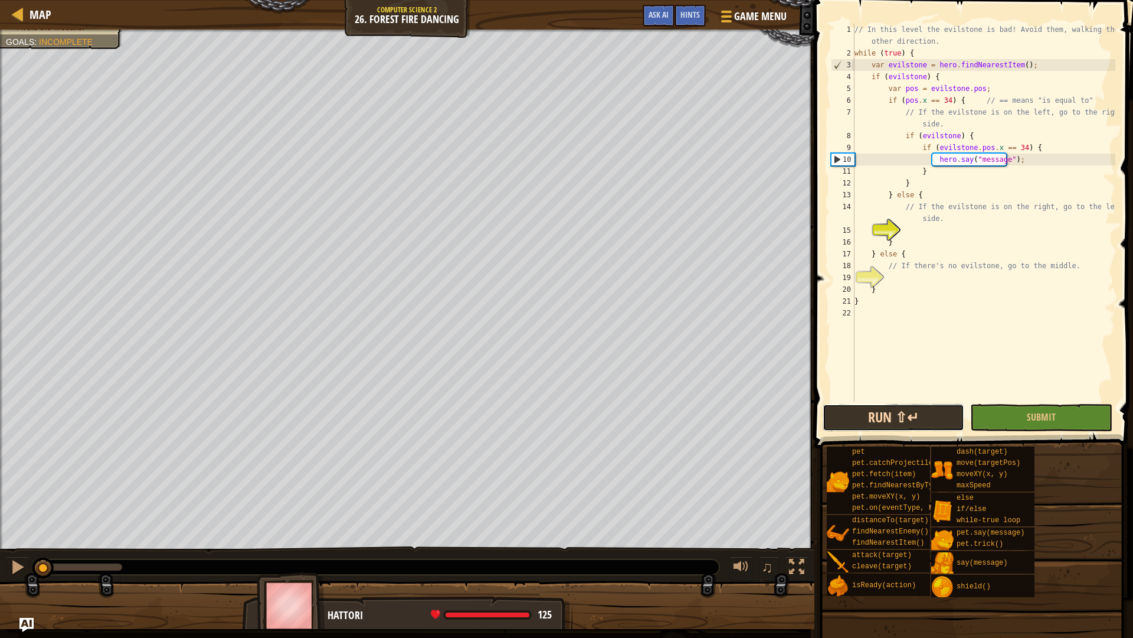
click at [867, 409] on button "Run ⇧↵" at bounding box center [894, 417] width 142 height 27
